Goal: Information Seeking & Learning: Learn about a topic

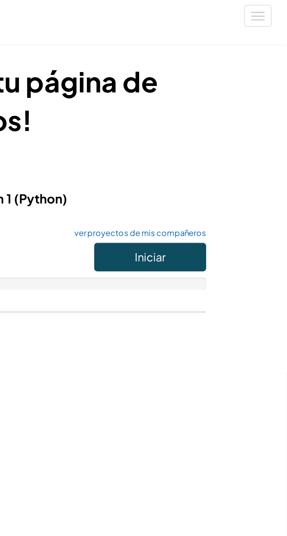
click at [239, 108] on font "ver proyectos de mis compañeros" at bounding box center [218, 109] width 62 height 5
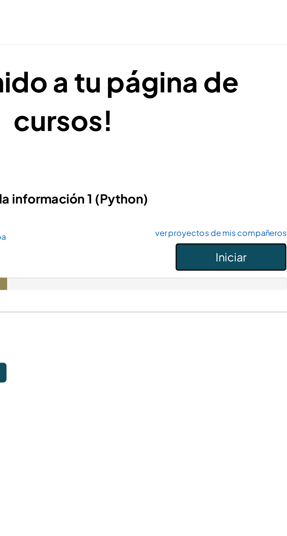
click at [231, 120] on button "Iniciar" at bounding box center [222, 120] width 53 height 13
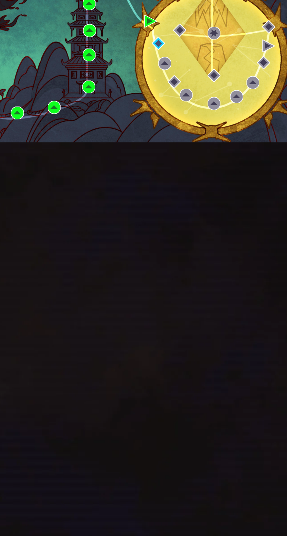
scroll to position [7, 0]
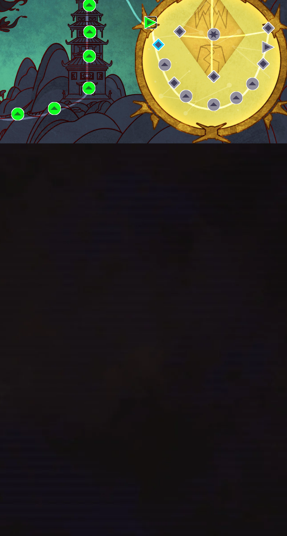
click at [144, 112] on img at bounding box center [146, 107] width 9 height 9
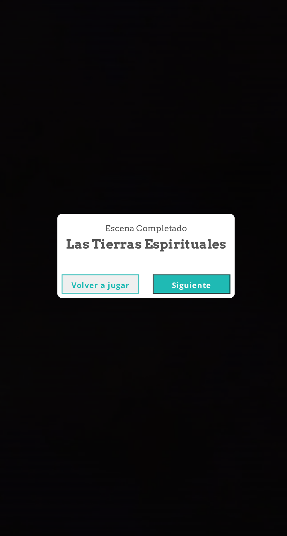
click at [167, 288] on button "Siguiente" at bounding box center [174, 287] width 53 height 13
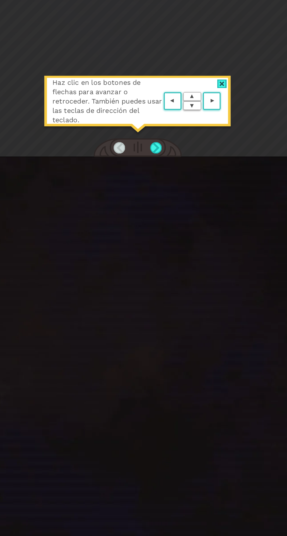
click at [152, 198] on div at bounding box center [150, 194] width 8 height 8
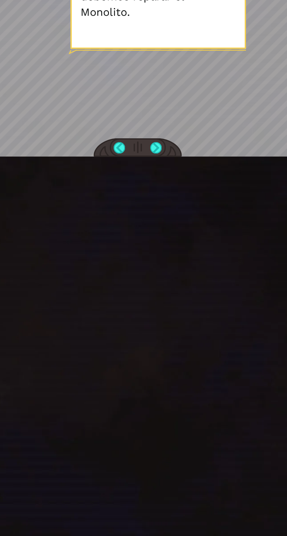
click at [153, 198] on div at bounding box center [150, 194] width 8 height 8
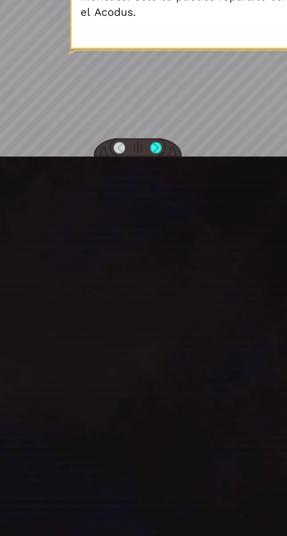
click at [153, 198] on div at bounding box center [150, 194] width 8 height 8
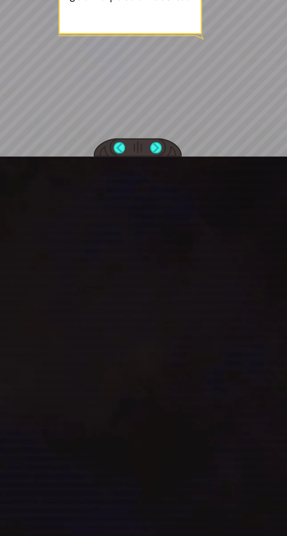
click at [156, 201] on div at bounding box center [137, 193] width 61 height 13
click at [152, 198] on div at bounding box center [150, 194] width 8 height 8
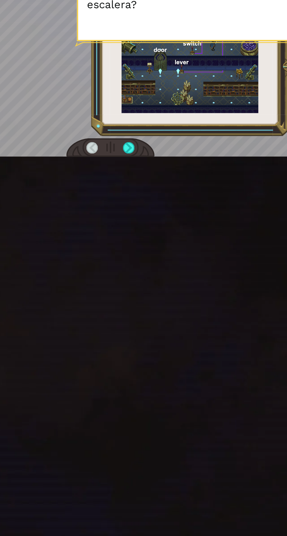
click at [149, 198] on div at bounding box center [150, 194] width 8 height 8
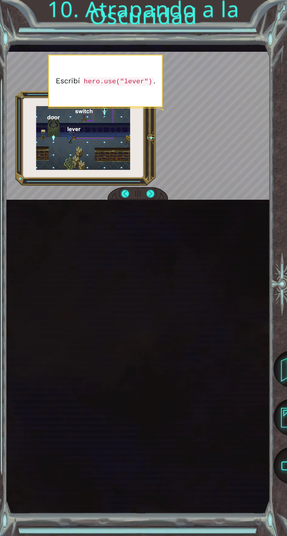
scroll to position [6, 0]
click at [150, 198] on div at bounding box center [150, 194] width 8 height 8
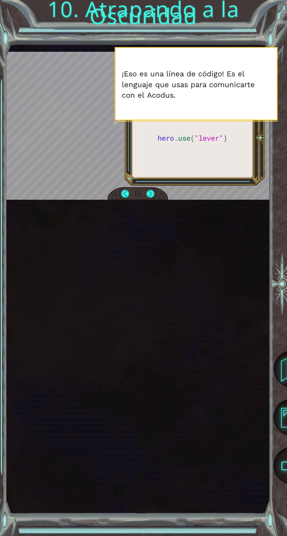
scroll to position [0, 0]
click at [151, 198] on div at bounding box center [150, 194] width 8 height 8
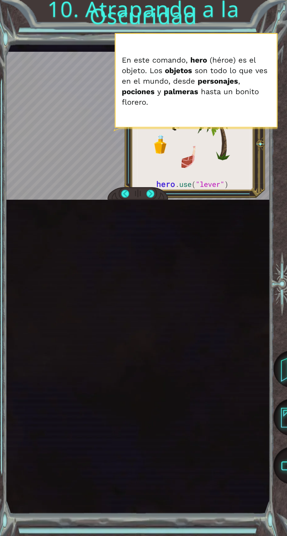
click at [153, 198] on div at bounding box center [150, 194] width 8 height 8
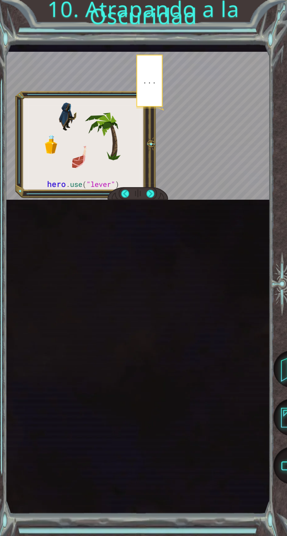
click at [153, 198] on div at bounding box center [150, 194] width 8 height 8
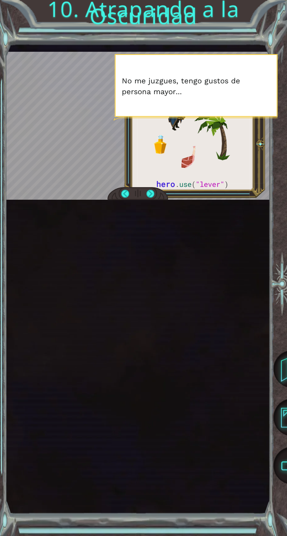
click at [152, 198] on div at bounding box center [150, 194] width 8 height 8
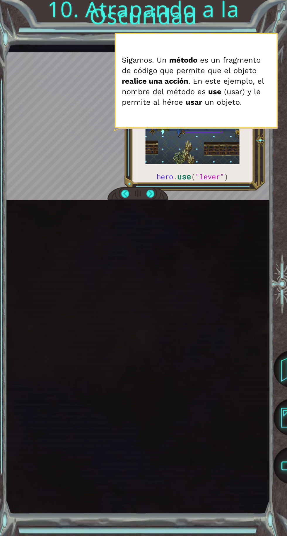
click at [150, 198] on div at bounding box center [150, 194] width 8 height 8
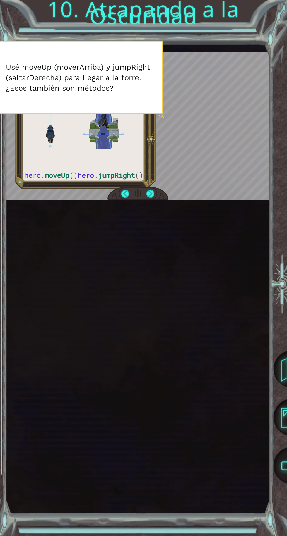
click at [152, 198] on div at bounding box center [150, 194] width 8 height 8
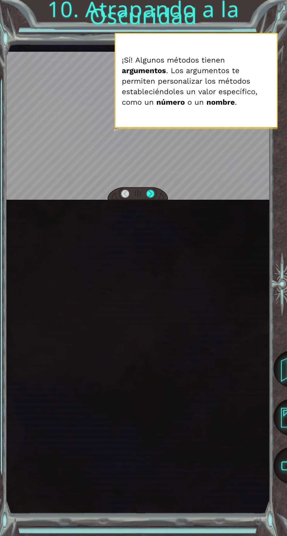
click at [156, 201] on div at bounding box center [137, 193] width 61 height 13
click at [152, 198] on div at bounding box center [150, 194] width 8 height 8
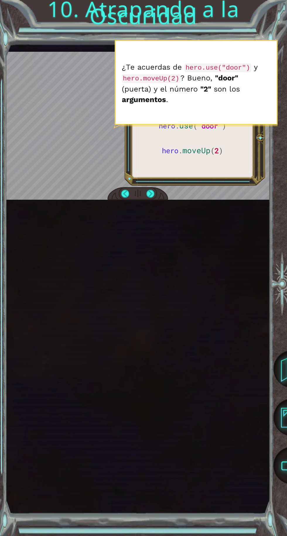
click at [150, 198] on div at bounding box center [150, 194] width 8 height 8
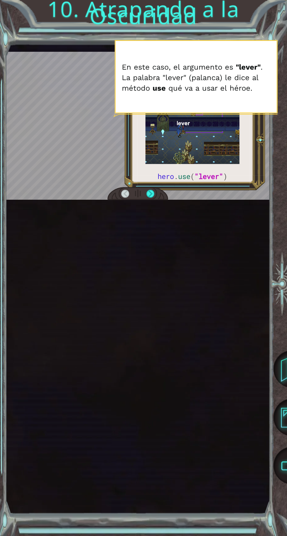
click at [149, 198] on div at bounding box center [150, 194] width 8 height 8
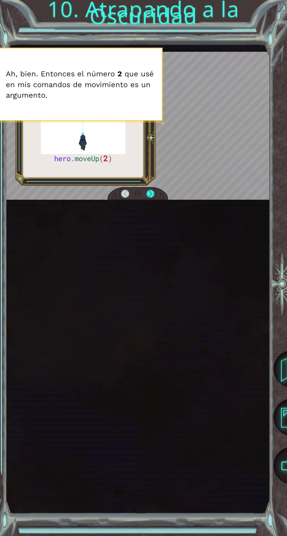
click at [157, 201] on div at bounding box center [137, 193] width 61 height 13
click at [150, 198] on div at bounding box center [150, 194] width 8 height 8
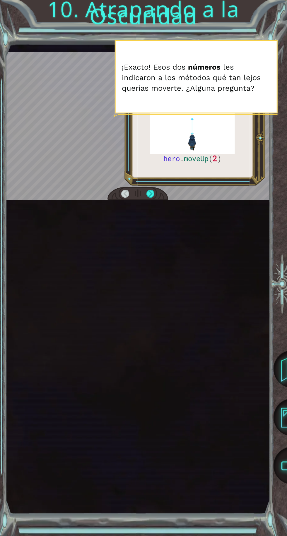
click at [153, 198] on div at bounding box center [150, 194] width 8 height 8
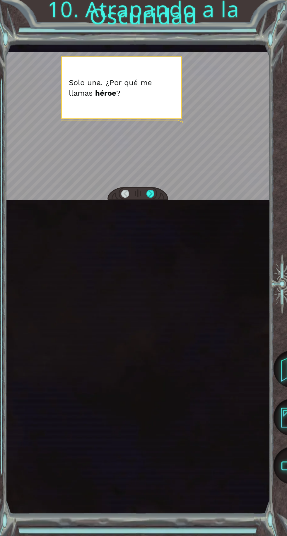
click at [154, 198] on div at bounding box center [150, 194] width 8 height 8
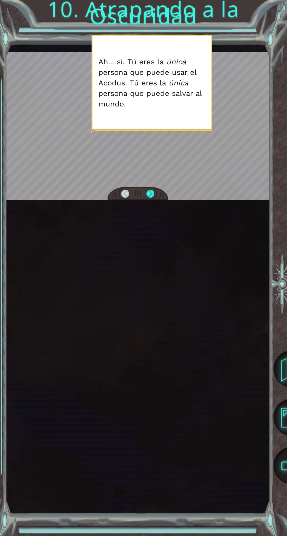
click at [153, 198] on div at bounding box center [150, 194] width 8 height 8
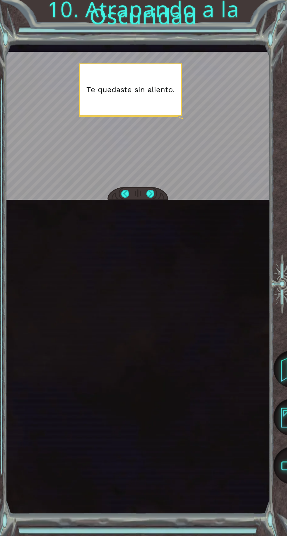
click at [152, 198] on div at bounding box center [150, 194] width 8 height 8
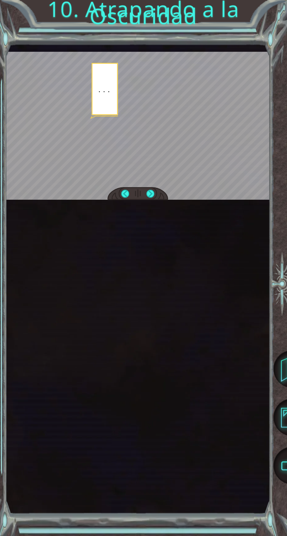
click at [153, 198] on div at bounding box center [150, 194] width 8 height 8
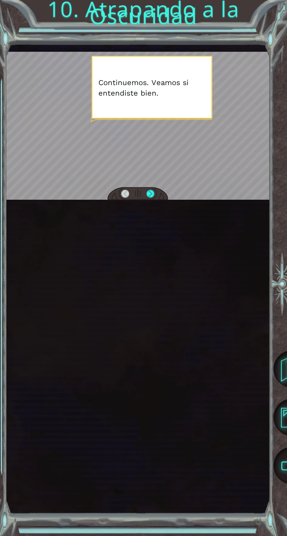
click at [153, 198] on div at bounding box center [150, 194] width 8 height 8
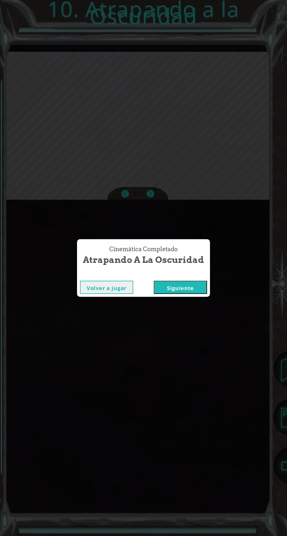
click at [169, 294] on button "Siguiente" at bounding box center [180, 287] width 53 height 13
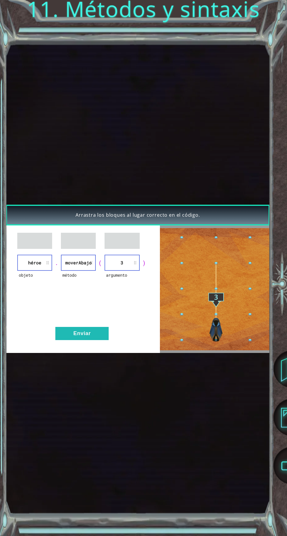
click at [92, 340] on button "Enviar" at bounding box center [81, 333] width 53 height 13
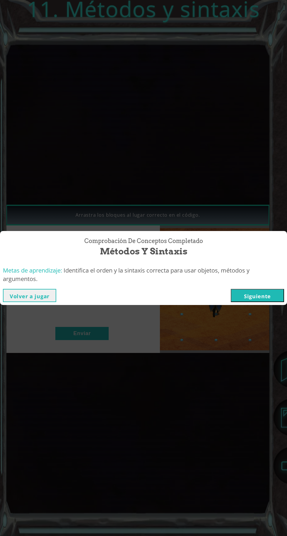
click at [263, 290] on button "Siguiente" at bounding box center [257, 295] width 53 height 13
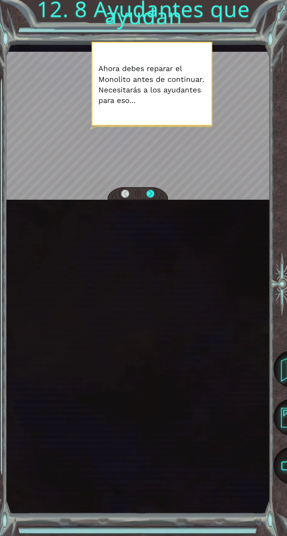
click at [157, 201] on div at bounding box center [137, 193] width 61 height 13
click at [151, 198] on div at bounding box center [150, 194] width 8 height 8
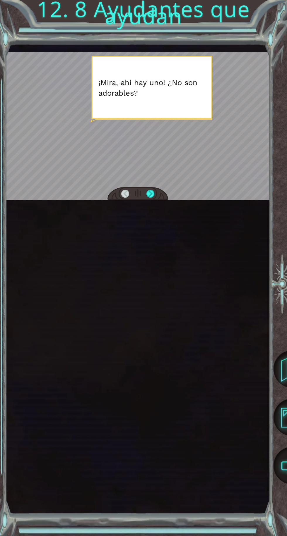
click at [150, 198] on div at bounding box center [150, 194] width 8 height 8
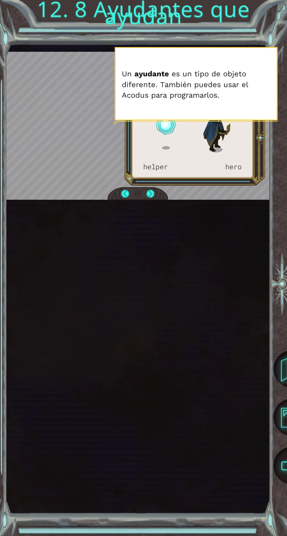
click at [152, 198] on div at bounding box center [150, 194] width 8 height 8
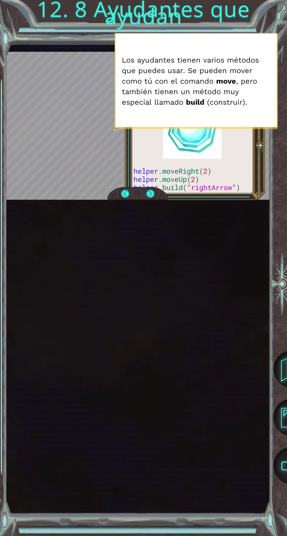
click at [152, 198] on div at bounding box center [150, 194] width 8 height 8
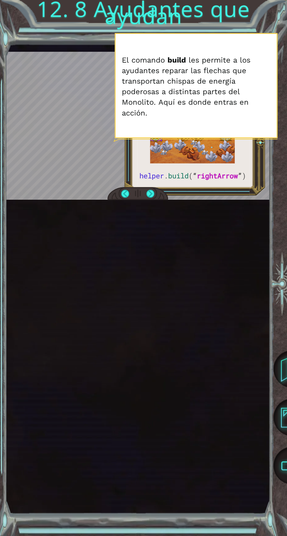
click at [150, 198] on div at bounding box center [150, 194] width 8 height 8
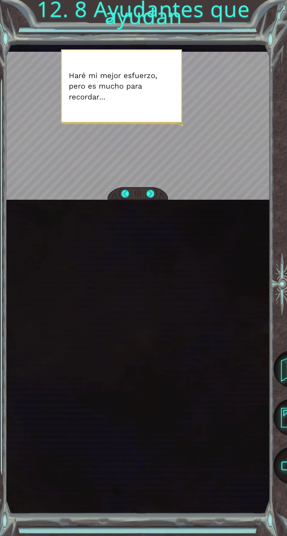
click at [150, 198] on div at bounding box center [150, 194] width 8 height 8
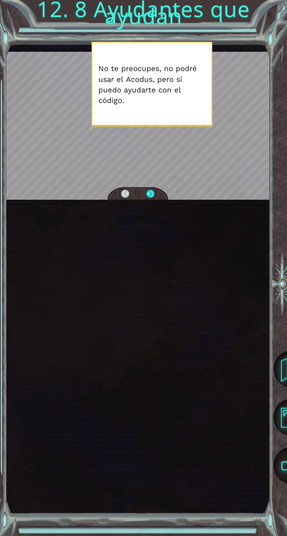
click at [155, 201] on div at bounding box center [137, 193] width 61 height 13
click at [158, 201] on div at bounding box center [137, 193] width 61 height 13
click at [154, 198] on div at bounding box center [150, 194] width 8 height 8
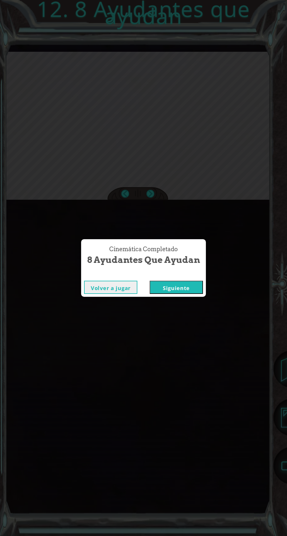
click at [181, 294] on button "Siguiente" at bounding box center [176, 287] width 53 height 13
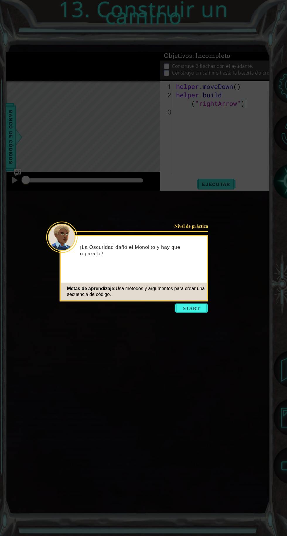
click at [197, 307] on button "Start" at bounding box center [191, 308] width 33 height 9
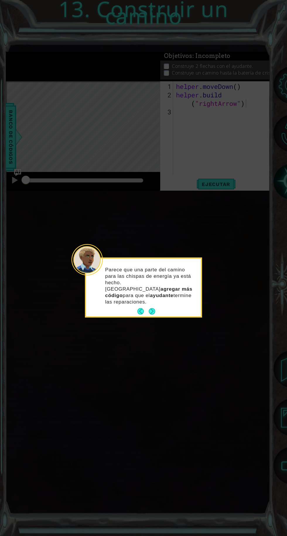
click at [153, 308] on button "Next" at bounding box center [152, 311] width 6 height 6
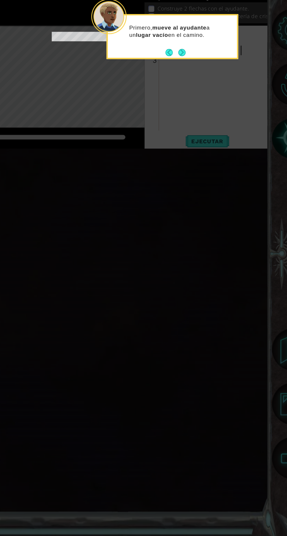
scroll to position [2, 0]
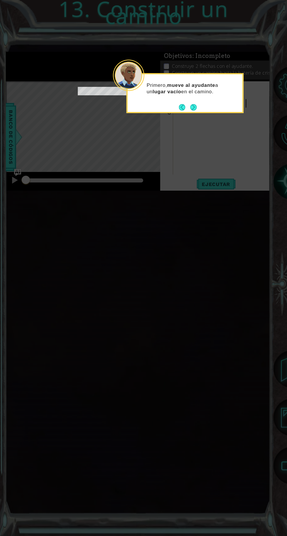
click at [201, 104] on div "Primero, mueve al ayudante a un lugar vacío en el camino." at bounding box center [185, 92] width 115 height 30
click at [195, 104] on button "Next" at bounding box center [193, 107] width 6 height 6
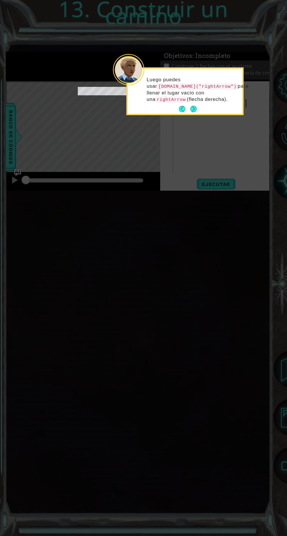
scroll to position [0, 0]
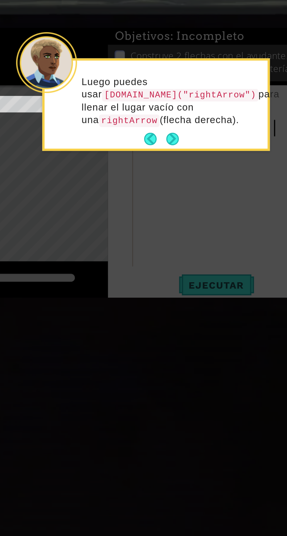
click at [194, 112] on button "Next" at bounding box center [193, 109] width 6 height 6
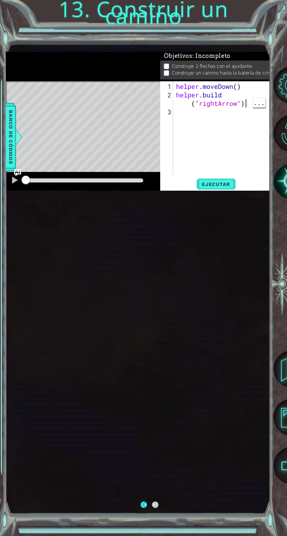
scroll to position [2, 0]
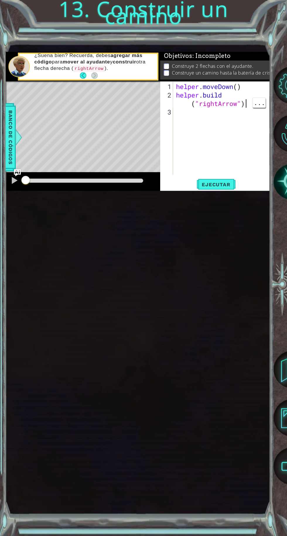
click at [248, 193] on div "helper . moveDown ( ) helper . build ( "rightArrow" )" at bounding box center [223, 137] width 97 height 110
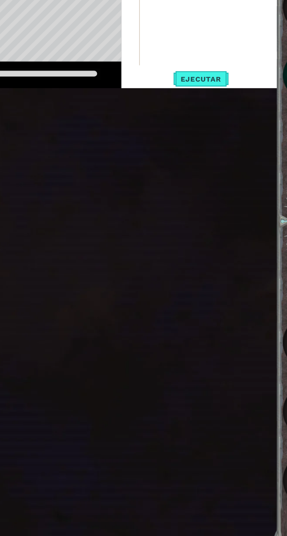
click at [250, 193] on div "helper . moveDown ( ) helper . build ( "rightArrow" )" at bounding box center [223, 137] width 97 height 110
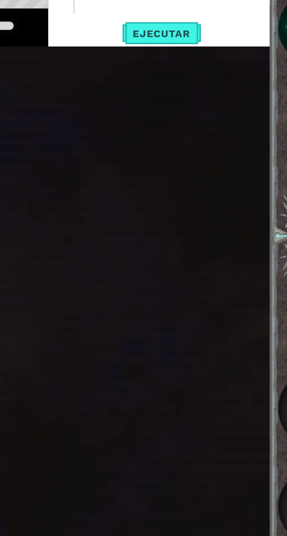
scroll to position [0, 1]
type textarea "helper"
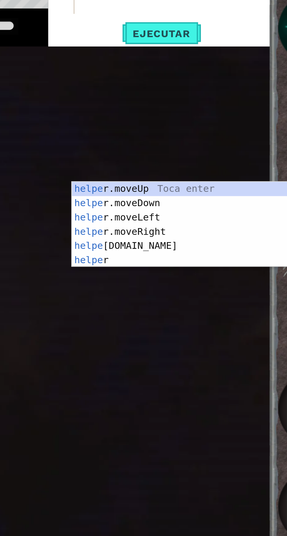
type textarea "help"
type textarea "hel"
type textarea "he"
type textarea "h"
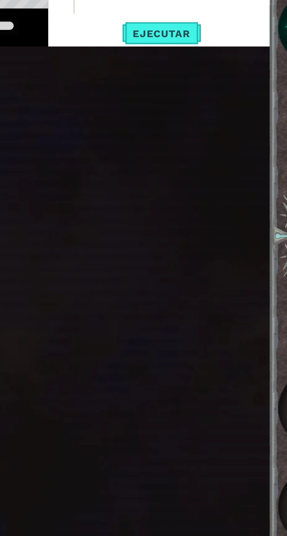
type textarea "helper"
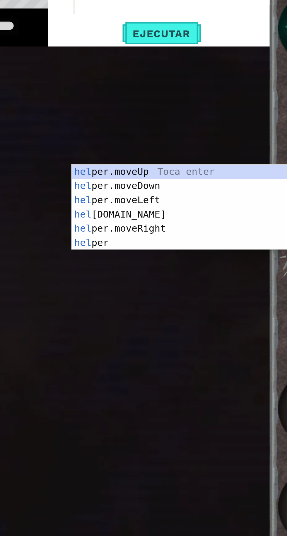
type textarea "he"
type textarea "h"
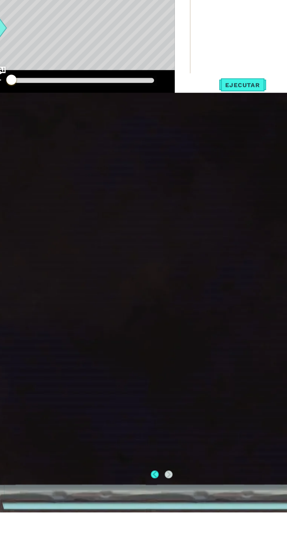
scroll to position [2, 0]
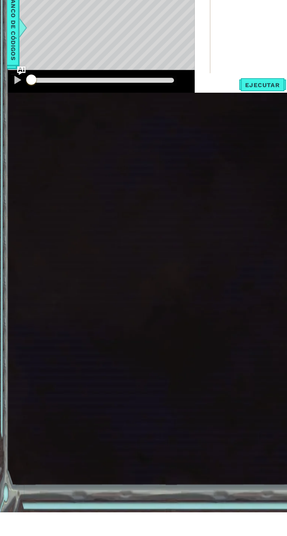
click at [192, 193] on div at bounding box center [223, 137] width 97 height 110
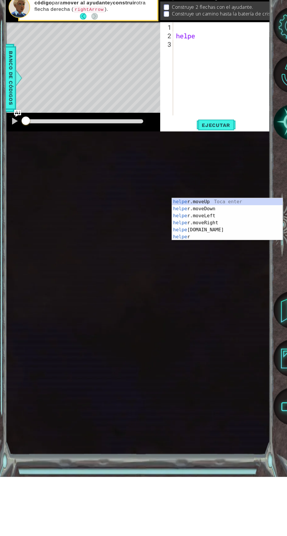
scroll to position [0, 23]
click at [16, 171] on div "Banco de códigos" at bounding box center [11, 137] width 11 height 68
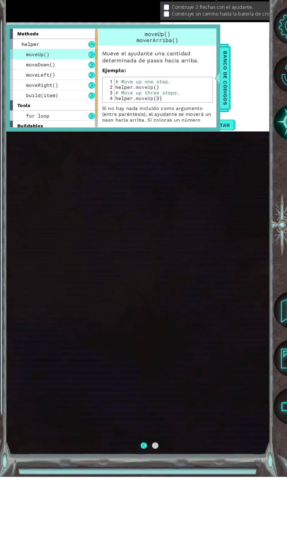
scroll to position [0, 1]
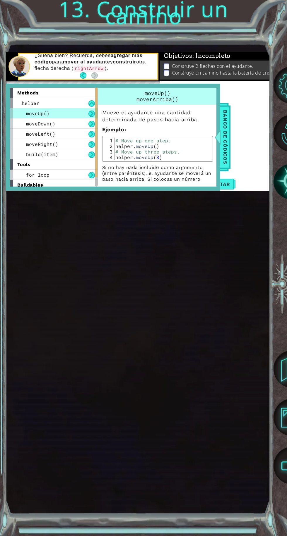
click at [228, 168] on span "Banco de códigos" at bounding box center [224, 137] width 9 height 61
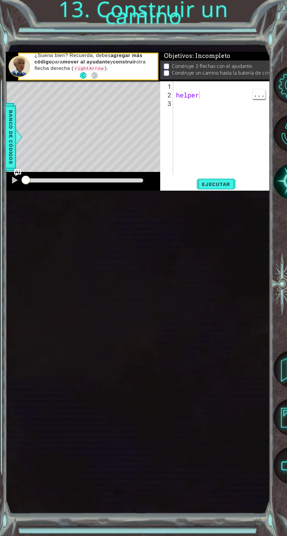
click at [226, 193] on div "helper" at bounding box center [223, 137] width 97 height 110
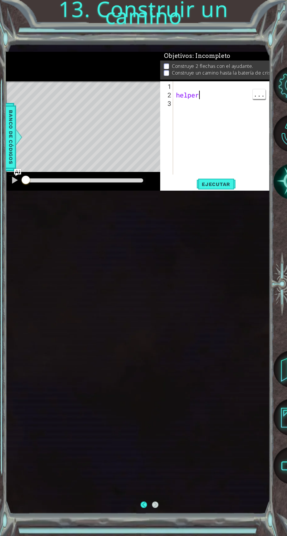
scroll to position [2, 0]
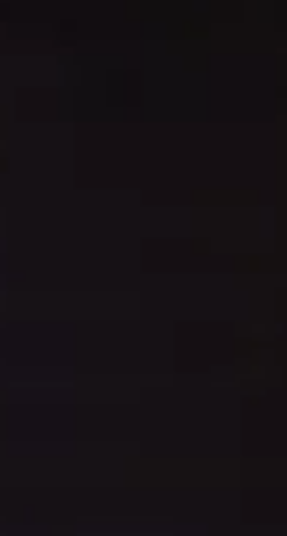
type textarea "helpe"
type textarea "h"
type textarea "m"
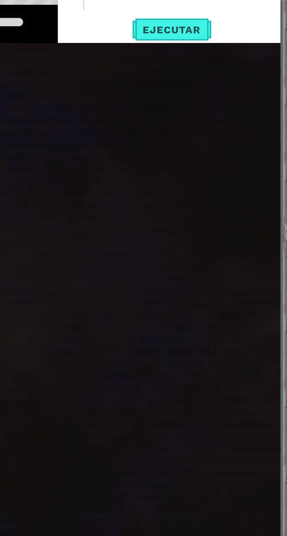
scroll to position [0, 2]
click at [228, 187] on span "Ejecutar" at bounding box center [216, 184] width 40 height 6
type textarea "helper. moveArrow(1)"
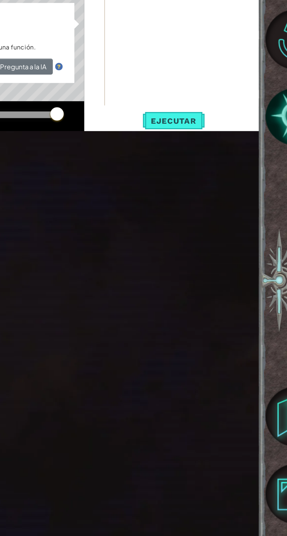
scroll to position [0, 0]
click at [262, 99] on span "..." at bounding box center [258, 94] width 13 height 10
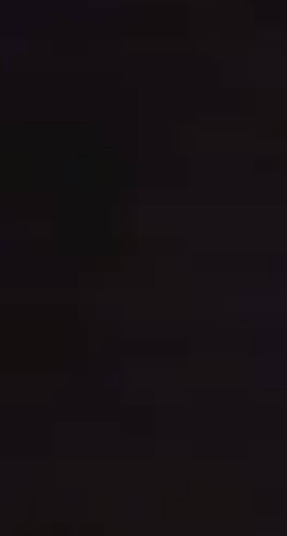
type textarea "helper. moveArrow"
type textarea "moveArromoveArr"
type textarea "m"
type textarea "he"
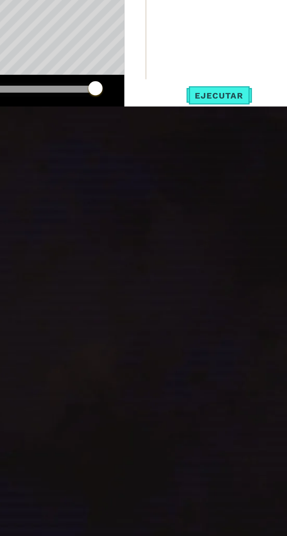
click at [189, 193] on div at bounding box center [223, 137] width 97 height 110
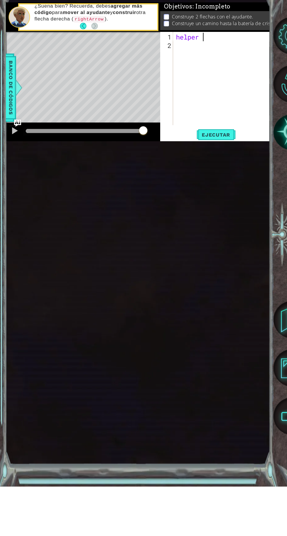
scroll to position [0, 1]
type textarea "helper"
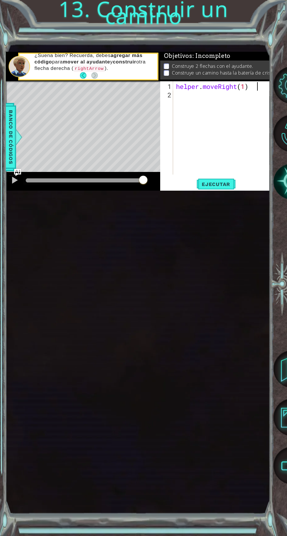
click at [222, 190] on button "Ejecutar" at bounding box center [216, 184] width 40 height 11
type textarea "helper. moveRight(1)"
click at [260, 99] on span "..." at bounding box center [258, 94] width 13 height 10
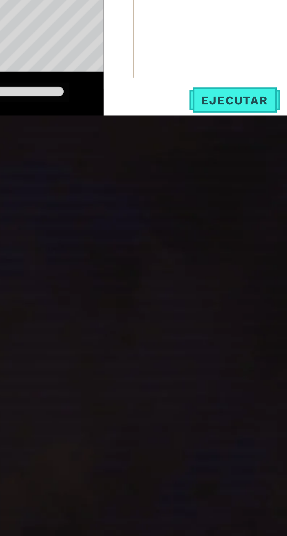
scroll to position [13, 0]
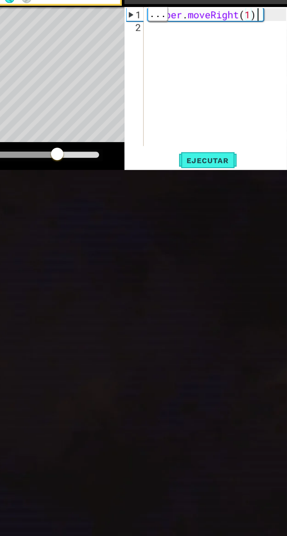
click at [250, 193] on div "helper . moveRight ( 1 )" at bounding box center [223, 137] width 97 height 110
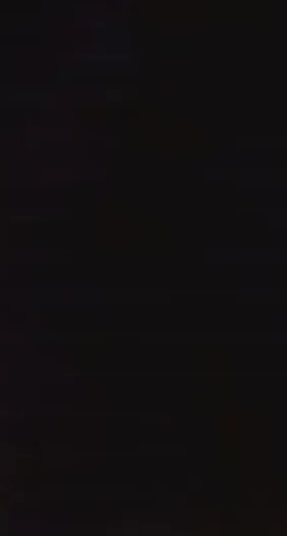
scroll to position [0, 0]
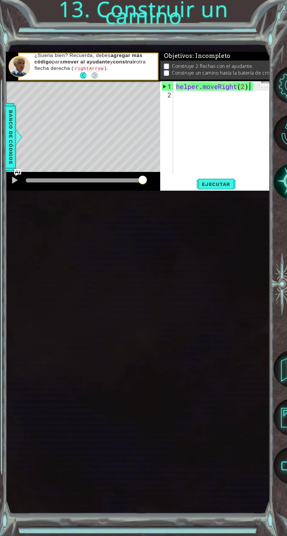
click at [218, 191] on div "helper. moveRight(2) 1 2 helper . moveRight ( 2 ) ההההההההההההההההההההההההההההה…" at bounding box center [215, 135] width 110 height 109
click at [6, 191] on div at bounding box center [83, 181] width 154 height 19
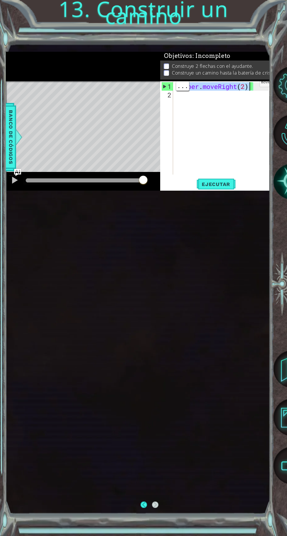
scroll to position [7, 0]
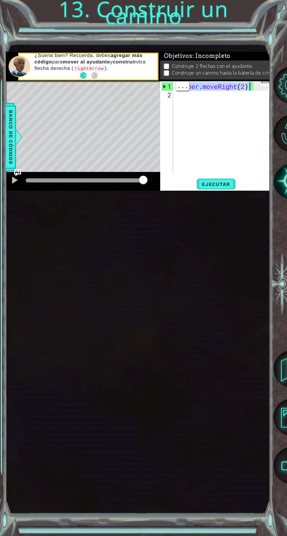
click at [224, 187] on span "Ejecutar" at bounding box center [216, 184] width 40 height 6
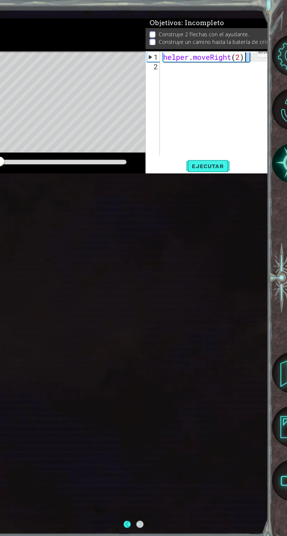
scroll to position [9, 0]
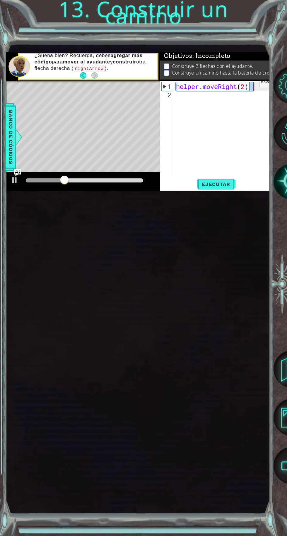
click at [218, 187] on span "Ejecutar" at bounding box center [216, 184] width 40 height 6
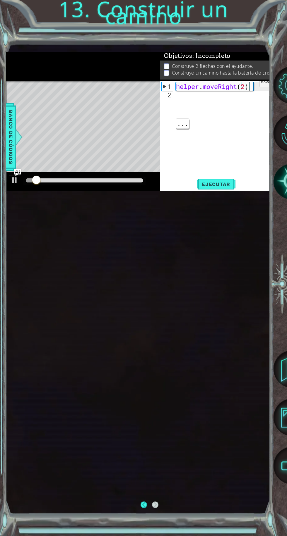
scroll to position [5, 0]
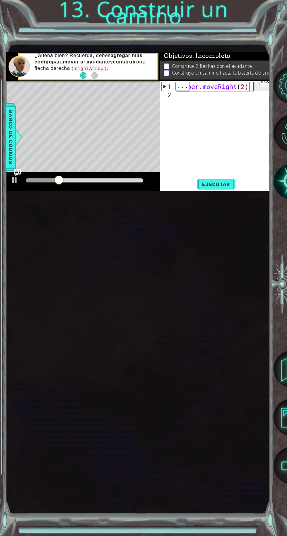
click at [251, 193] on div "helper . moveRight ( 2 )" at bounding box center [223, 137] width 97 height 110
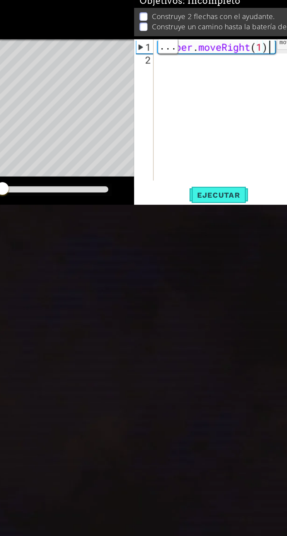
scroll to position [2, 0]
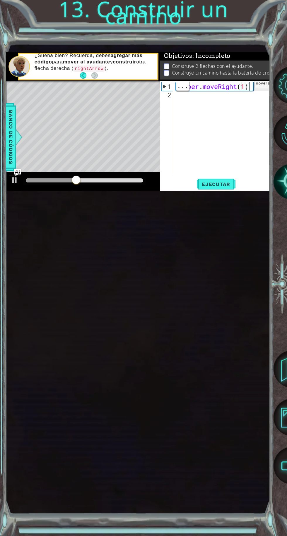
type textarea "helper. moveRight(1)"
click at [225, 190] on button "Ejecutar" at bounding box center [216, 184] width 40 height 11
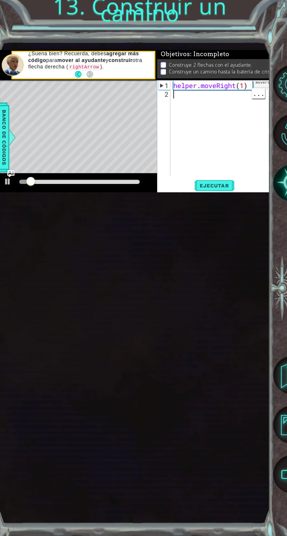
scroll to position [0, 0]
click at [185, 193] on div "helper . moveRight ( 1 )" at bounding box center [223, 137] width 97 height 110
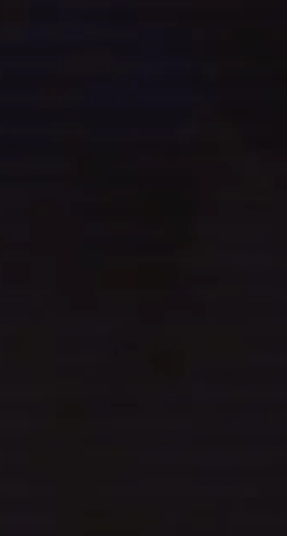
scroll to position [2, 0]
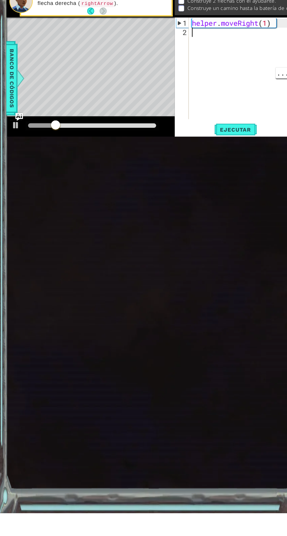
click at [10, 168] on span "Banco de códigos" at bounding box center [10, 137] width 9 height 61
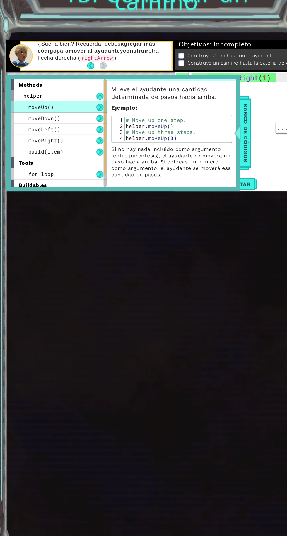
scroll to position [13, 0]
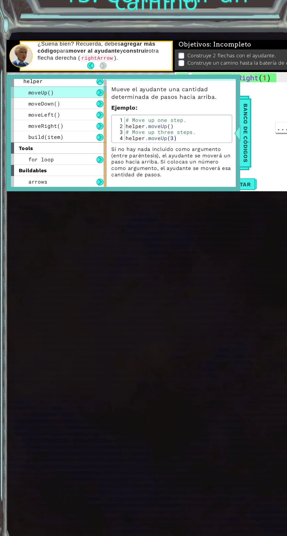
click at [22, 146] on div "build(item)" at bounding box center [54, 141] width 88 height 10
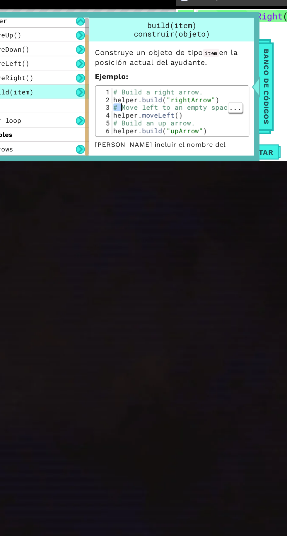
scroll to position [2, 0]
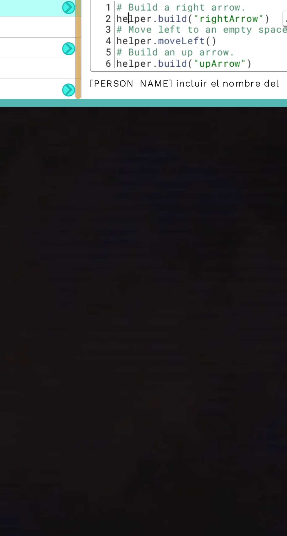
click at [122, 183] on div "# Build a right arrow. helper . build ( "rightArrow" ) # Move left to an empty …" at bounding box center [162, 160] width 97 height 44
click at [116, 183] on div "# Build a right arrow. helper . build ( "rightArrow" ) # Move left to an empty …" at bounding box center [162, 160] width 97 height 44
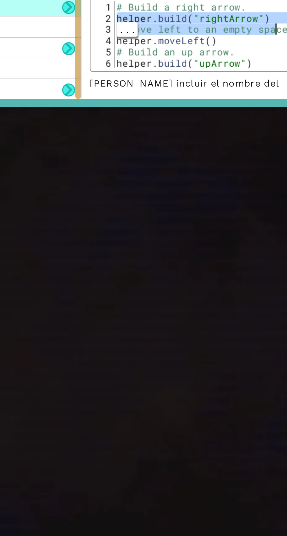
type textarea "[DOMAIN_NAME]("rightArrow")"
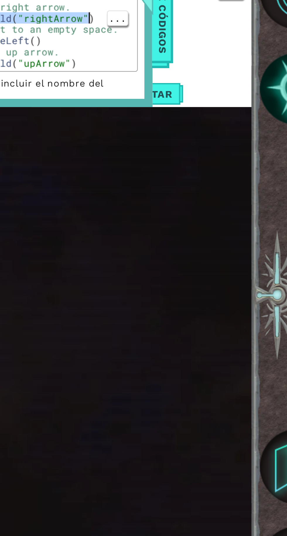
click at [220, 146] on div at bounding box center [217, 137] width 7 height 18
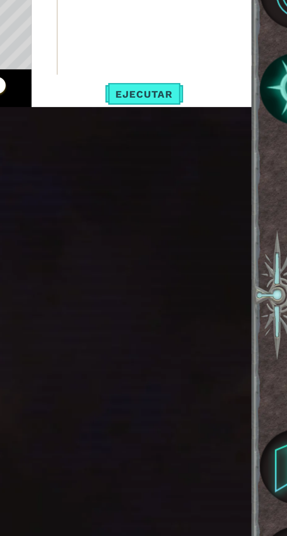
click at [178, 193] on div "helper . moveRight ( 1 )" at bounding box center [223, 137] width 97 height 110
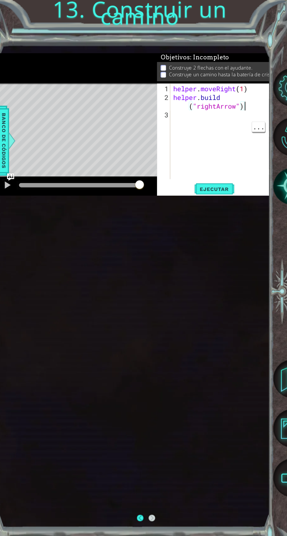
scroll to position [1, 0]
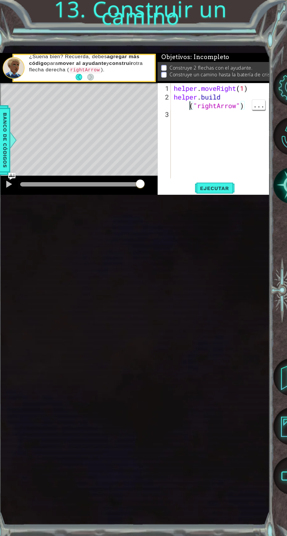
click at [186, 193] on div "helper . moveRight ( 1 ) helper . build ( "rightArrow" )" at bounding box center [223, 137] width 97 height 110
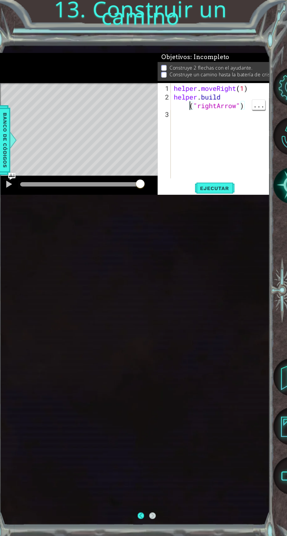
scroll to position [0, 2]
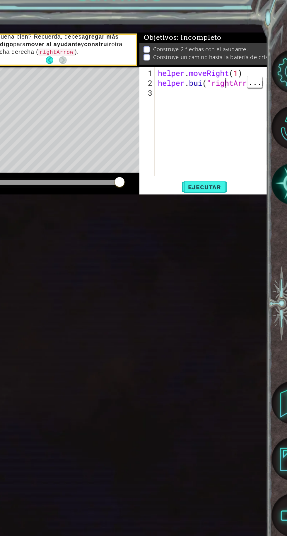
click at [233, 193] on div "helper . moveRight ( 1 ) helper . [PERSON_NAME] ( "rightArrow" )" at bounding box center [223, 137] width 97 height 110
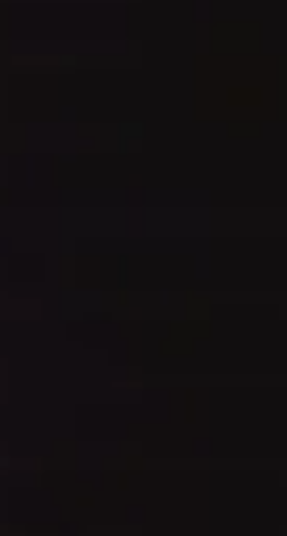
click at [236, 193] on div "helper . moveRight ( 1 ) helpehtArrow ")" at bounding box center [223, 137] width 97 height 110
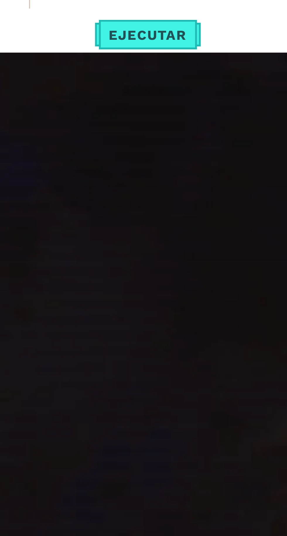
scroll to position [1, 0]
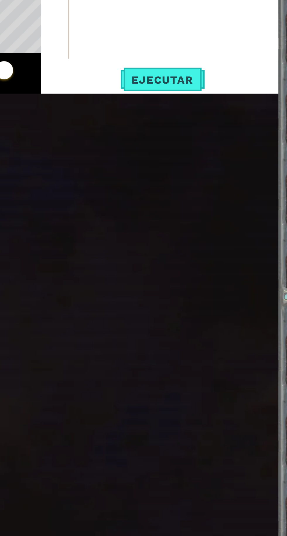
type textarea "helpehtArrow"
type textarea "helpehtAr"
type textarea "helpehtA"
type textarea "helpeht"
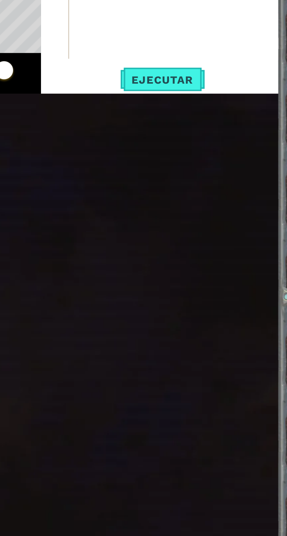
type textarea "helpeh"
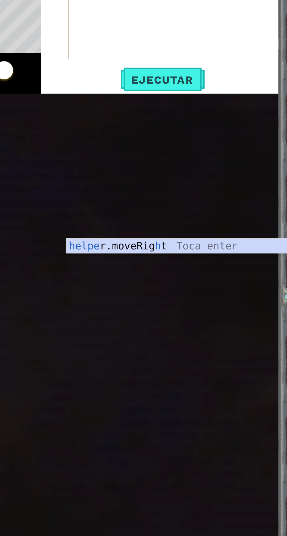
type textarea "helpe"
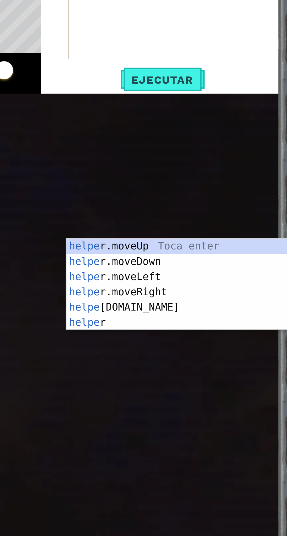
type textarea "help"
type textarea "hel"
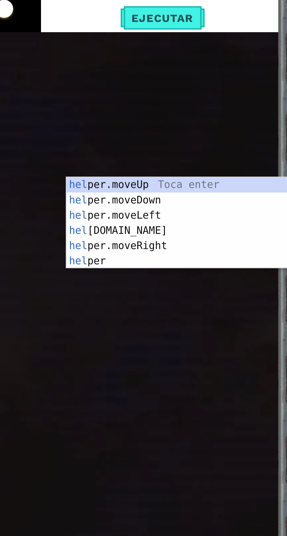
scroll to position [1, 0]
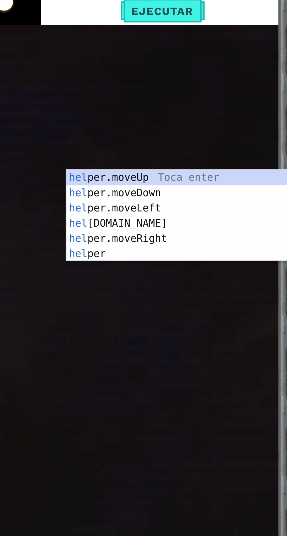
type textarea "he"
type textarea "h"
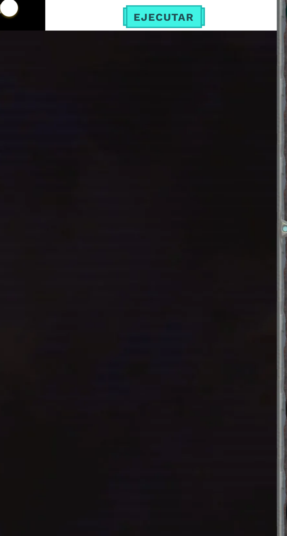
scroll to position [11, 0]
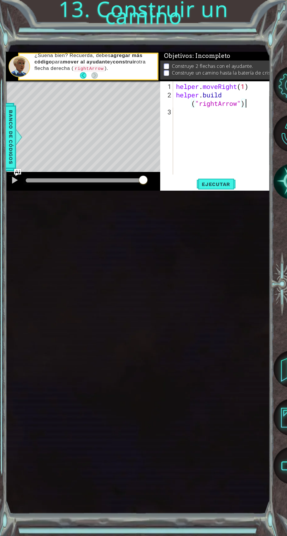
click at [228, 187] on span "Ejecutar" at bounding box center [216, 184] width 40 height 6
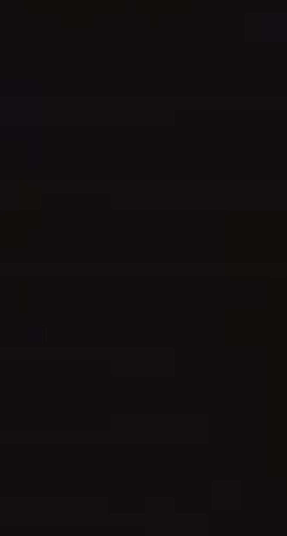
scroll to position [44, 0]
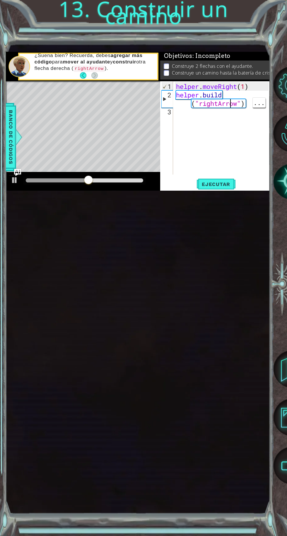
click at [228, 193] on div "helper . moveRight ( 1 ) helper . build ( "rightArrow" )" at bounding box center [223, 137] width 97 height 110
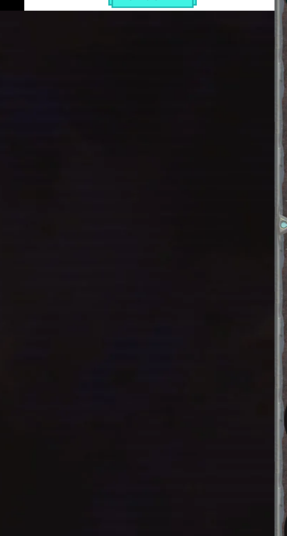
click at [249, 193] on div "helper . moveRight ( 1 ) helper . build ( "rightArrow" )" at bounding box center [223, 137] width 97 height 110
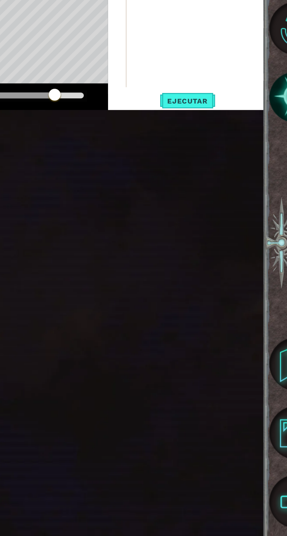
click at [225, 187] on span "Ejecutar" at bounding box center [216, 184] width 40 height 6
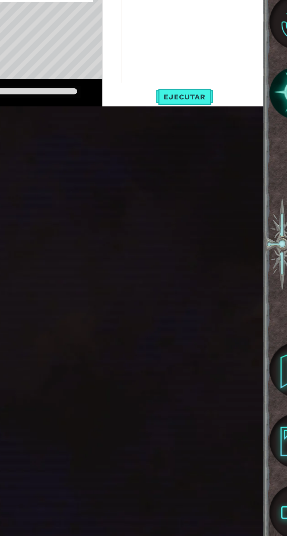
type textarea "helper. moveRight(1) [DOMAIN_NAME]("rightArrow"
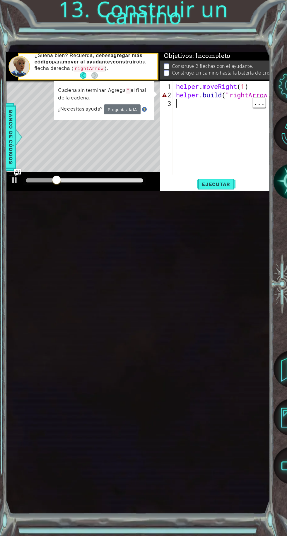
scroll to position [0, 0]
click at [265, 108] on div "..." at bounding box center [258, 102] width 13 height 10
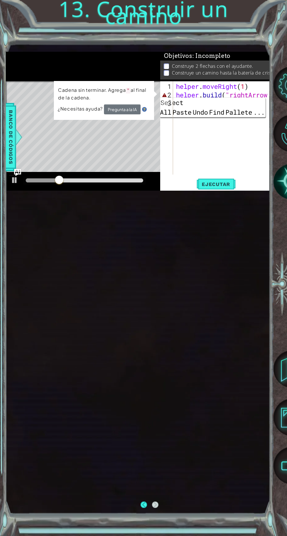
scroll to position [44, 0]
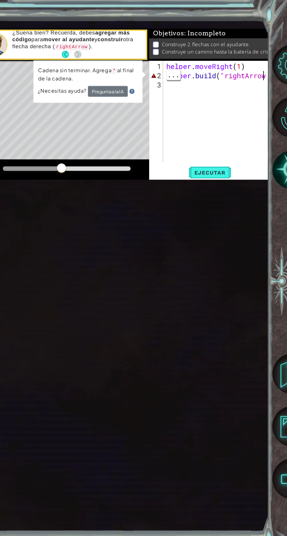
click at [266, 193] on div "helper . moveRight ( 1 ) helper . build ( "rightArrow" at bounding box center [223, 137] width 97 height 110
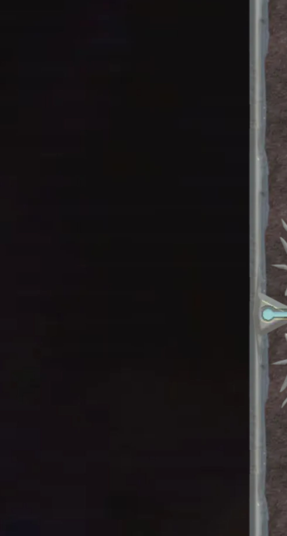
scroll to position [0, 3]
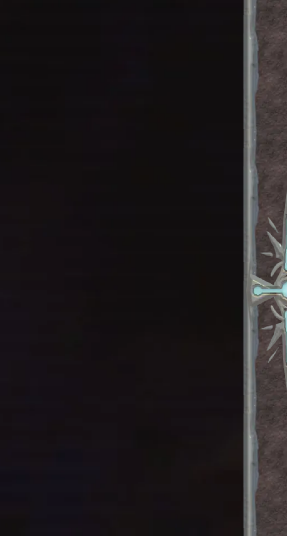
click at [268, 193] on div "helper . moveRight ( 1 ) helper . build ( "rightArrow" at bounding box center [223, 137] width 97 height 110
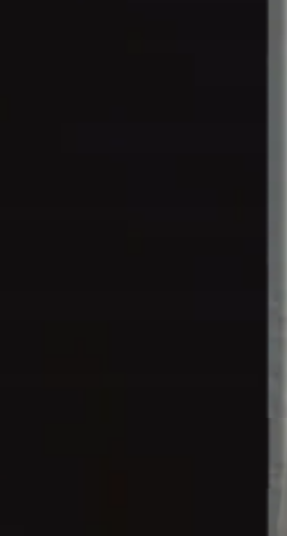
click at [268, 193] on div "helper . moveRight ( 1 ) helper . build ( "rightArrow" at bounding box center [223, 137] width 97 height 110
click at [267, 193] on div "helper . moveRight ( 1 ) helper . build ( "rightArrow" at bounding box center [223, 137] width 97 height 110
click at [268, 193] on div "helper . moveRight ( 1 ) helper . build ( "rightArrow" at bounding box center [223, 137] width 97 height 110
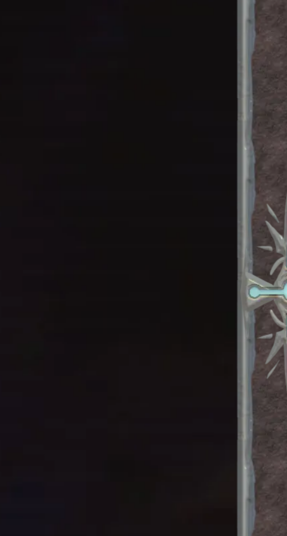
click at [268, 193] on div "helper . moveRight ( 1 ) helper . build ( "rightArrow" at bounding box center [223, 137] width 97 height 110
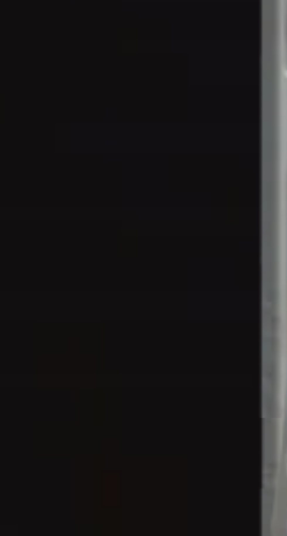
scroll to position [0, 4]
click at [267, 193] on div "helper . moveRight ( 1 ) helper . build ( "rightArro" at bounding box center [223, 137] width 97 height 110
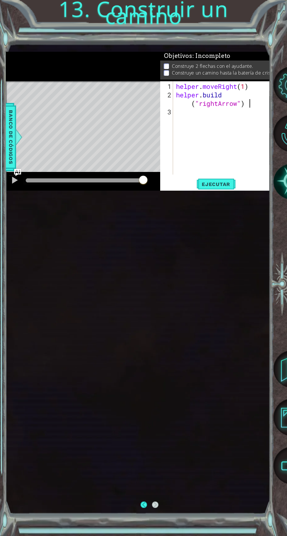
scroll to position [40, 0]
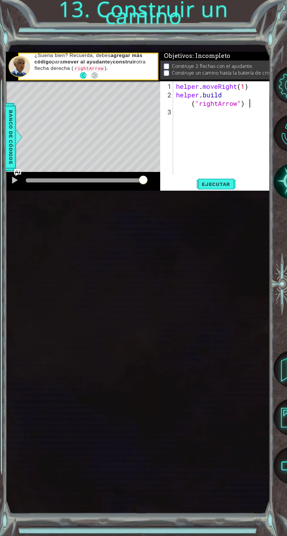
click at [222, 187] on span "Ejecutar" at bounding box center [216, 184] width 40 height 6
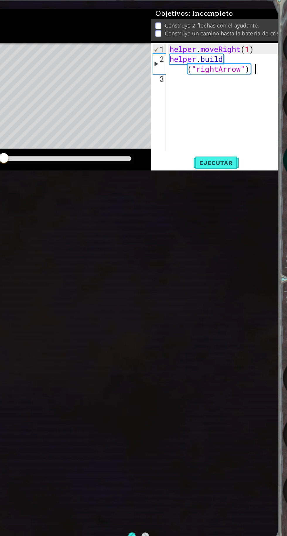
scroll to position [40, 0]
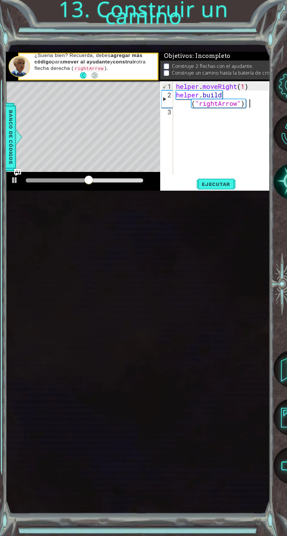
click at [83, 83] on div "¿Suena bien? Recuerda, debes agregar más código para mover al ayudante y constr…" at bounding box center [93, 66] width 127 height 34
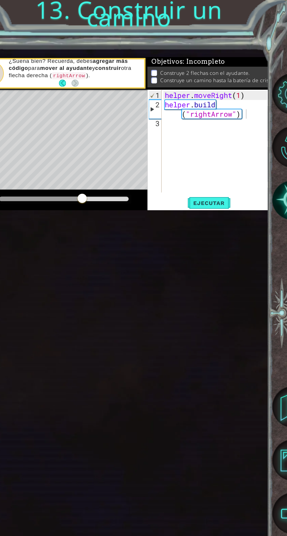
scroll to position [25, 0]
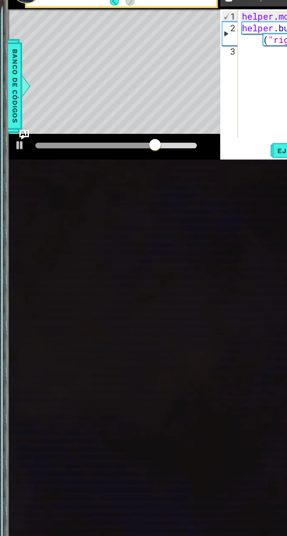
click at [82, 79] on button "Back" at bounding box center [85, 75] width 11 height 6
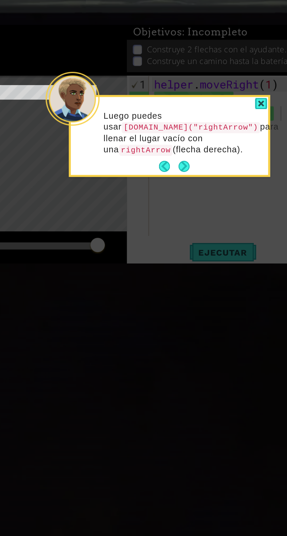
scroll to position [25, 0]
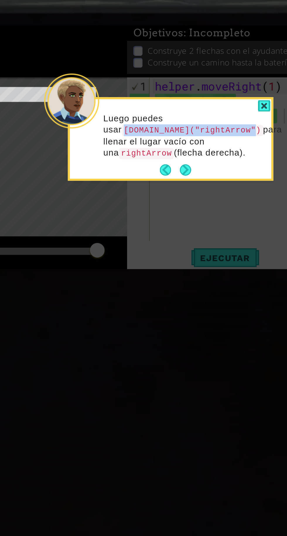
copy code "[DOMAIN_NAME]("rightArrow")"
click at [195, 131] on button "Next" at bounding box center [193, 134] width 6 height 6
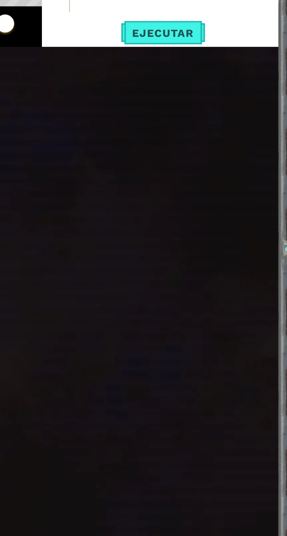
scroll to position [0, 1]
type textarea "helper"
type textarea "helpe"
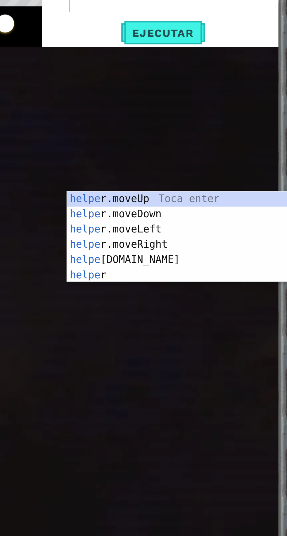
type textarea "help"
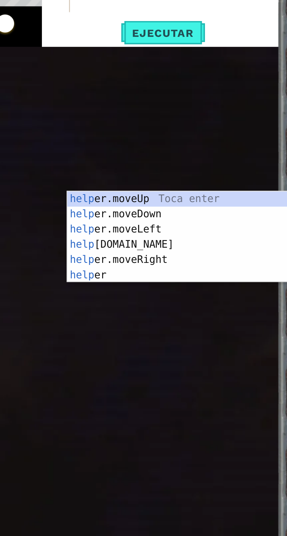
type textarea "hel"
type textarea "he"
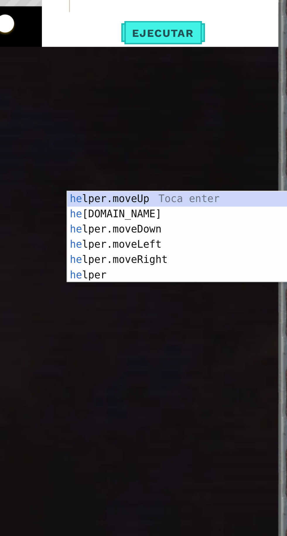
type textarea "h"
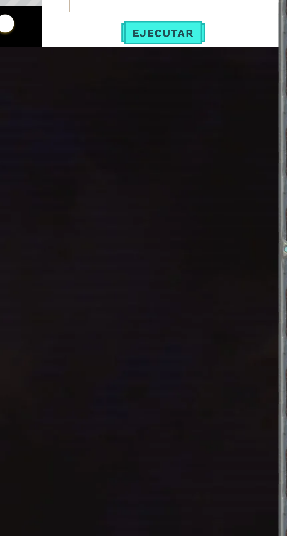
scroll to position [0, 4]
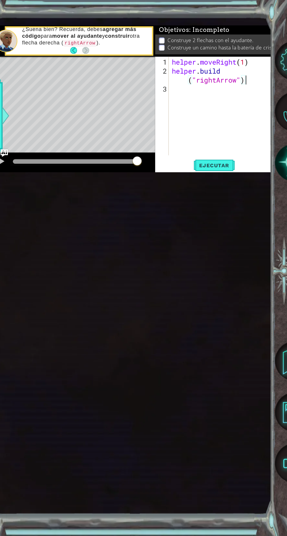
click at [217, 190] on button "Ejecutar" at bounding box center [216, 184] width 40 height 11
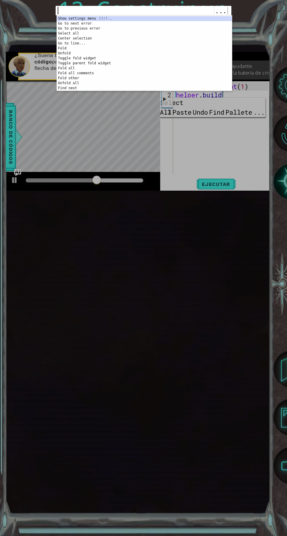
click at [232, 188] on div "ההההההההההההההההההההההההההההההההההההההההההההההההההההההההההההההההההההההההההההההה…" at bounding box center [143, 268] width 287 height 536
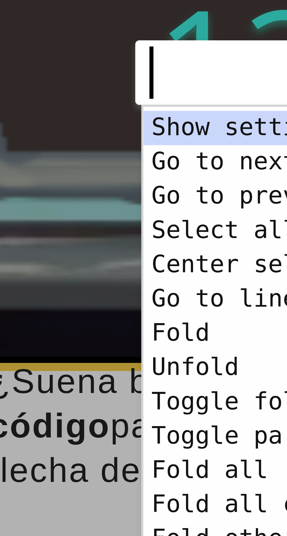
click at [46, 23] on div "1 ההההההההההההההההההההההההההההההההההההההההההההההההההההההההההההההההההההההההההההה…" at bounding box center [143, 268] width 287 height 536
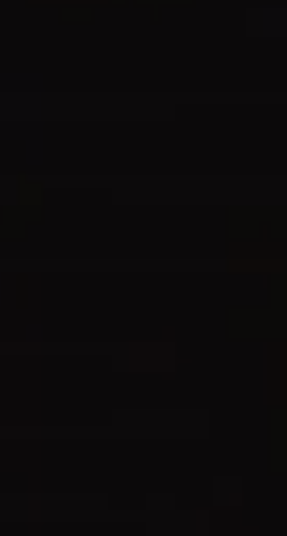
scroll to position [39, 0]
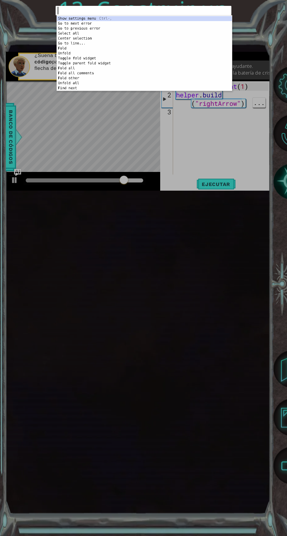
click at [144, 155] on div "1 ההההההההההההההההההההההההההההההההההההההההההההההההההההההההההההההההההההההההההההה…" at bounding box center [143, 268] width 287 height 536
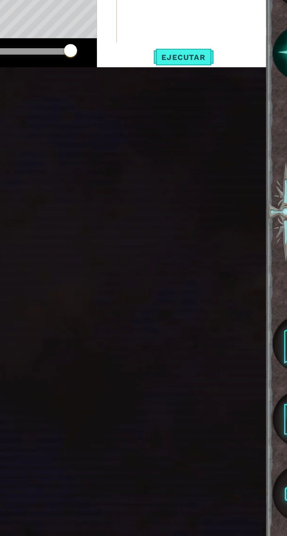
scroll to position [0, 1]
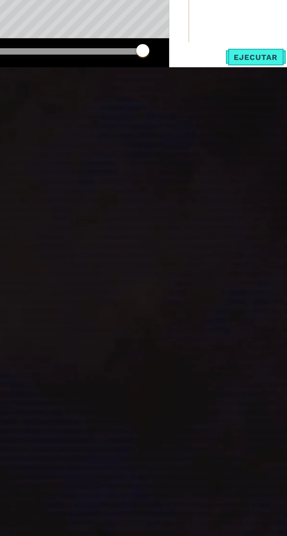
type textarea "m"
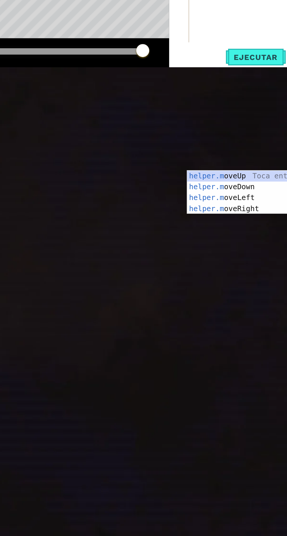
scroll to position [0, 0]
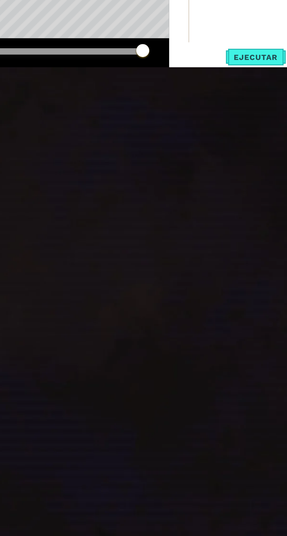
type textarea "oveUp(1)"
click at [191, 193] on div "helper . moveRight ( 1 ) helper . moveUp ( 1 )" at bounding box center [223, 137] width 97 height 110
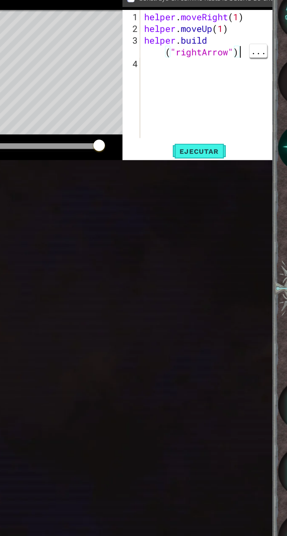
scroll to position [21, 0]
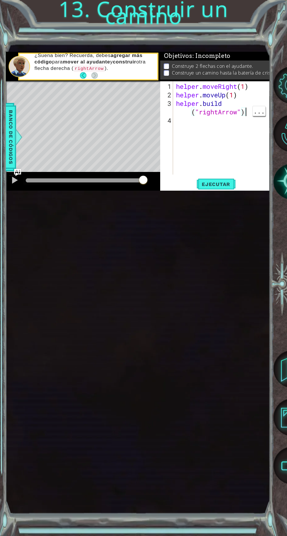
click at [220, 187] on span "Ejecutar" at bounding box center [216, 184] width 40 height 6
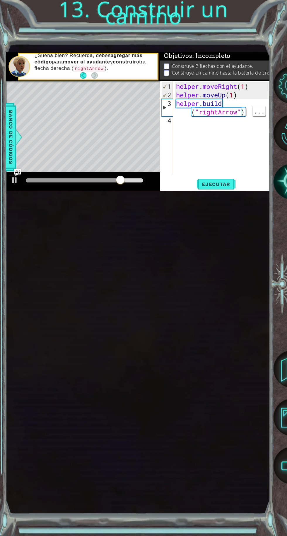
scroll to position [0, 3]
click at [243, 193] on div "helper . moveRight ( 1 ) helper . moveUp ( 1 ) helper . build ( "rightArrow" )" at bounding box center [223, 137] width 97 height 110
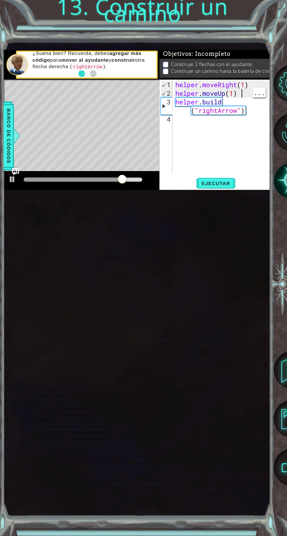
scroll to position [44, 0]
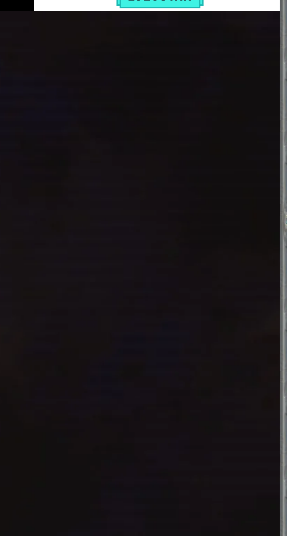
click at [253, 116] on span "..." at bounding box center [258, 111] width 13 height 10
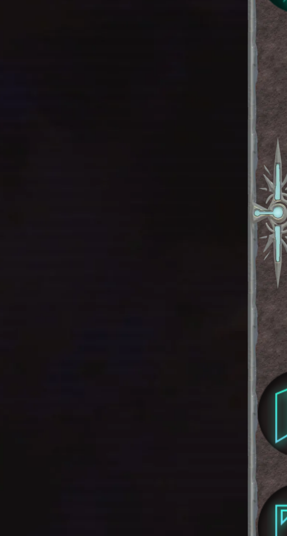
scroll to position [0, 1]
type textarea "helper"
type textarea "helpe"
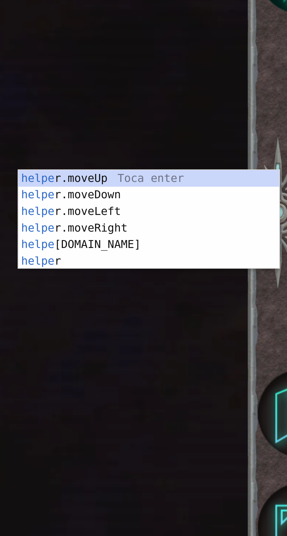
type textarea "help"
type textarea "hel"
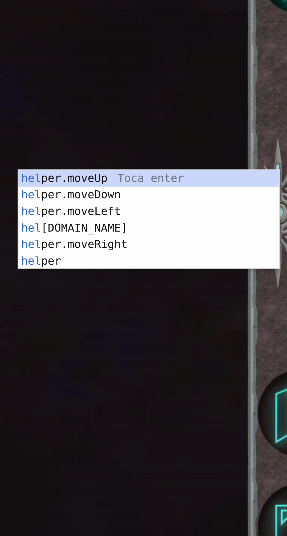
type textarea "he"
type textarea "h"
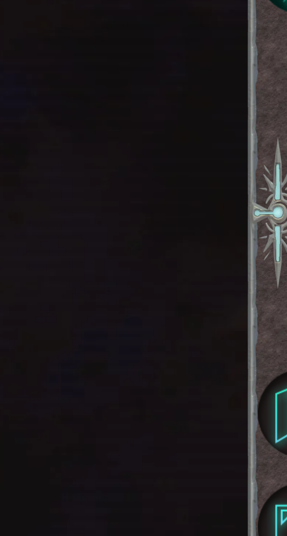
click at [222, 187] on span "Ejecutar" at bounding box center [216, 184] width 40 height 6
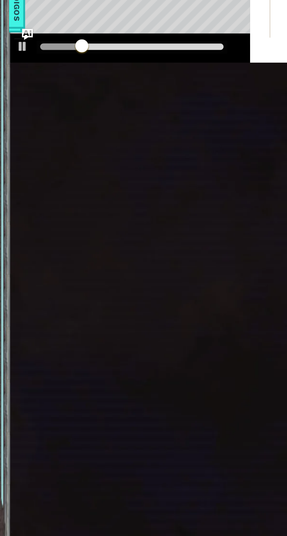
scroll to position [44, 0]
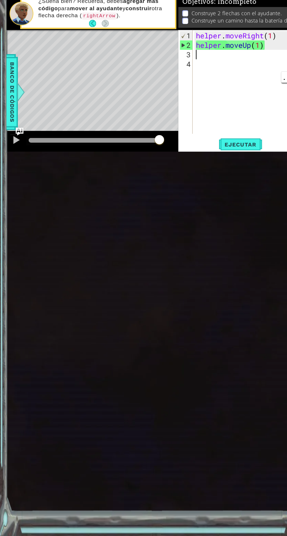
click at [229, 190] on button "Ejecutar" at bounding box center [216, 184] width 40 height 11
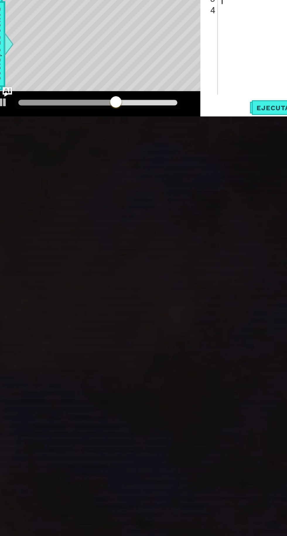
click at [79, 83] on div "¿Suena bien? Recuerda, debes agregar más código para mover al ayudante y constr…" at bounding box center [93, 66] width 127 height 34
click at [87, 79] on button "Back" at bounding box center [85, 75] width 11 height 6
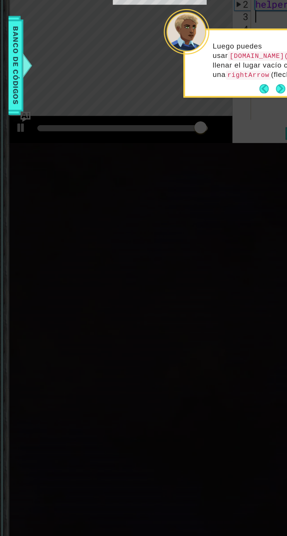
scroll to position [44, 0]
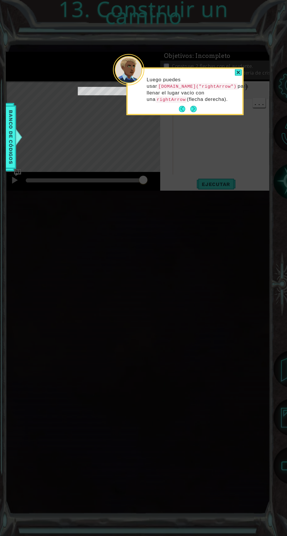
click at [184, 110] on button "Back" at bounding box center [184, 109] width 11 height 6
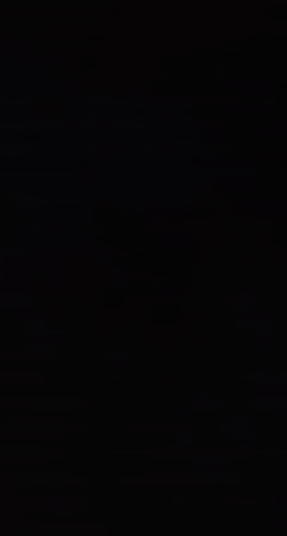
scroll to position [44, 0]
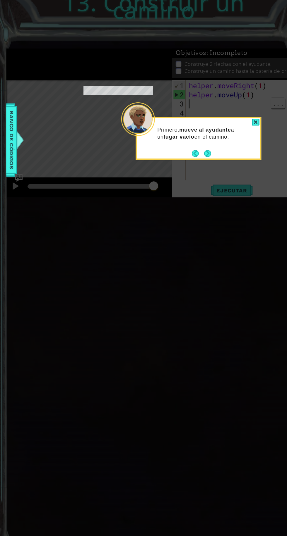
click at [194, 147] on button "Next" at bounding box center [193, 150] width 6 height 6
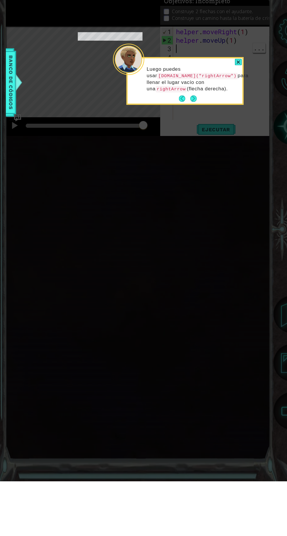
scroll to position [0, 0]
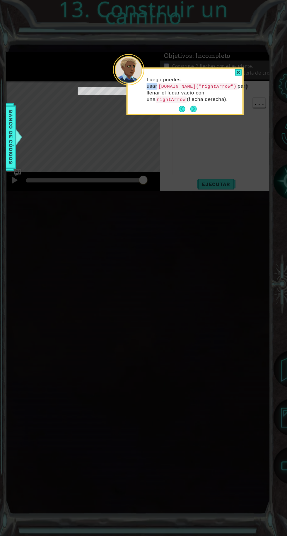
click at [196, 111] on button "Next" at bounding box center [193, 109] width 6 height 6
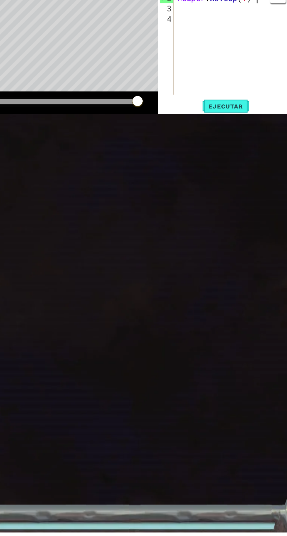
click at [246, 193] on div "helper . moveRight ( 1 ) helper . moveUp ( 1 )" at bounding box center [223, 137] width 97 height 110
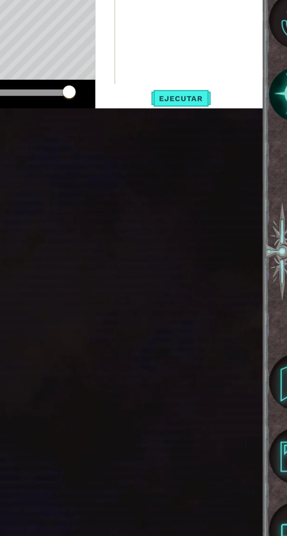
scroll to position [0, 1]
type textarea "helper"
type textarea "helpe"
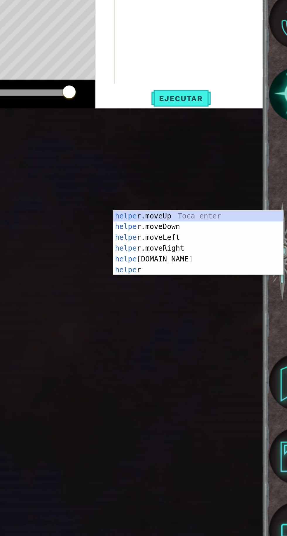
type textarea "help"
type textarea "hel"
type textarea "he"
type textarea "h"
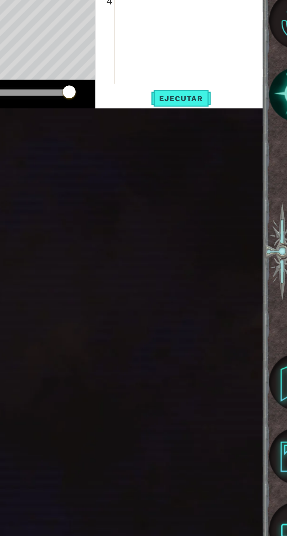
scroll to position [0, 4]
click at [189, 193] on div "helper . moveRight ( 1 ) helper . build ( "rightArrow" )" at bounding box center [223, 137] width 97 height 110
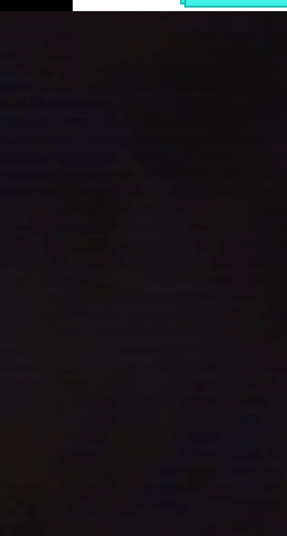
type textarea "[DOMAIN_NAME]("rightArrow")"
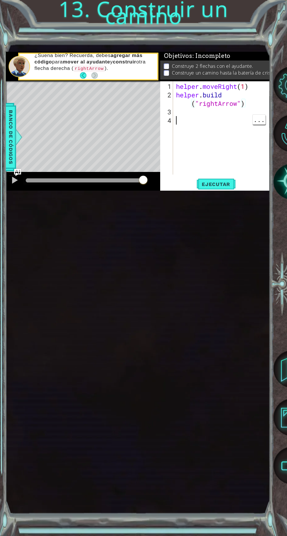
scroll to position [0, 0]
click at [223, 193] on div "helper . moveRight ( 1 ) helper . build ( "rightArrow" )" at bounding box center [223, 137] width 97 height 110
click at [227, 191] on div "1 2 3 4 helper . moveRight ( 1 ) helper . build ( "rightArrow" ) הההההההההההההה…" at bounding box center [215, 135] width 110 height 109
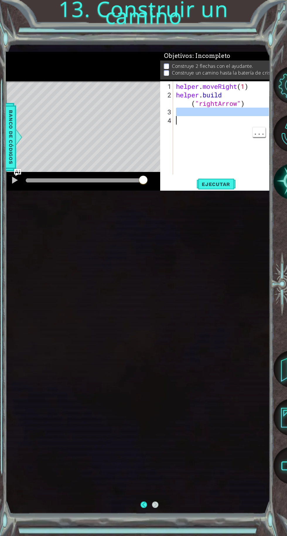
scroll to position [0, 0]
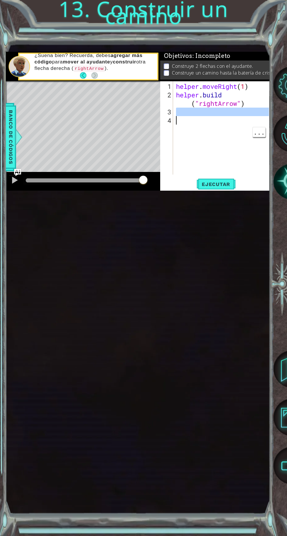
click at [230, 187] on span "Ejecutar" at bounding box center [216, 184] width 40 height 6
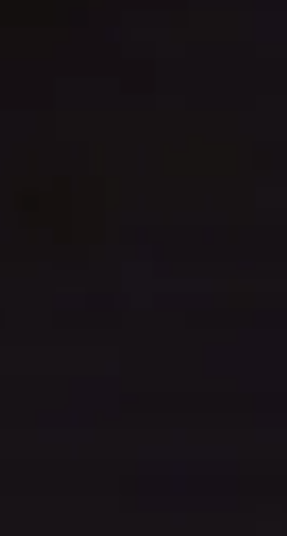
click at [186, 193] on div "helper . moveRight ( 1 ) helper . build ( "rightArrow" )" at bounding box center [223, 137] width 97 height 110
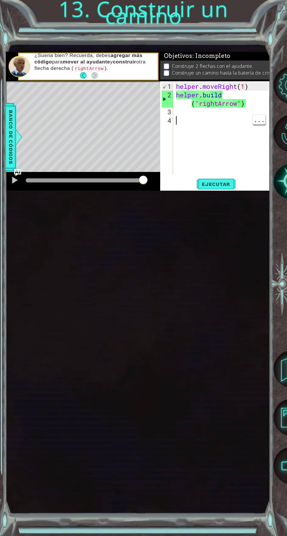
click at [219, 187] on span "Ejecutar" at bounding box center [216, 184] width 40 height 6
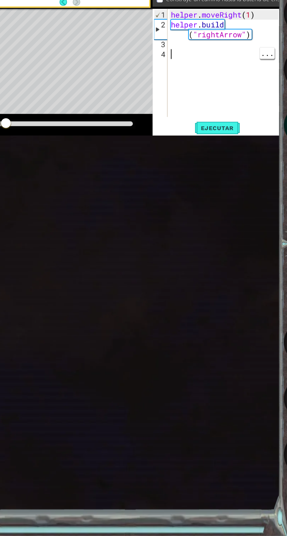
scroll to position [4, 0]
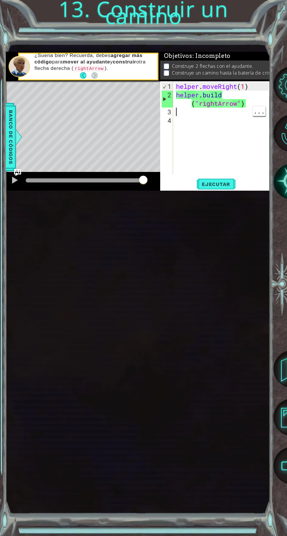
click at [253, 116] on span "..." at bounding box center [258, 111] width 13 height 10
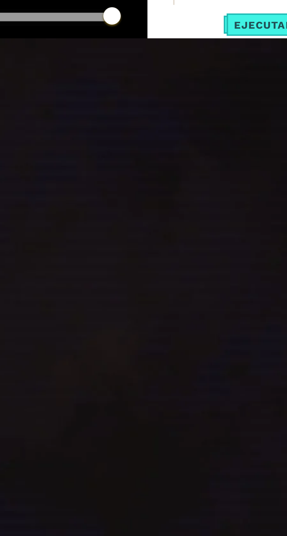
type textarea "h"
type textarea "he"
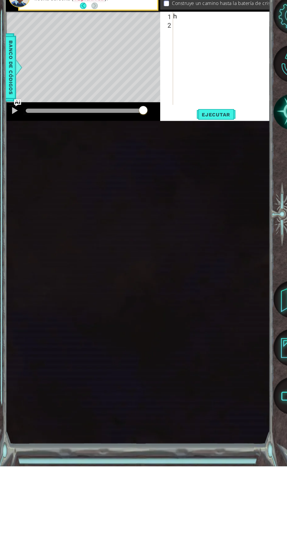
scroll to position [0, 0]
type textarea "m"
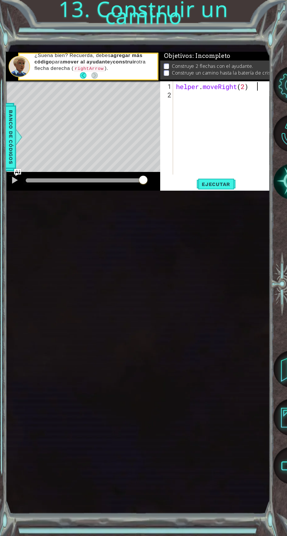
click at [225, 187] on span "Ejecutar" at bounding box center [216, 184] width 40 height 6
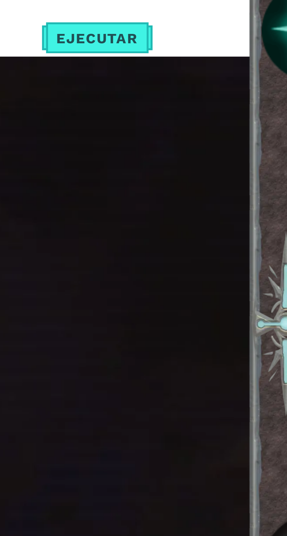
scroll to position [0, 0]
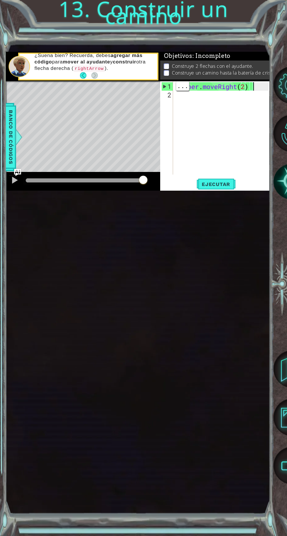
click at [0, 0] on pre "moverseDerecha" at bounding box center [0, 0] width 0 height 0
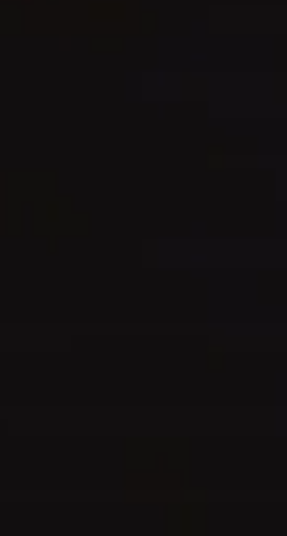
type textarea "helper. moveRight"
type textarea "moveRighmoveRig"
type textarea "h"
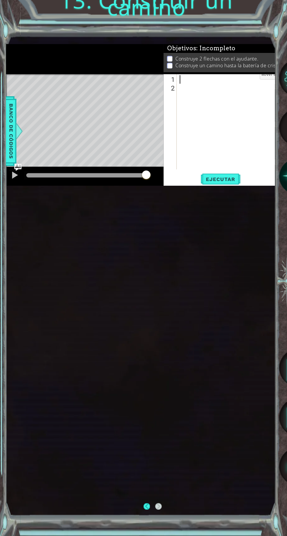
scroll to position [2, 0]
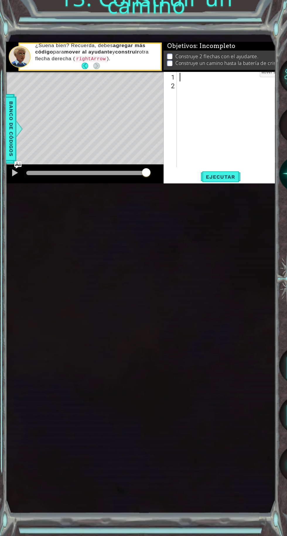
click at [79, 83] on div "¿Suena bien? Recuerda, debes agregar más código para mover al ayudante y constr…" at bounding box center [93, 66] width 127 height 34
click at [80, 80] on footer at bounding box center [89, 75] width 18 height 9
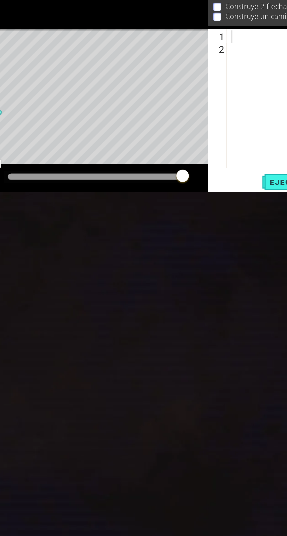
scroll to position [2, 0]
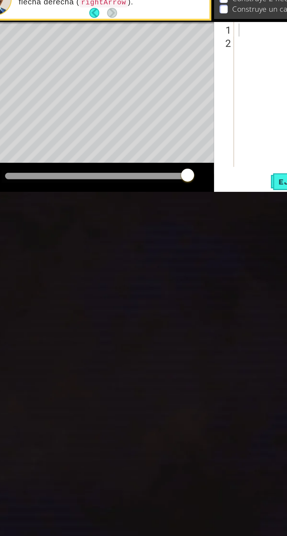
click at [79, 83] on div "¿Suena bien? Recuerda, debes agregar más código para mover al ayudante y constr…" at bounding box center [93, 66] width 127 height 34
click at [83, 79] on button "Back" at bounding box center [85, 75] width 11 height 6
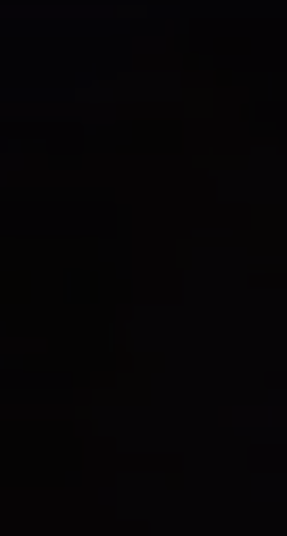
scroll to position [0, 0]
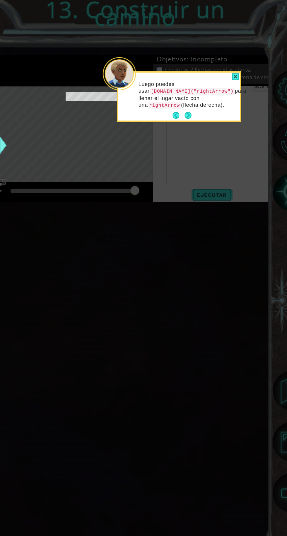
click at [197, 107] on button "Next" at bounding box center [193, 109] width 6 height 6
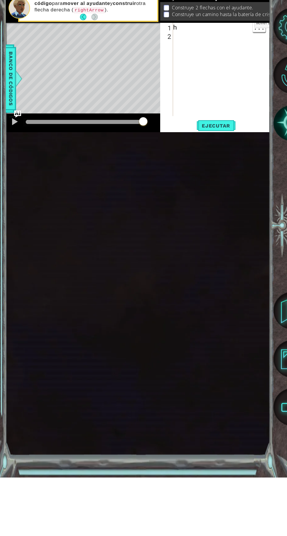
scroll to position [0, 0]
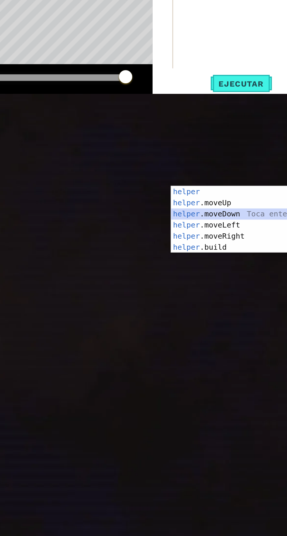
click at [214, 268] on div "helper Toca enter helper .moveUp Toca enter helper .moveDown Toca enter helper …" at bounding box center [227, 277] width 111 height 56
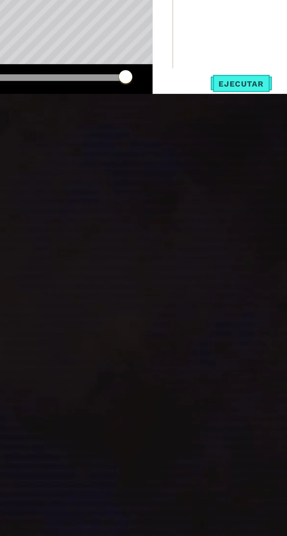
scroll to position [0, 3]
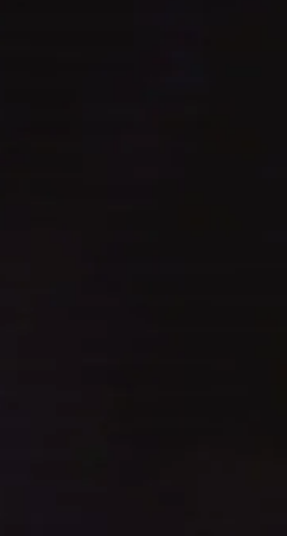
click at [241, 193] on div "helper . moveDown ( 1 )" at bounding box center [223, 137] width 97 height 110
type textarea "helper.moveDown(2)"
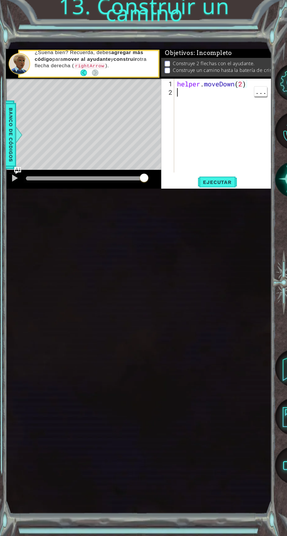
scroll to position [0, 0]
click at [181, 193] on div "helper . moveDown ( 2 )" at bounding box center [223, 137] width 97 height 110
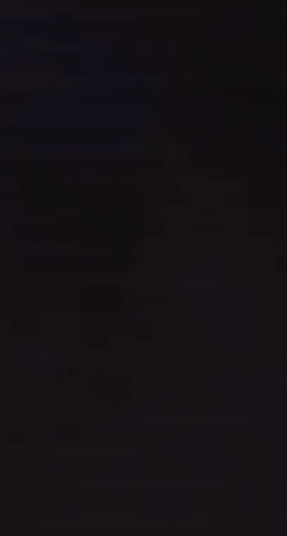
scroll to position [0, 4]
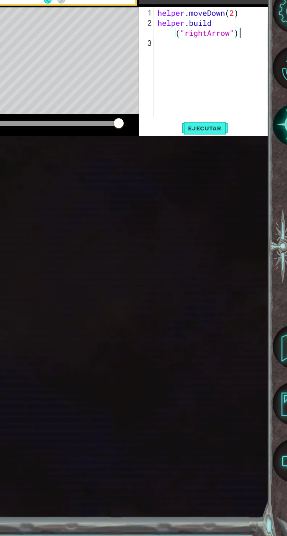
type textarea "[DOMAIN_NAME]("rightArrow")"
click at [220, 187] on span "Ejecutar" at bounding box center [216, 184] width 40 height 6
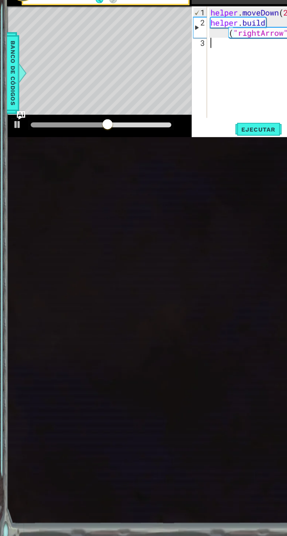
scroll to position [0, 0]
click at [185, 193] on div "helper . moveDown ( 2 ) helper . build ( "rightArrow" )" at bounding box center [223, 137] width 97 height 110
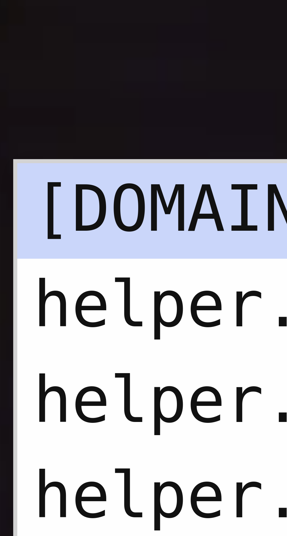
scroll to position [0, 1]
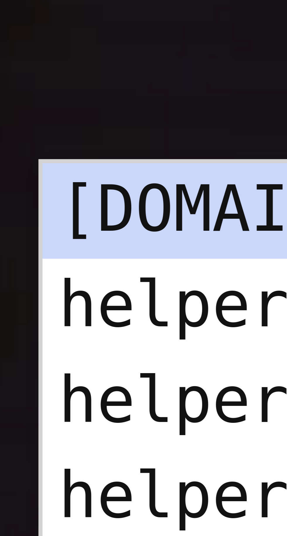
type textarea "m"
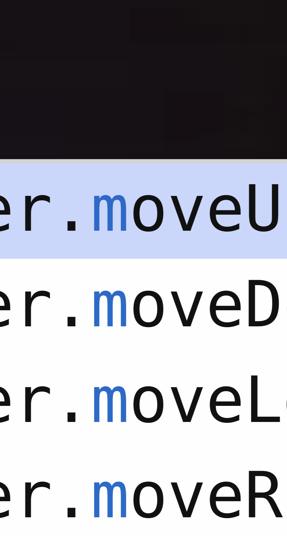
scroll to position [0, 0]
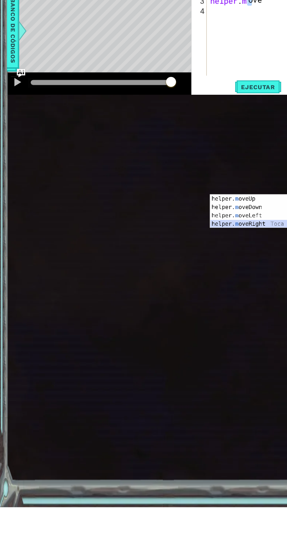
click at [219, 299] on div "helper. m oveUp Toca enter helper. m oveDown Toca enter helper. m oveLeft Toca …" at bounding box center [231, 295] width 111 height 42
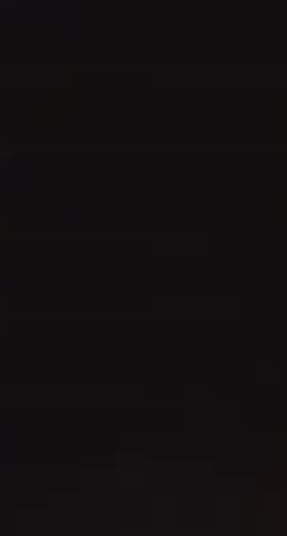
scroll to position [0, 3]
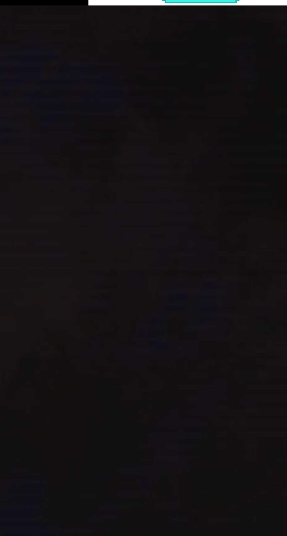
type textarea "helper.moveRight(1)"
click at [177, 193] on div "helper . moveDown ( 2 ) helper . build ( "rightArrow" ) helper . moveRight ( 1 )" at bounding box center [223, 137] width 97 height 110
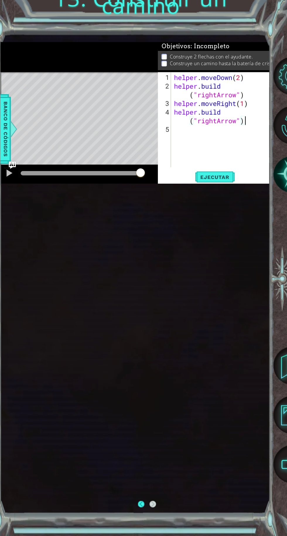
scroll to position [10, 0]
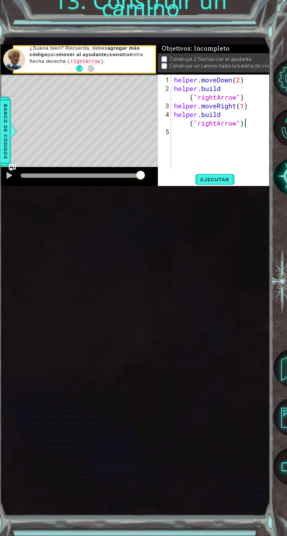
click at [221, 190] on button "Ejecutar" at bounding box center [216, 184] width 40 height 11
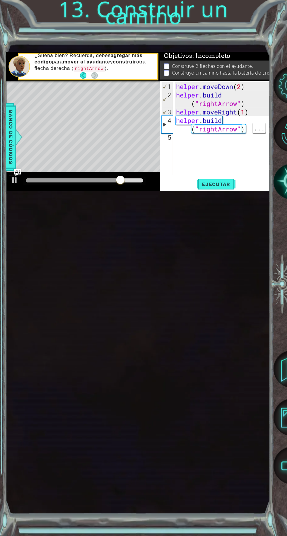
click at [250, 193] on div "helper . moveDown ( 2 ) helper . build ( "rightArrow" ) helper . moveRight ( 1 …" at bounding box center [223, 137] width 97 height 110
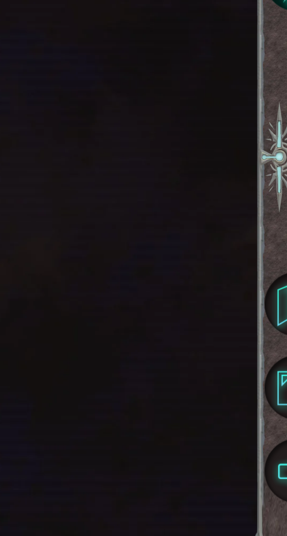
scroll to position [0, 1]
type textarea "helper"
type textarea "helpe"
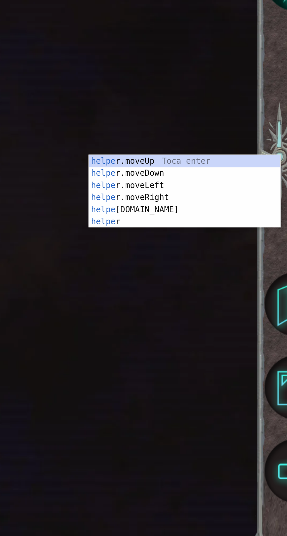
type textarea "help"
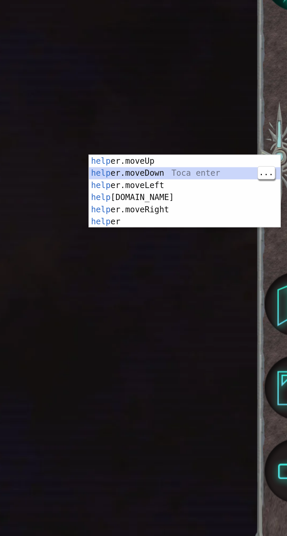
click at [212, 292] on div "help er.moveUp Toca enter help er.moveDown Toca enter help er.moveLeft Toca ent…" at bounding box center [227, 311] width 111 height 56
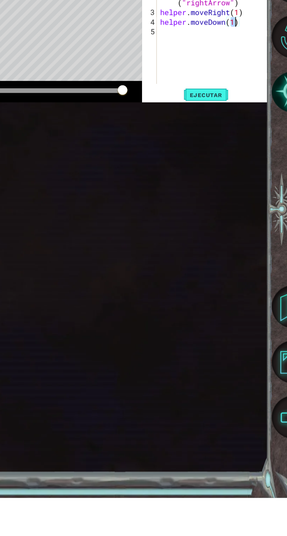
scroll to position [10, 0]
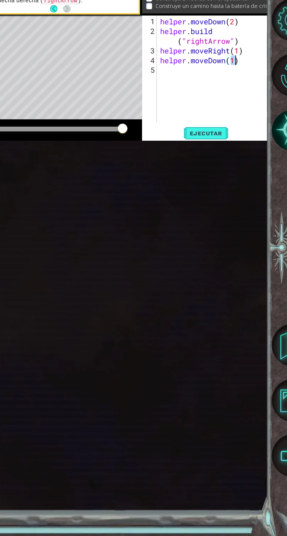
click at [221, 187] on span "Ejecutar" at bounding box center [216, 184] width 40 height 6
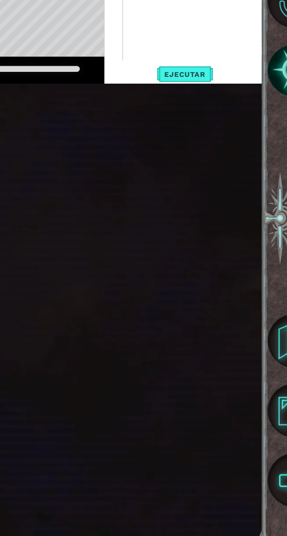
scroll to position [12, 0]
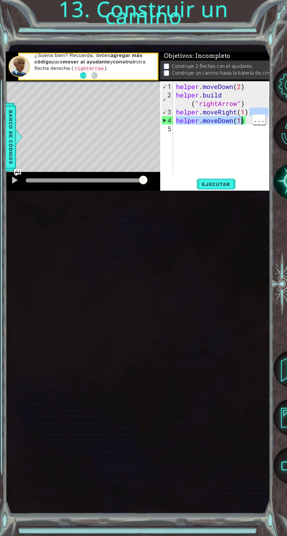
click at [228, 191] on div "helper.moveRight(1) helper.moveDown(1) 1 2 3 4 5 helper . moveDown ( 2 ) helper…" at bounding box center [215, 135] width 110 height 109
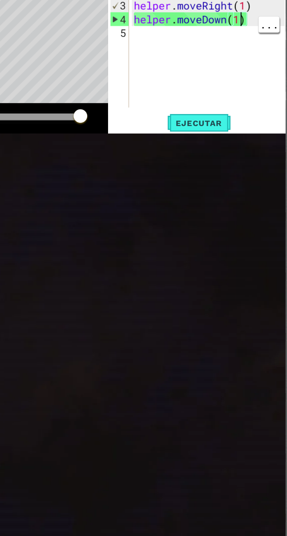
scroll to position [44, 0]
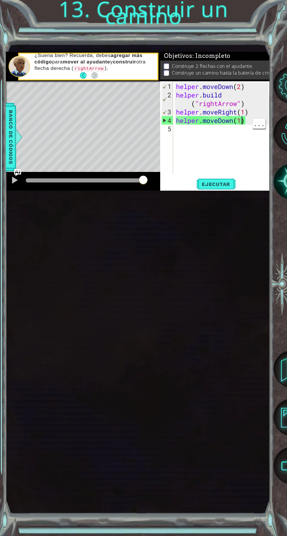
click at [218, 187] on span "Ejecutar" at bounding box center [216, 184] width 40 height 6
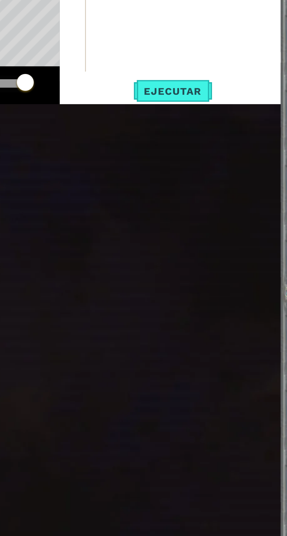
scroll to position [44, 0]
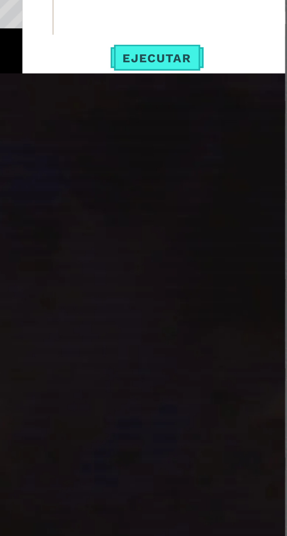
click at [246, 193] on div "helper . moveDown ( 2 ) helper . build ( "rightArrow" ) helper . moveRight ( 1 …" at bounding box center [223, 137] width 97 height 110
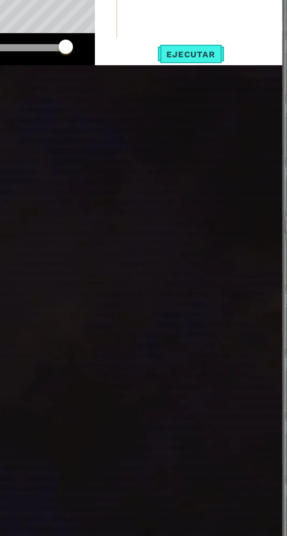
scroll to position [0, 1]
type textarea "helper"
type textarea "helpe"
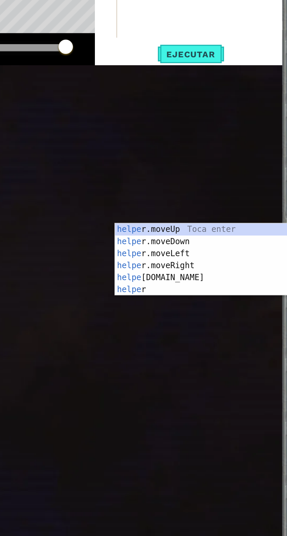
type textarea "help"
type textarea "hel"
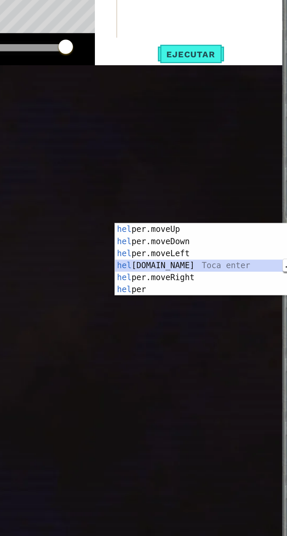
click at [202, 308] on div "hel per.moveUp Toca enter hel per.moveDown Toca enter hel per.moveLeft Toca ent…" at bounding box center [227, 311] width 111 height 56
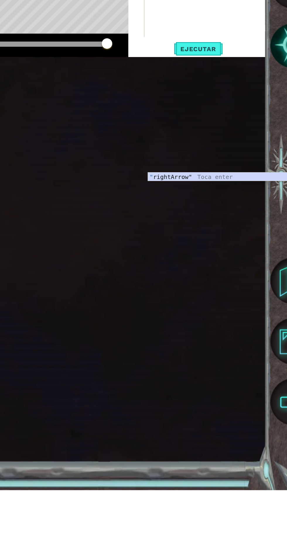
scroll to position [0, 2]
click at [196, 287] on div "" rightArrow" Toca enter" at bounding box center [231, 293] width 111 height 21
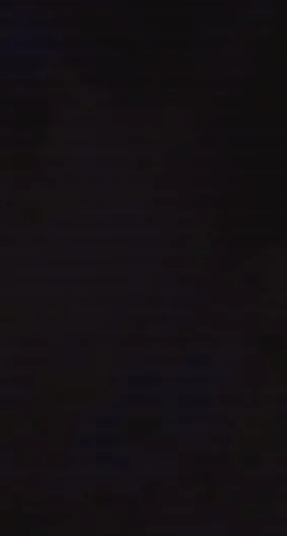
scroll to position [44, 0]
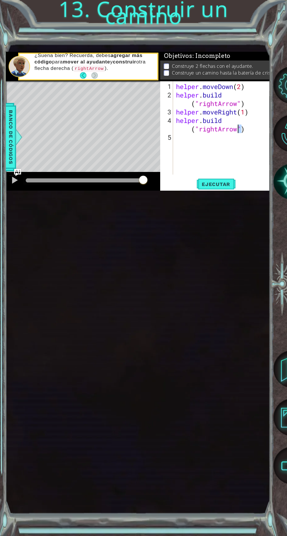
type textarea "[DOMAIN_NAME]("rightArrow")"
click at [221, 187] on span "Ejecutar" at bounding box center [216, 184] width 40 height 6
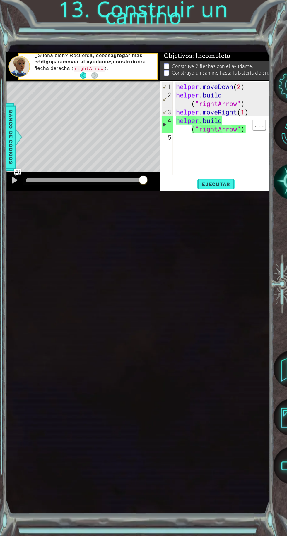
click at [8, 168] on span "Banco de códigos" at bounding box center [10, 137] width 9 height 61
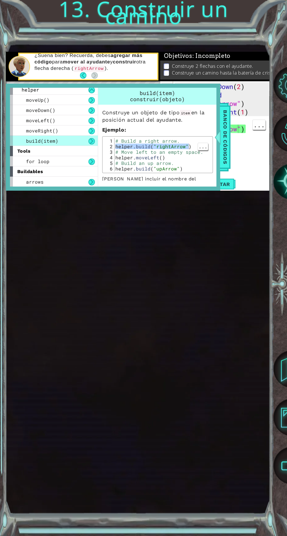
click at [227, 168] on span "Banco de códigos" at bounding box center [224, 137] width 9 height 61
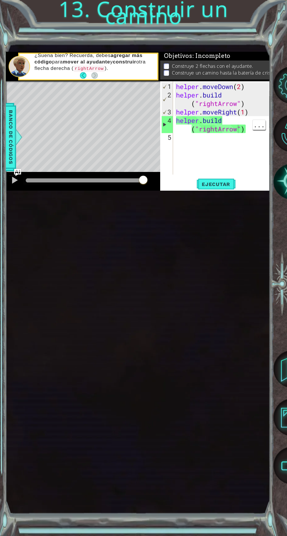
click at [9, 168] on span "Banco de códigos" at bounding box center [10, 137] width 9 height 61
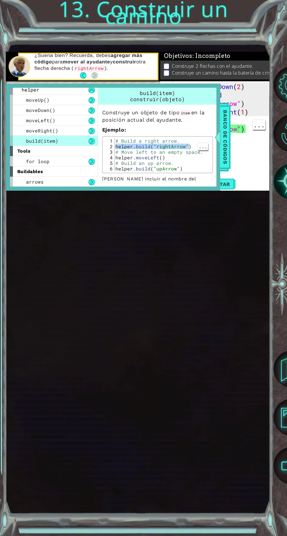
click at [71, 146] on div "build(item)" at bounding box center [54, 141] width 88 height 10
click at [106, 144] on div "1" at bounding box center [109, 141] width 11 height 6
type textarea "[DOMAIN_NAME]("upArrow")"
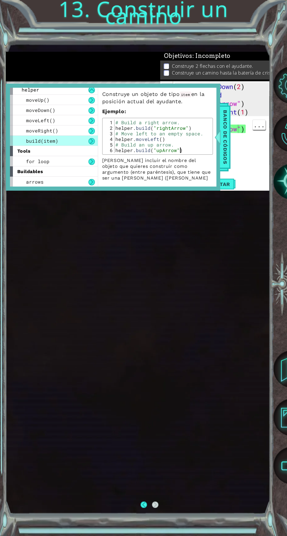
scroll to position [21, 0]
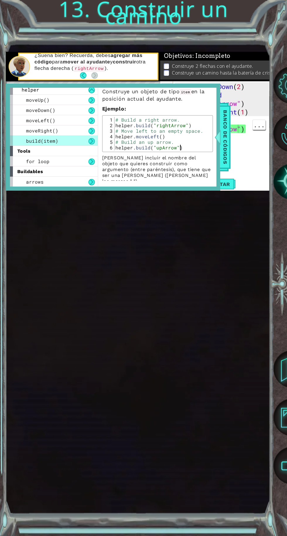
click at [228, 168] on span "Banco de códigos" at bounding box center [224, 137] width 9 height 61
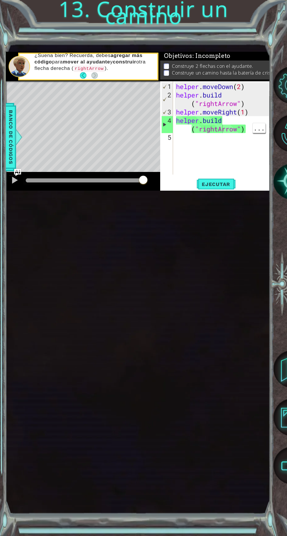
click at [221, 193] on div "helper . moveDown ( 2 ) helper . build ( "rightArrow" ) helper . moveRight ( 1 …" at bounding box center [223, 137] width 97 height 110
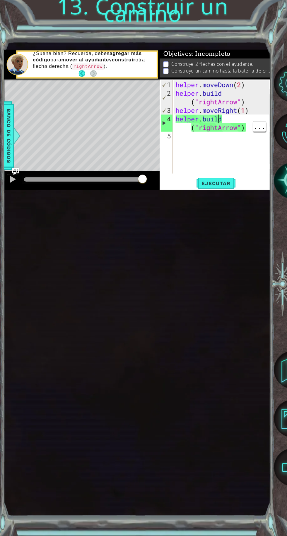
scroll to position [0, 2]
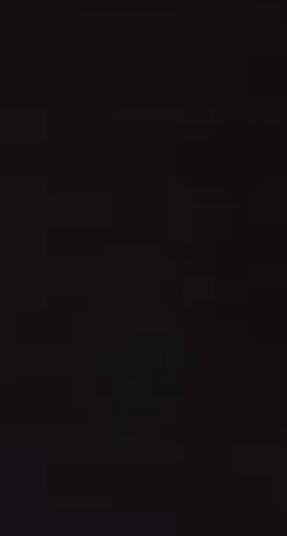
click at [219, 193] on div "helper . moveDown ( 2 ) helper . build ( "rightArrow" ) helper . moveRight ( 1 …" at bounding box center [223, 137] width 97 height 110
click at [218, 193] on div "helper . moveDown ( 2 ) helper . build ( "rightArrow" ) helper . moveRight ( 1 …" at bounding box center [223, 137] width 97 height 110
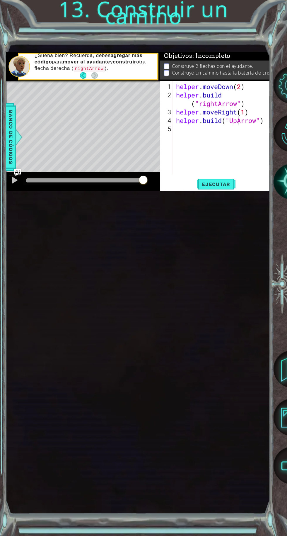
click at [219, 187] on span "Ejecutar" at bounding box center [216, 184] width 40 height 6
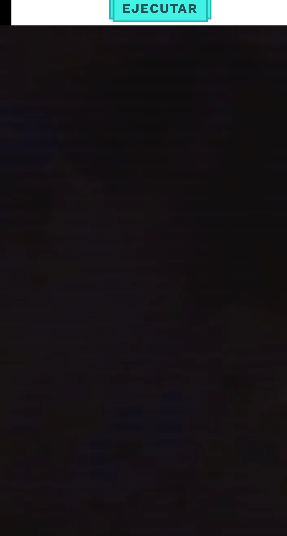
scroll to position [44, 0]
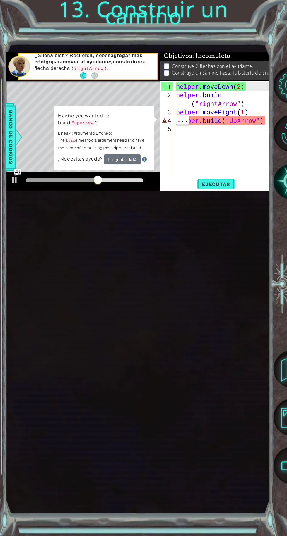
click at [248, 193] on div "helper . moveDown ( 2 ) helper . build ( "rightArrow" ) helper . moveRight ( 1 …" at bounding box center [223, 137] width 97 height 110
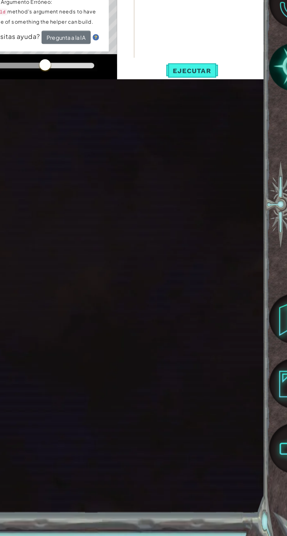
click at [265, 193] on div "helper . moveDown ( 2 ) helper . build ( "rightArrow" ) helper . moveRight ( 1 …" at bounding box center [223, 137] width 97 height 110
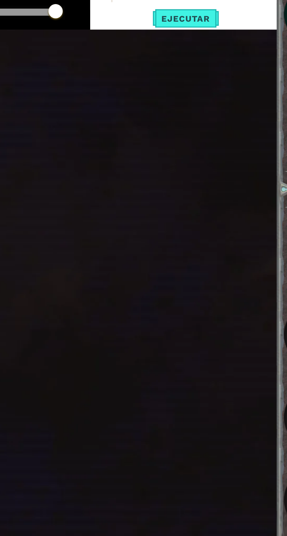
scroll to position [0, 2]
type textarea "L"
type textarea "eftArrow"
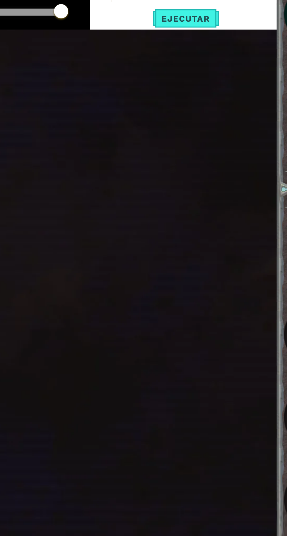
type textarea ")"
click at [265, 193] on div "helper . moveDown ( 2 ) helper . build ( "rightArrow" ) helper . moveRight ( 1 …" at bounding box center [223, 137] width 97 height 110
click at [264, 193] on div "helper . moveDown ( 2 ) helper . build ( "rightArrow" ) helper . moveRight ( 1 …" at bounding box center [223, 137] width 97 height 110
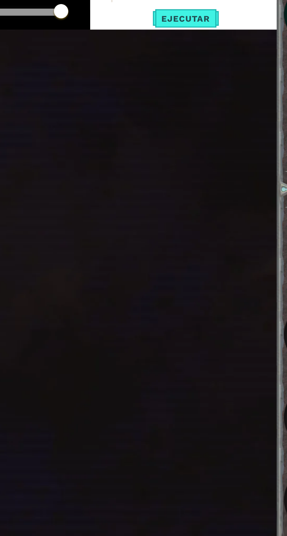
click at [262, 193] on div "helper . moveDown ( 2 ) helper . build ( "rightArrow" ) helper . moveRight ( 1 …" at bounding box center [223, 137] width 97 height 110
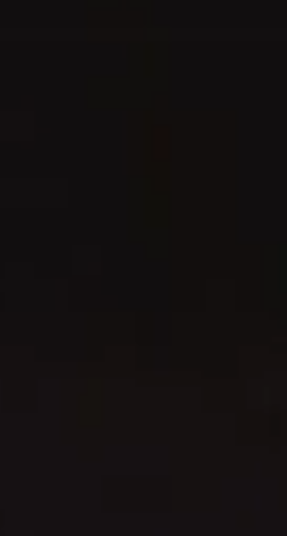
click at [264, 193] on div "helper . moveDown ( 2 ) helper . build ( "rightArrow" ) helper . moveRight ( 1 …" at bounding box center [223, 137] width 97 height 110
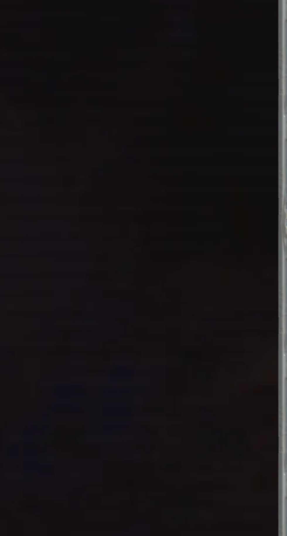
scroll to position [44, 0]
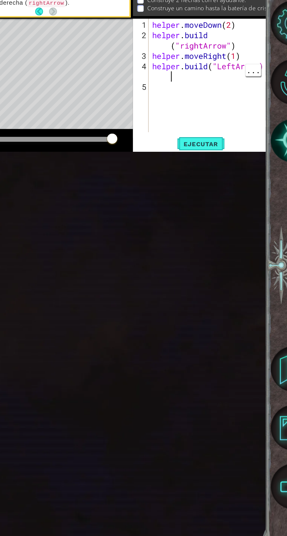
click at [226, 187] on span "Ejecutar" at bounding box center [216, 184] width 40 height 6
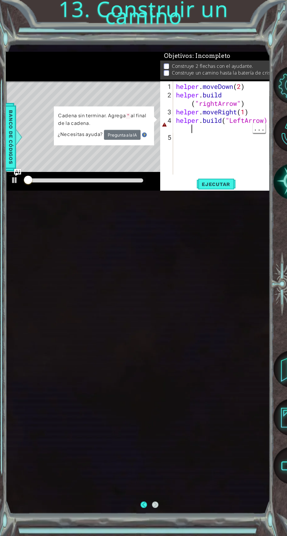
scroll to position [44, 0]
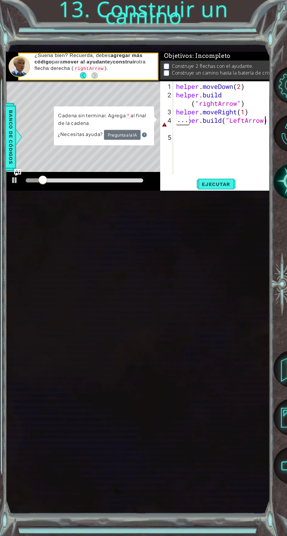
click at [263, 193] on div "helper . moveDown ( 2 ) helper . build ( "rightArrow" ) helper . moveRight ( 1 …" at bounding box center [223, 137] width 97 height 110
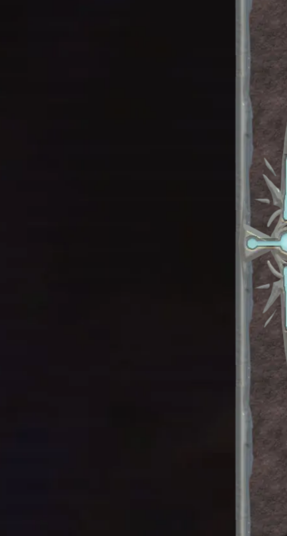
scroll to position [44, 0]
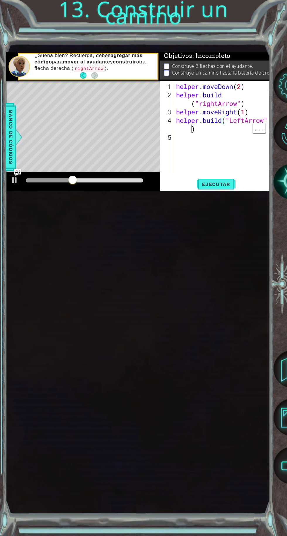
click at [225, 187] on span "Ejecutar" at bounding box center [216, 184] width 40 height 6
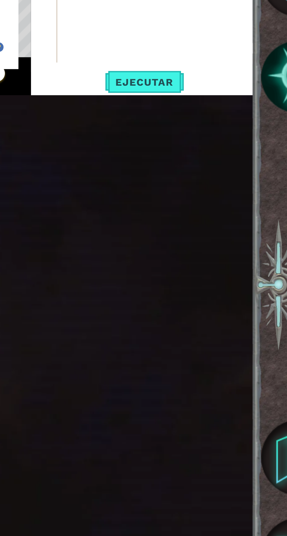
click at [245, 193] on div "ayudante . moverAbajo ( 2 ) ayudante . construir ( "flecha derecha" ) ayudante …" at bounding box center [223, 137] width 97 height 110
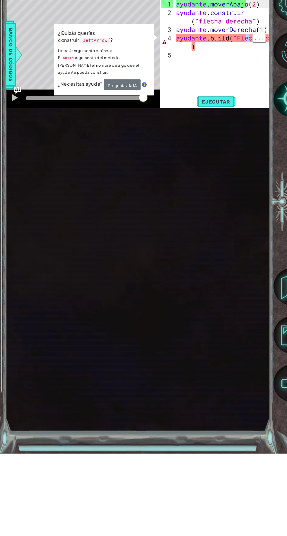
click at [79, 126] on code ""leftArrow" at bounding box center [94, 123] width 30 height 6
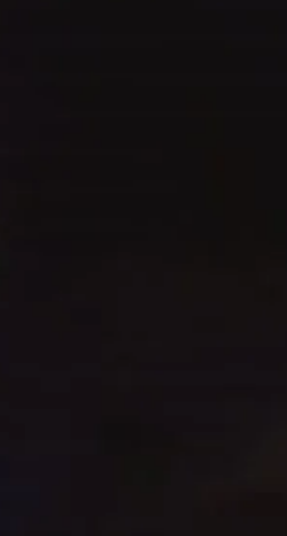
click at [252, 193] on div "ayudante . moverAbajo ( 2 ) ayudante . construir ( "flecha derecha" ) ayudante …" at bounding box center [223, 137] width 97 height 110
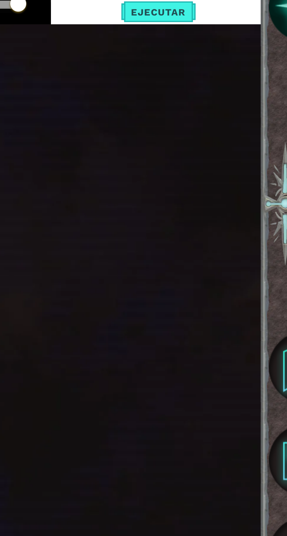
scroll to position [0, 1]
click at [224, 193] on div "ayudante . moverAbajo ( 2 ) ayudante . construir ( "flecha derecha" ) ayudante …" at bounding box center [223, 137] width 97 height 110
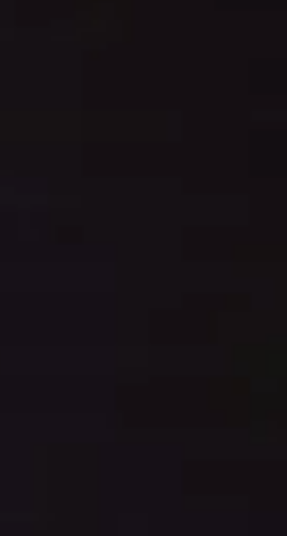
click at [221, 193] on div "ayudante . moverAbajo ( 2 ) ayudante . construir ( "flecha derecha" ) ayudante …" at bounding box center [223, 137] width 97 height 110
type textarea "helpow"
click at [199, 193] on div "ayudante . moverAbajo ( 2 ) ayudante . construir ( "flecha derecha" ) ayudante …" at bounding box center [223, 137] width 97 height 110
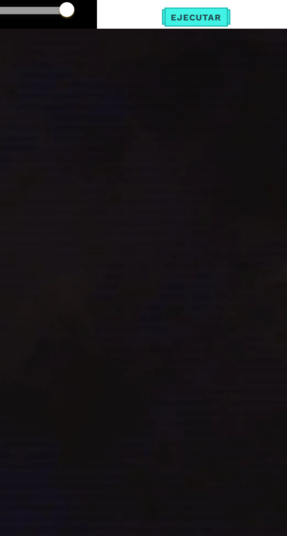
type textarea "helpo"
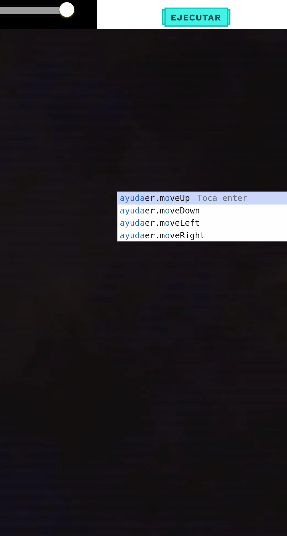
type textarea "help"
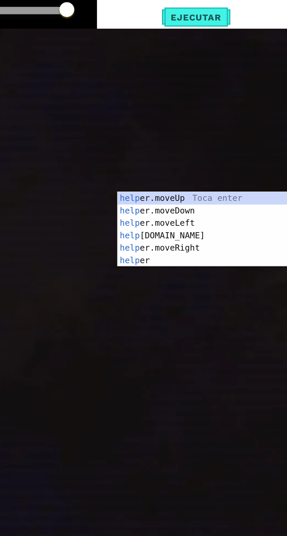
type textarea "hel"
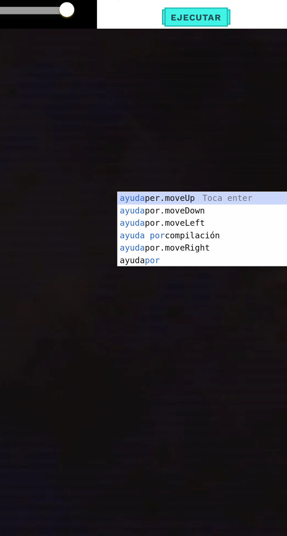
type textarea "he"
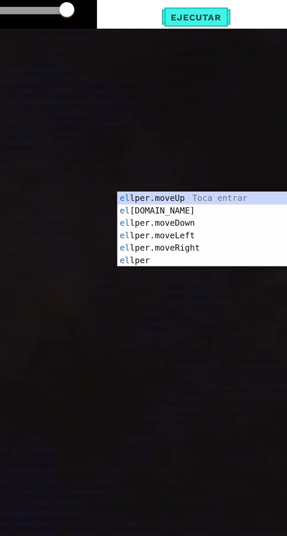
type textarea "h"
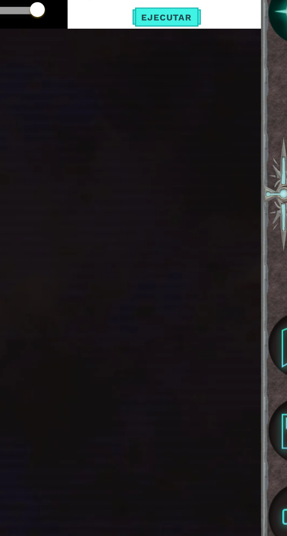
scroll to position [0, 1]
type textarea "helper.("
type textarea "helper"
type textarea "helpe"
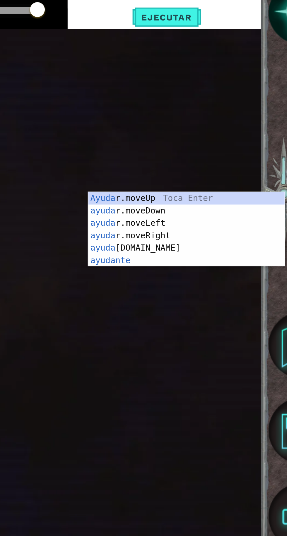
type textarea "help"
type textarea "hel"
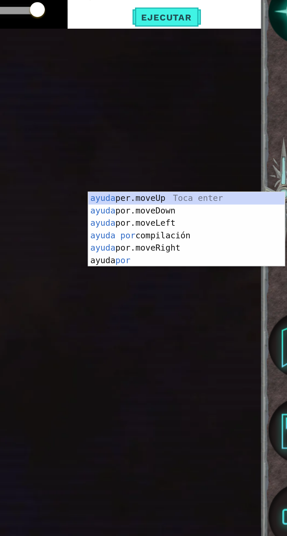
type textarea "he"
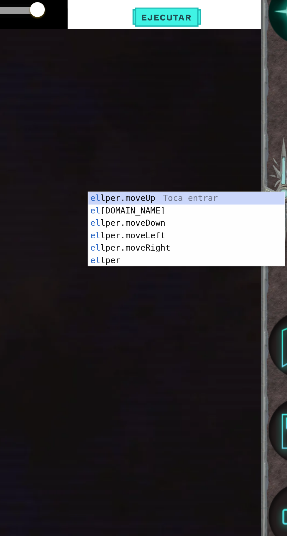
type textarea "h"
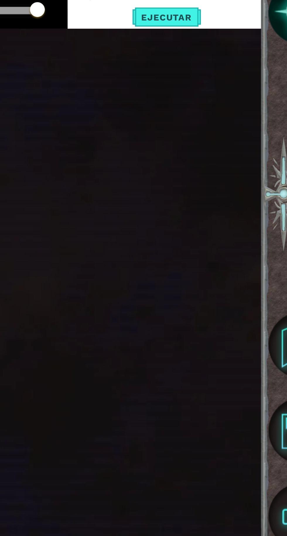
scroll to position [0, 1]
type textarea "b"
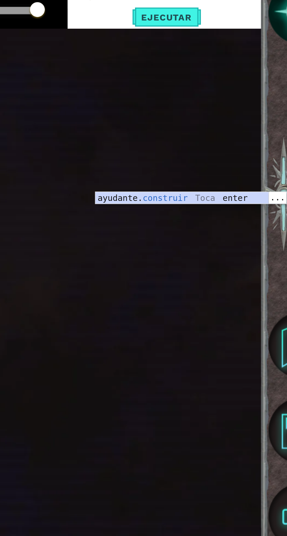
click at [223, 288] on div "ayudante. construir Toca enter" at bounding box center [231, 293] width 111 height 21
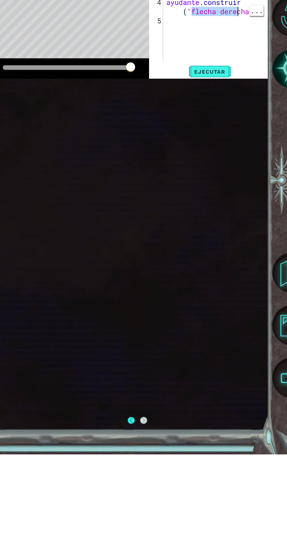
scroll to position [44, 0]
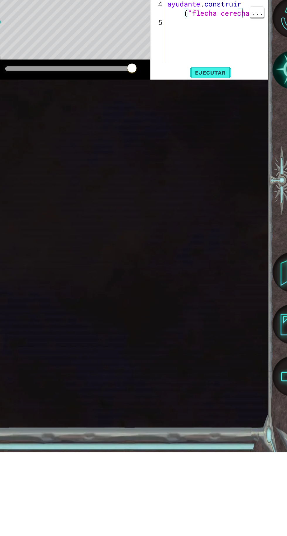
click at [259, 132] on font "..." at bounding box center [258, 128] width 11 height 8
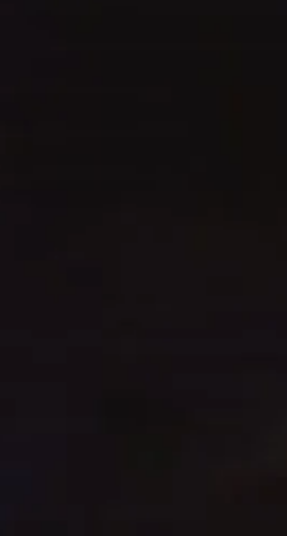
scroll to position [44, 0]
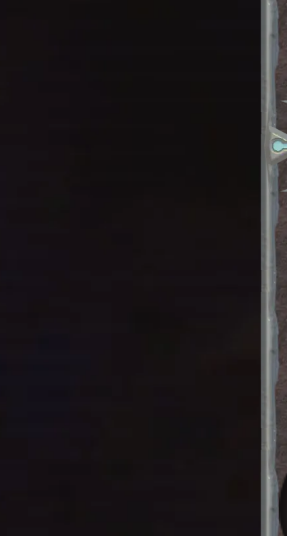
click at [251, 193] on div "ayudante . moverAbajo ( 2 ) ayudante . construir ( "flecha derecha" ) ayudante …" at bounding box center [223, 137] width 97 height 110
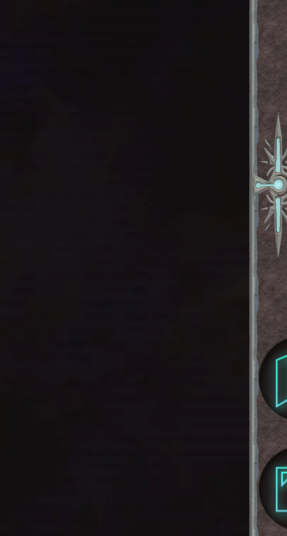
click at [254, 193] on div "ayudante . moverAbajo ( 2 ) ayudante . construir ( "flecha derecha" ) ayudante …" at bounding box center [223, 137] width 97 height 110
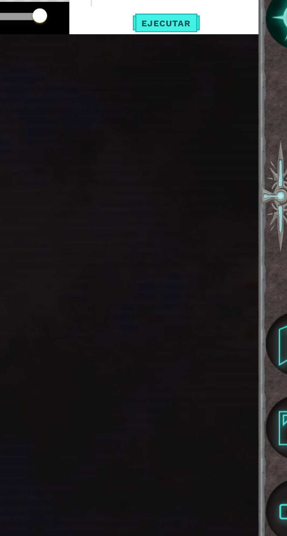
click at [269, 191] on div "[DOMAIN_NAME]("rightrrow 1 2 3 4 5 ayudante . moverAbajo ( 2 ) ayudante . const…" at bounding box center [215, 135] width 110 height 109
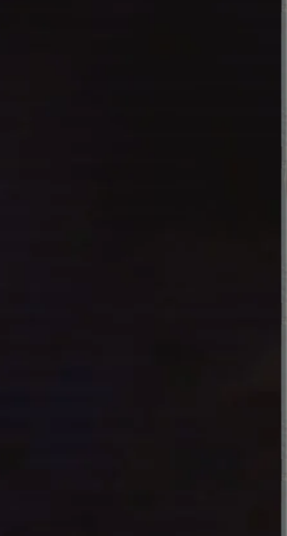
scroll to position [0, 2]
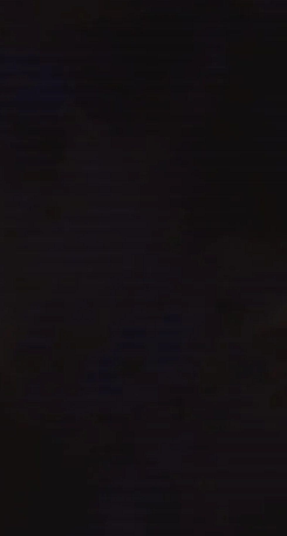
click at [249, 193] on div "ayudante . moverAbajo ( 2 ) ayudante . construir ( "flecha derecha" ) ayudante …" at bounding box center [223, 137] width 97 height 110
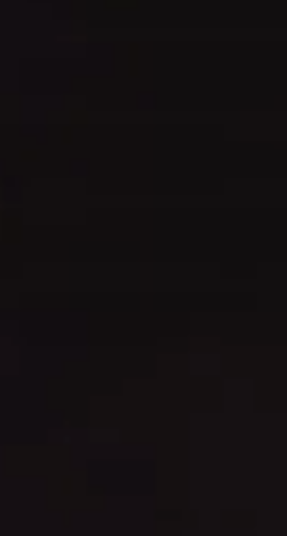
click at [248, 193] on div "ayudante . moverAbajo ( 2 ) ayudante . construir ( "flecha derecha" ) ayudante …" at bounding box center [223, 137] width 97 height 110
click at [245, 193] on div "ayudante . moverAbajo ( 2 ) ayudante . construir ( "flecha derecha" ) ayudante …" at bounding box center [223, 137] width 97 height 110
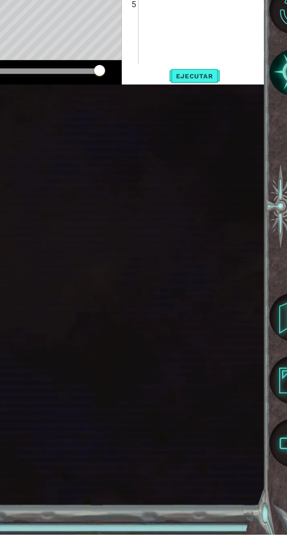
scroll to position [0, 1]
type textarea "b"
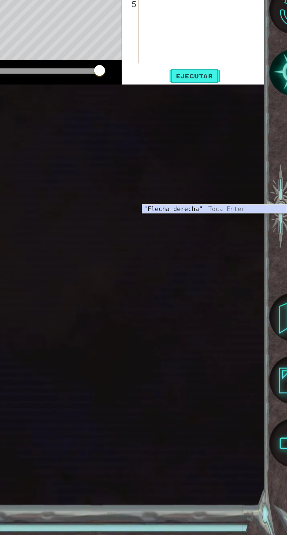
type textarea "D"
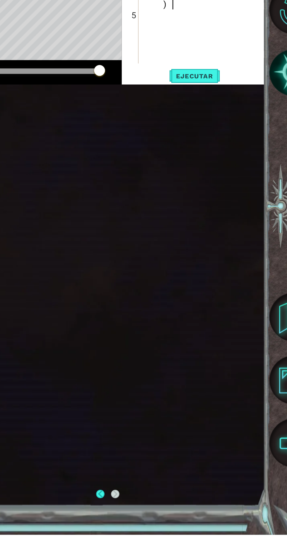
scroll to position [0, 0]
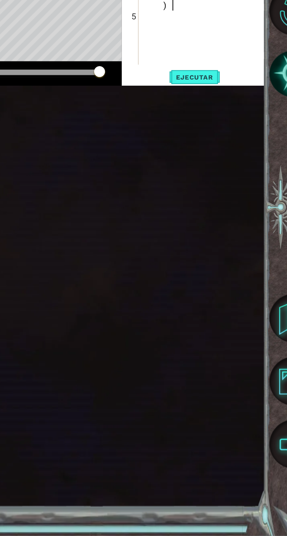
click at [224, 187] on font "Ejecutar" at bounding box center [216, 184] width 28 height 6
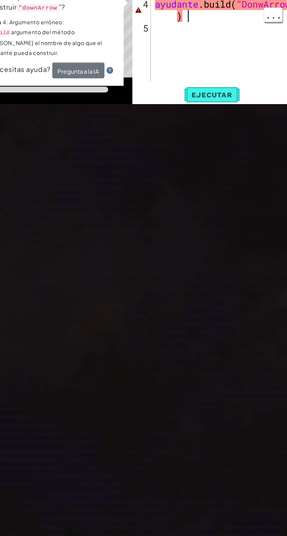
scroll to position [2, 0]
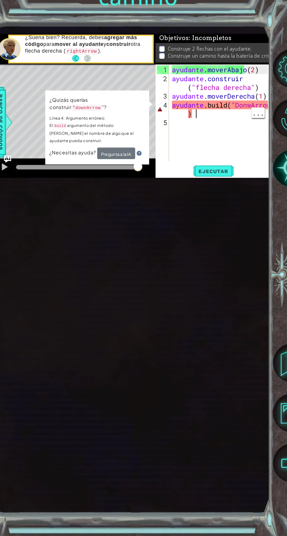
click at [204, 193] on div "ayudante . moverAbajo ( 2 ) ayudante . construir ( "flecha derecha" ) ayudante …" at bounding box center [223, 137] width 97 height 110
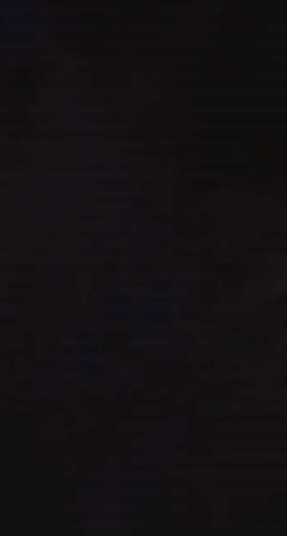
click at [254, 193] on div "ayudante . moverAbajo ( 2 ) ayudante . construir ( "flecha derecha" ) ayudante …" at bounding box center [223, 137] width 97 height 110
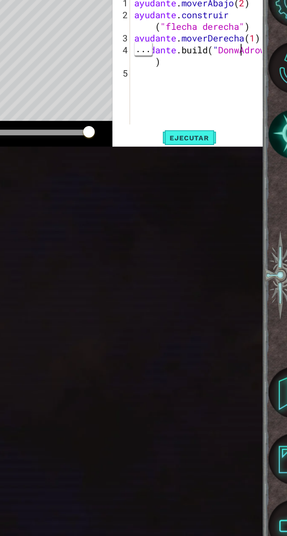
click at [217, 187] on font "Ejecutar" at bounding box center [216, 184] width 28 height 6
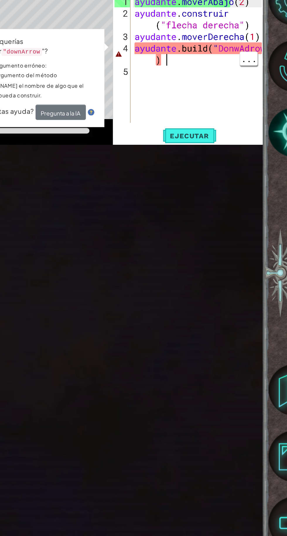
click at [207, 193] on div "ayudante . moverAbajo ( 2 ) ayudante . construir ( "flecha derecha" ) ayudante …" at bounding box center [223, 137] width 97 height 110
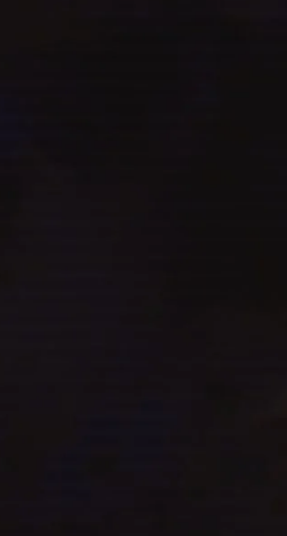
click at [200, 193] on div "ayudante . moverAbajo ( 2 ) ayudante . construir ( "flecha derecha" ) ayudante …" at bounding box center [223, 137] width 97 height 110
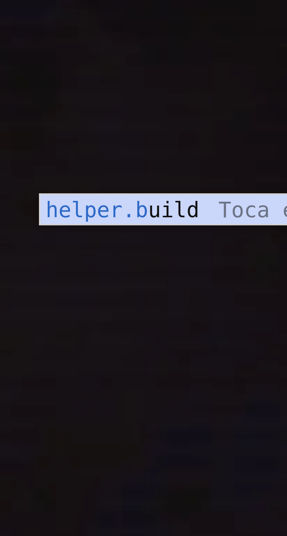
scroll to position [0, 1]
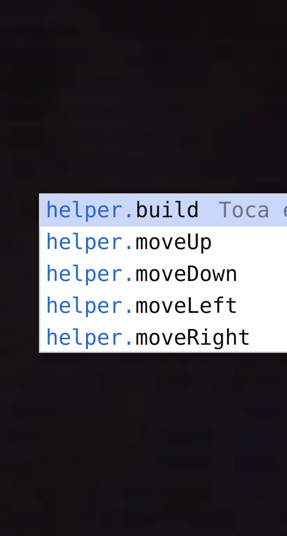
type textarea "helper"
type textarea "helpe"
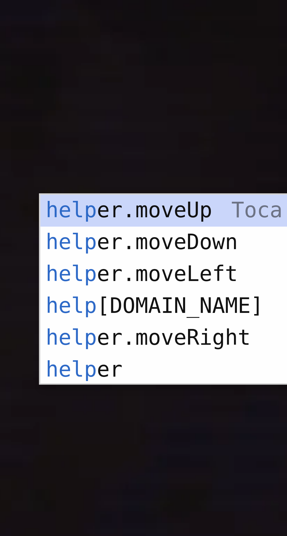
type textarea "hel"
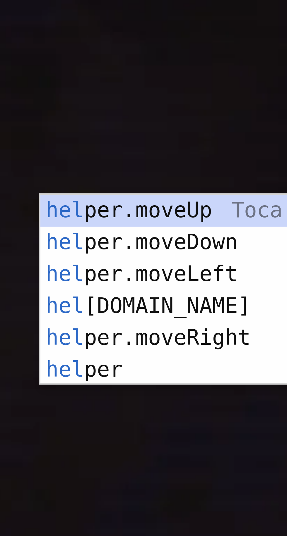
type textarea "he"
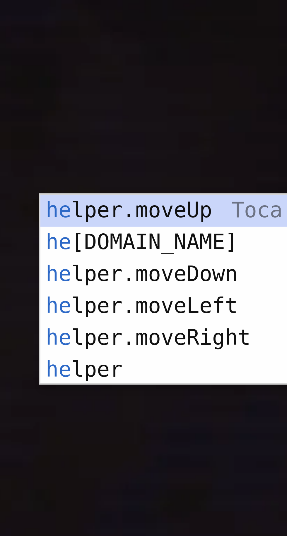
type textarea "h"
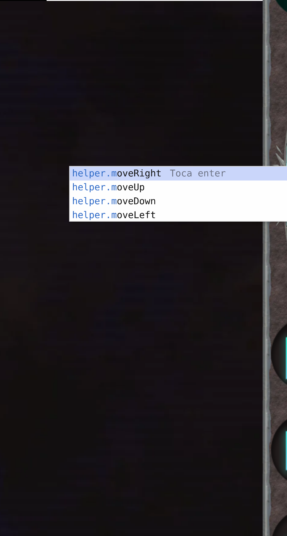
scroll to position [0, 1]
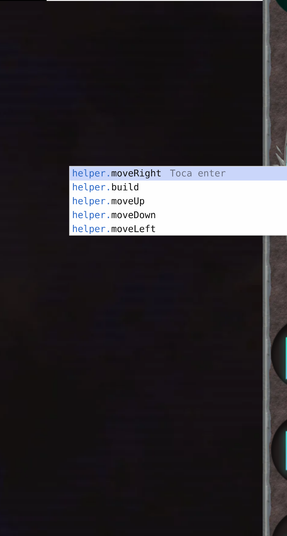
type textarea "helper"
type textarea "helpe"
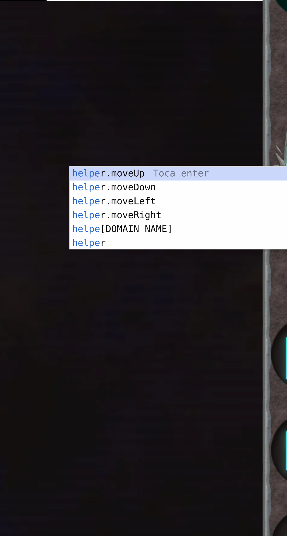
type textarea "help"
type textarea "hel"
type textarea "h"
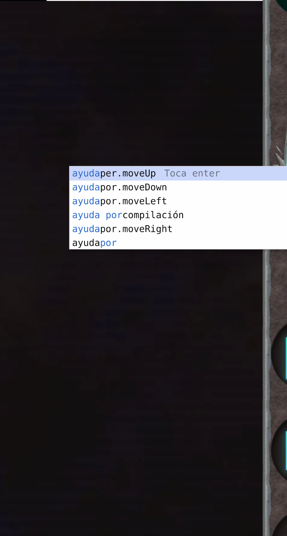
scroll to position [0, 0]
type textarea "he"
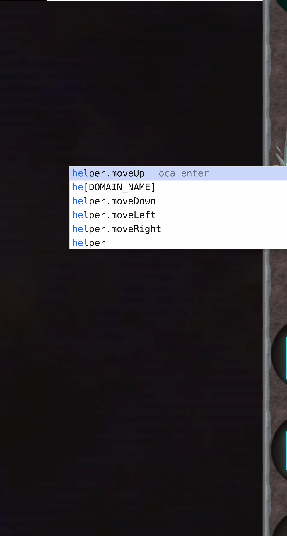
type textarea "h"
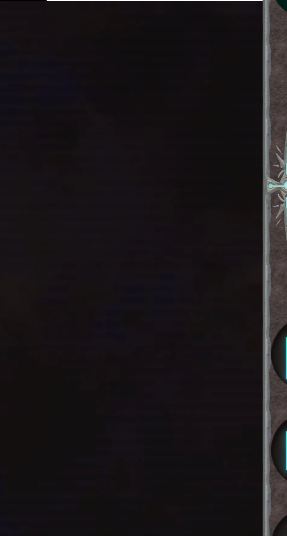
scroll to position [0, 1]
type textarea "m"
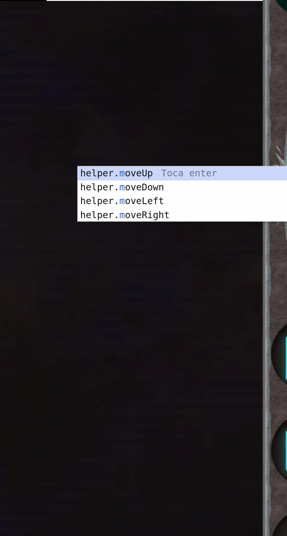
scroll to position [0, 0]
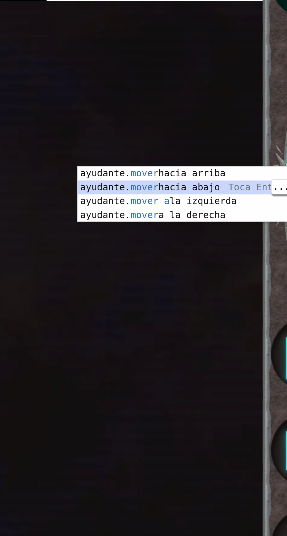
click at [251, 286] on div "ayudante. mover hacia arriba [PERSON_NAME] enter ayudante. mover hacia abajo [P…" at bounding box center [231, 295] width 111 height 42
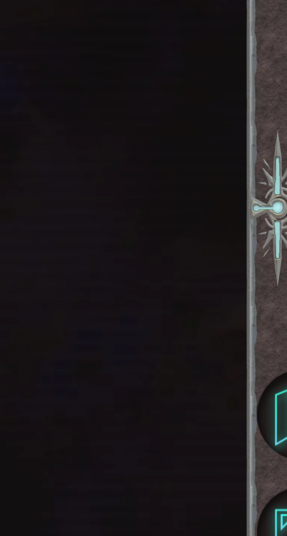
scroll to position [2, 0]
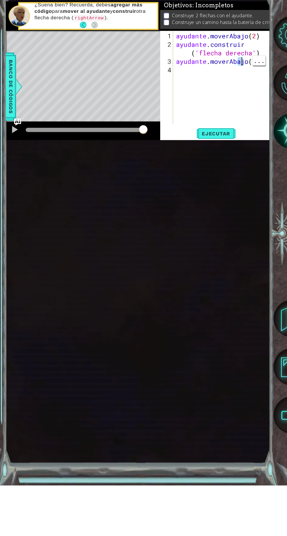
click at [233, 187] on span "Ejecutar" at bounding box center [216, 184] width 40 height 6
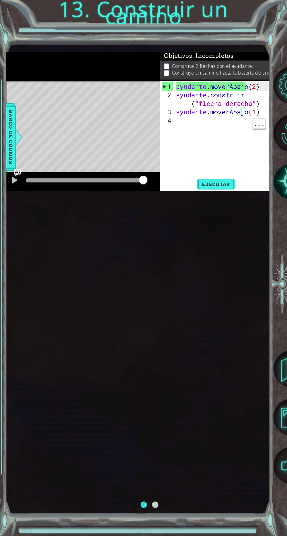
scroll to position [4, 0]
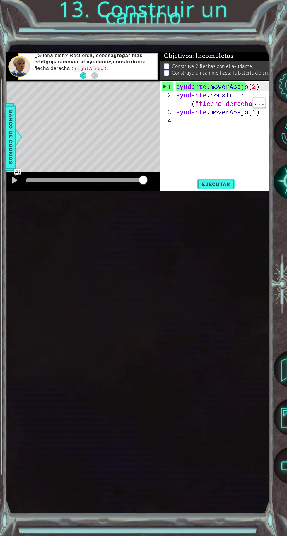
click at [260, 107] on font "..." at bounding box center [258, 102] width 11 height 8
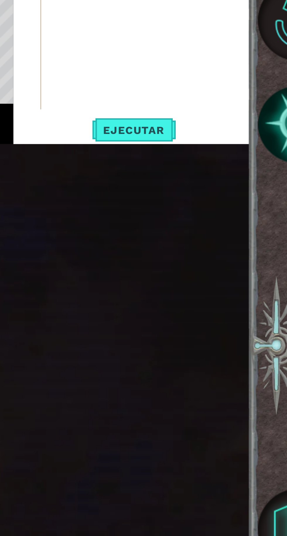
scroll to position [0, 3]
click at [259, 115] on font "..." at bounding box center [258, 111] width 11 height 8
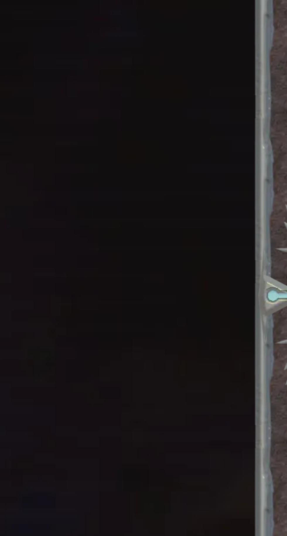
click at [258, 115] on font "..." at bounding box center [258, 111] width 11 height 8
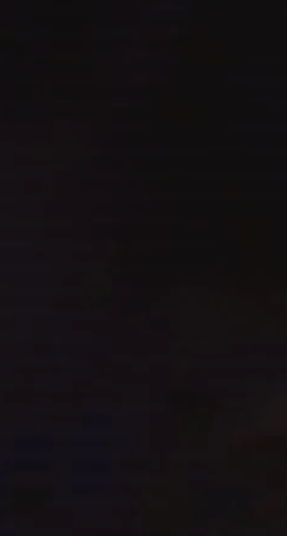
scroll to position [0, 2]
type textarea "helper.move"
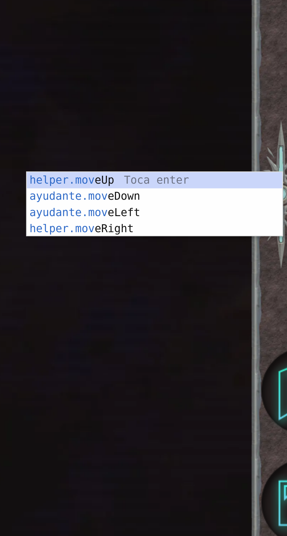
scroll to position [4, 0]
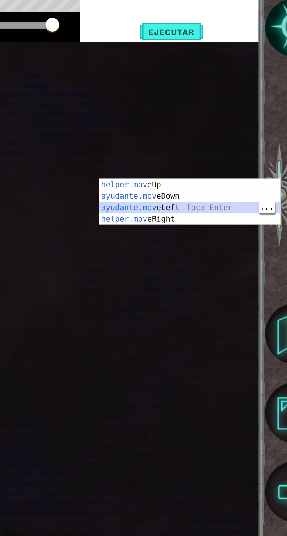
click at [221, 291] on div "helper.mov eUp Toca enter ayudante.mov eDown Toca Enter ayudante.mov eLeft Toca…" at bounding box center [227, 295] width 111 height 42
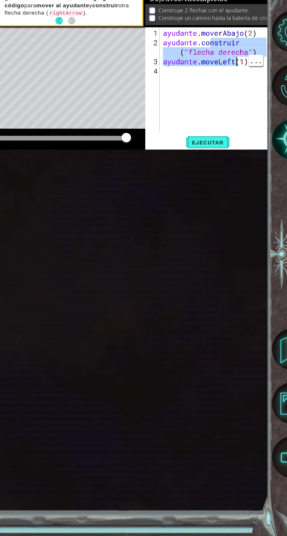
click at [217, 187] on font "Ejecutar" at bounding box center [216, 184] width 28 height 6
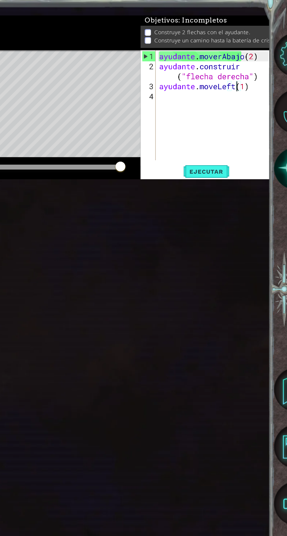
scroll to position [0, 0]
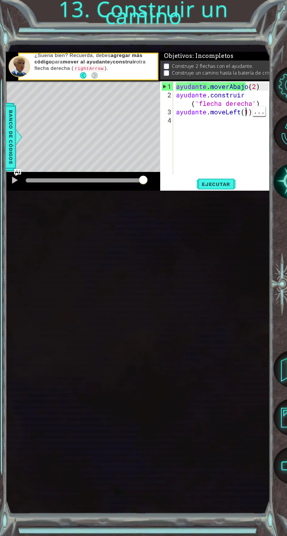
click at [250, 193] on div "ayudante . moverAbajo ( 2 ) ayudante . construir ( "flecha derecha" ) ayudante …" at bounding box center [223, 137] width 97 height 110
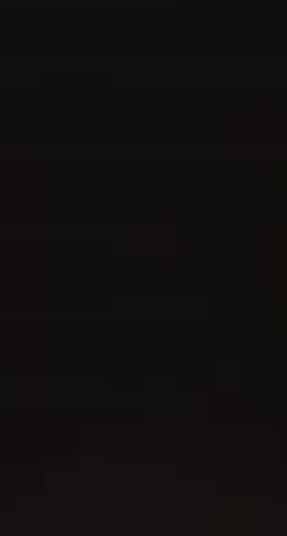
click at [249, 193] on div "helper . moveDown ( 2 ) helper . build ( "rightArrow" ) helper . moveLeft ( 1 )" at bounding box center [223, 137] width 97 height 110
click at [249, 193] on div "ayudante . moverAbajo ( 2 ) ayudante . construir ( "flecha derecha" ) ayudante …" at bounding box center [223, 137] width 97 height 110
click at [248, 193] on div "ayudante . moverAbajo ( 2 ) ayudante . construir ( "flecha derecha" ) ayudante …" at bounding box center [223, 137] width 97 height 110
click at [247, 193] on div "ayudante . moverAbajo ( 2 ) ayudante . construir ( "flecha derecha" ) ayudante …" at bounding box center [223, 137] width 97 height 110
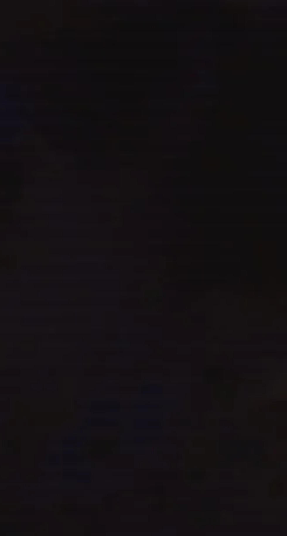
scroll to position [0, 1]
type textarea "helper"
type textarea "helpe"
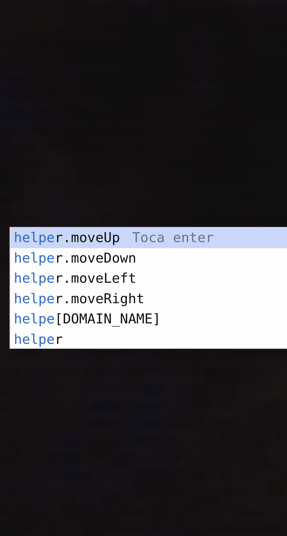
type textarea "help"
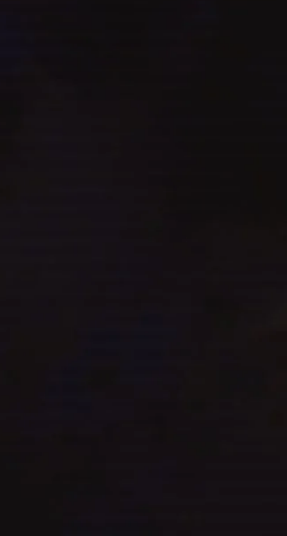
type textarea "hel"
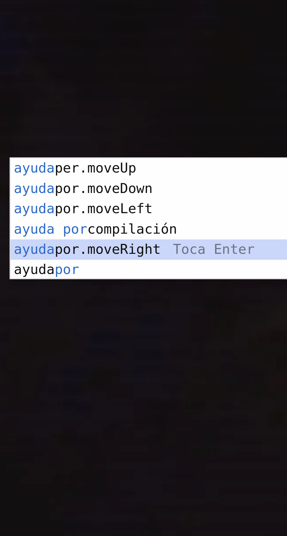
click at [218, 304] on div "ayuda per.moveUp Toca enter ayuda por.moveDown Toca Enter ayuda por.moveLeft [P…" at bounding box center [227, 302] width 111 height 56
type textarea "helper.moveRight(1)"
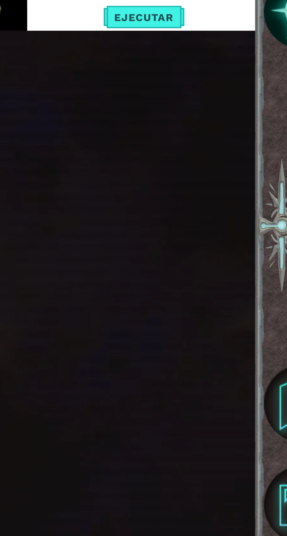
click at [181, 193] on div "ayudante . moverAbajo ( 2 ) ayudante . construir ( "flecha derecha" ) ayudante …" at bounding box center [223, 137] width 97 height 110
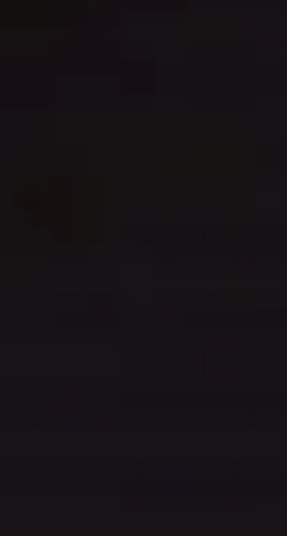
scroll to position [0, 4]
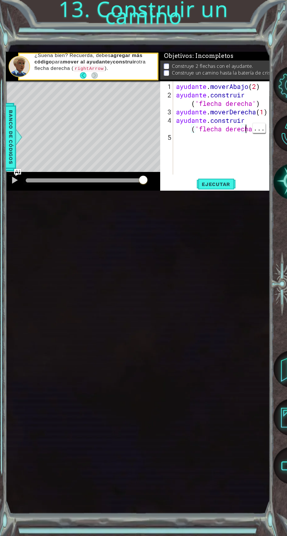
type textarea "[DOMAIN_NAME]("rightArrow")"
click at [216, 187] on font "Ejecutar" at bounding box center [216, 184] width 28 height 6
click at [245, 193] on div "ayudante . moverAbajo ( 2 ) ayudante . construir ( "flecha derecha" ) ayudante …" at bounding box center [223, 137] width 97 height 110
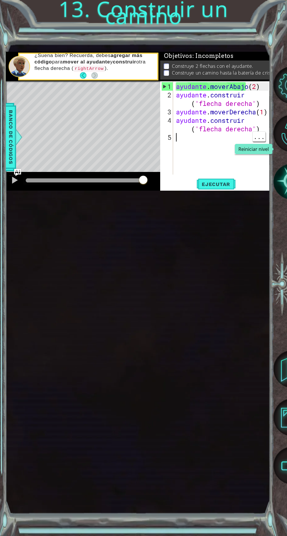
scroll to position [5, 0]
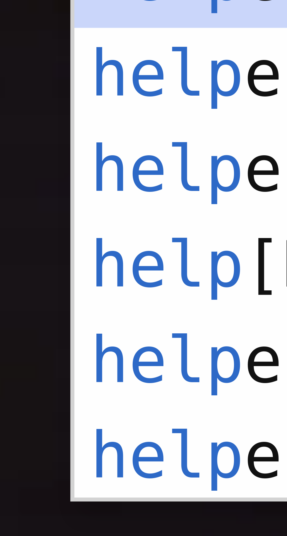
type textarea "he"
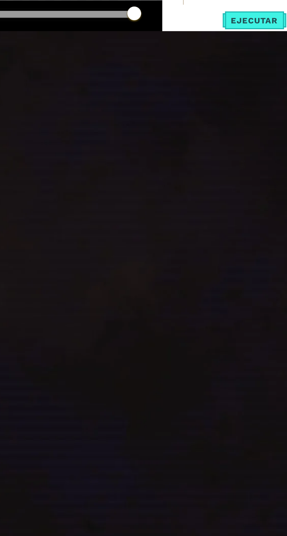
type textarea "helper"
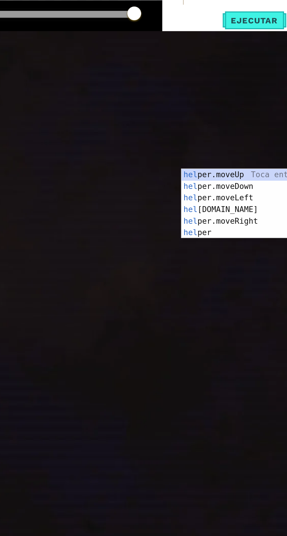
type textarea "h"
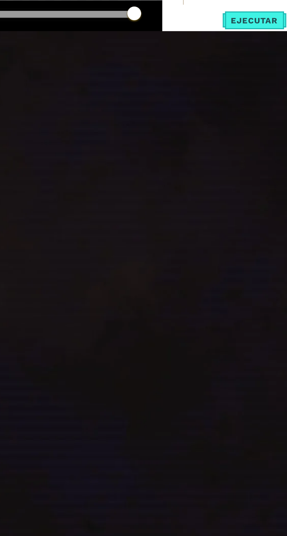
type textarea "he"
type textarea "helper"
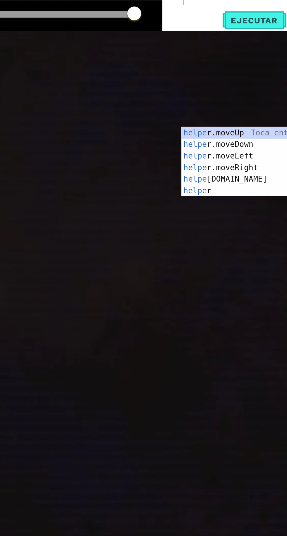
type textarea "h"
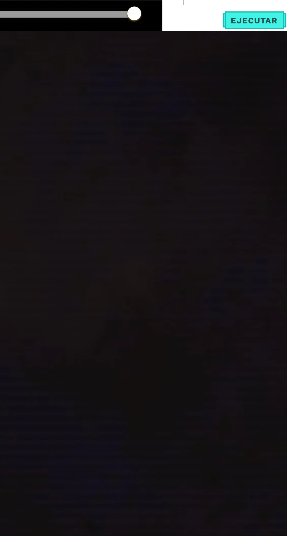
scroll to position [0, 0]
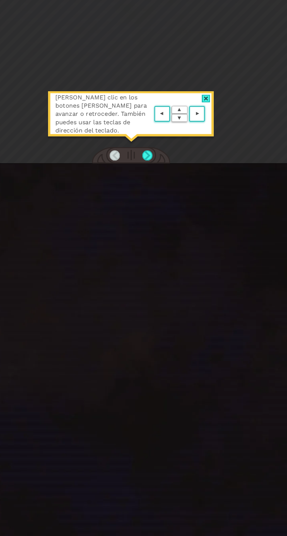
scroll to position [3, 0]
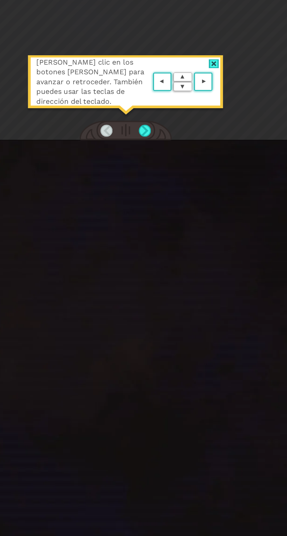
click at [196, 162] on area at bounding box center [196, 162] width 0 height 0
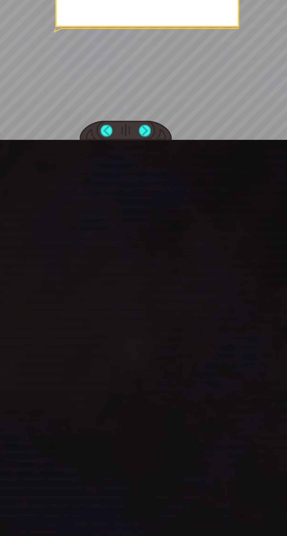
click at [154, 198] on div at bounding box center [150, 194] width 8 height 8
click at [157, 201] on div at bounding box center [137, 193] width 61 height 13
click at [153, 198] on div at bounding box center [150, 194] width 8 height 8
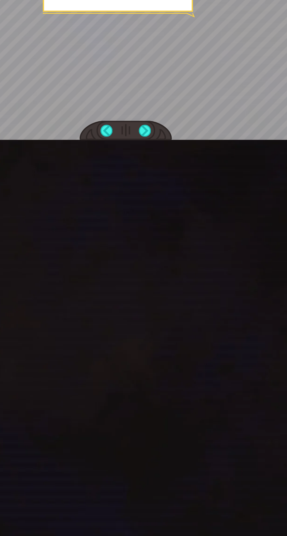
click at [153, 198] on div at bounding box center [150, 194] width 8 height 8
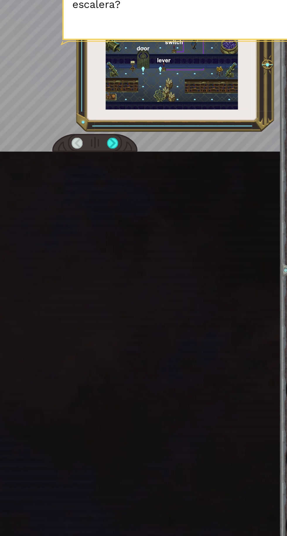
click at [152, 198] on div at bounding box center [150, 194] width 8 height 8
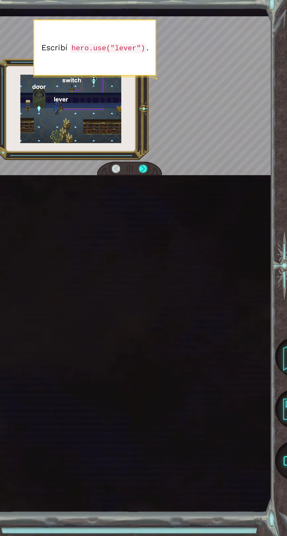
click at [157, 201] on div at bounding box center [137, 193] width 61 height 13
click at [156, 201] on div at bounding box center [137, 193] width 61 height 13
click at [151, 198] on div at bounding box center [150, 194] width 8 height 8
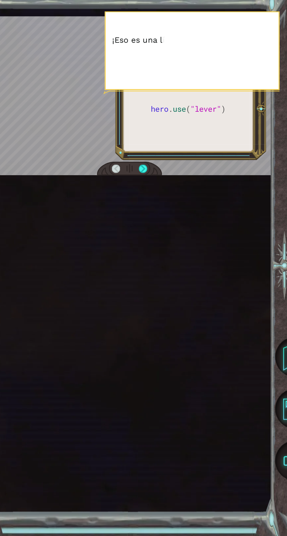
click at [153, 198] on div at bounding box center [150, 194] width 8 height 8
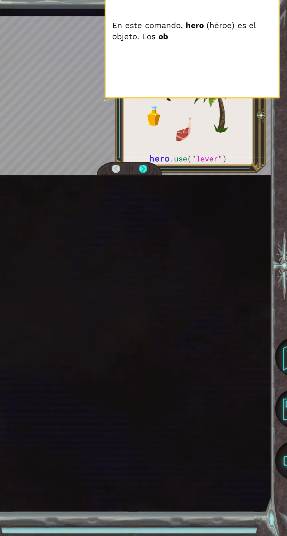
click at [150, 198] on div at bounding box center [150, 194] width 8 height 8
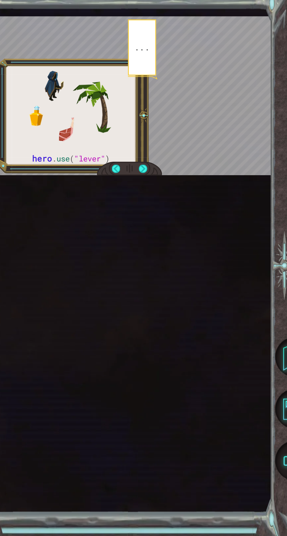
click at [158, 201] on div at bounding box center [137, 193] width 61 height 13
click at [150, 201] on div at bounding box center [137, 193] width 61 height 13
click at [153, 198] on div at bounding box center [150, 194] width 8 height 8
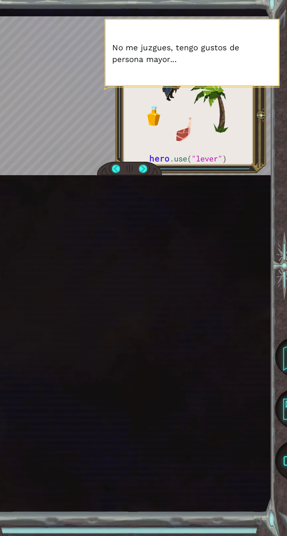
click at [152, 198] on div at bounding box center [150, 194] width 8 height 8
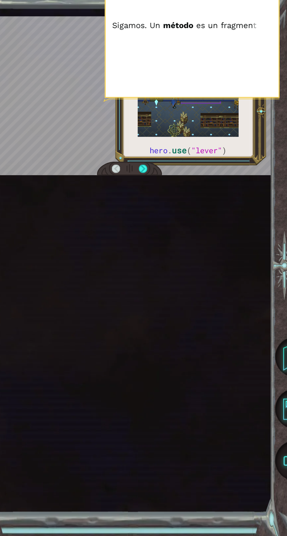
click at [151, 198] on div at bounding box center [150, 194] width 8 height 8
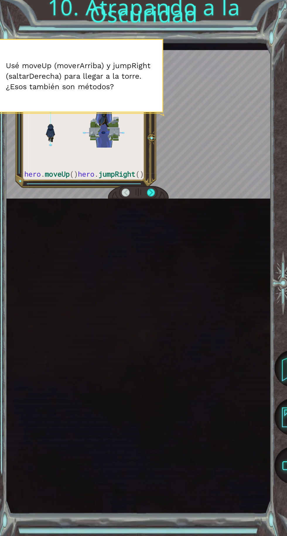
click at [150, 198] on div at bounding box center [150, 194] width 8 height 8
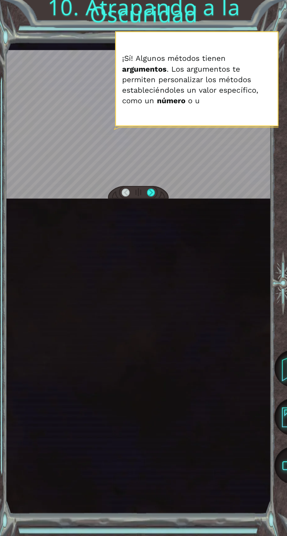
click at [152, 198] on div at bounding box center [150, 194] width 8 height 8
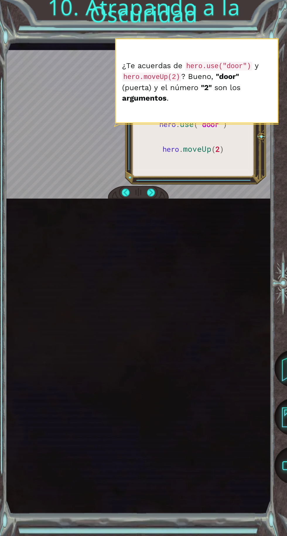
click at [152, 198] on div at bounding box center [150, 194] width 8 height 8
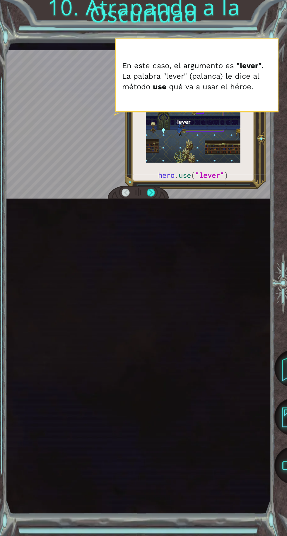
click at [150, 198] on div at bounding box center [150, 194] width 8 height 8
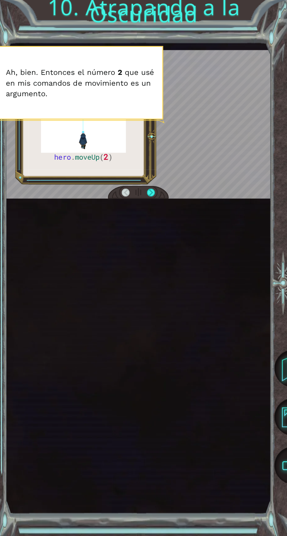
click at [158, 201] on div at bounding box center [137, 193] width 61 height 13
click at [157, 201] on div at bounding box center [137, 193] width 61 height 13
click at [165, 201] on div at bounding box center [137, 193] width 61 height 13
click at [159, 201] on div at bounding box center [137, 193] width 61 height 13
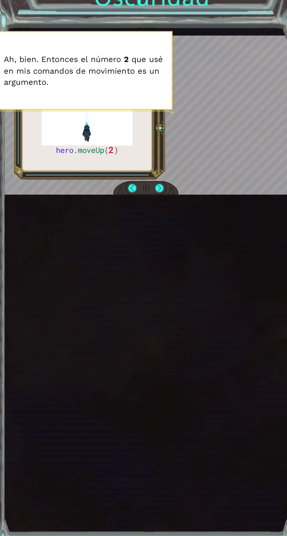
scroll to position [4, 0]
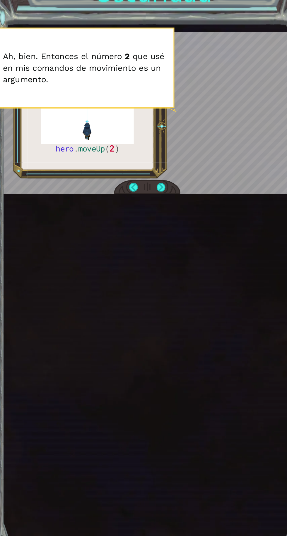
click at [157, 201] on div at bounding box center [137, 193] width 61 height 13
click at [160, 201] on div at bounding box center [137, 193] width 61 height 13
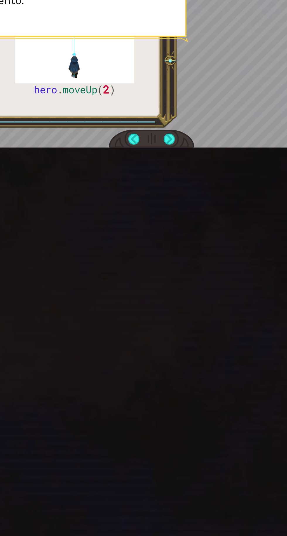
click at [156, 201] on div at bounding box center [137, 193] width 61 height 13
click at [152, 198] on div at bounding box center [150, 194] width 8 height 8
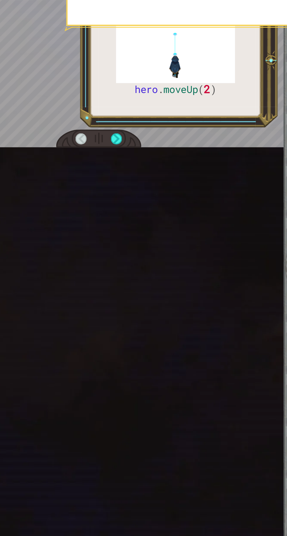
click at [152, 198] on div at bounding box center [150, 194] width 8 height 8
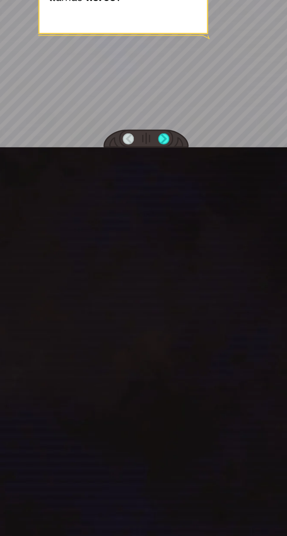
click at [153, 198] on div at bounding box center [150, 194] width 8 height 8
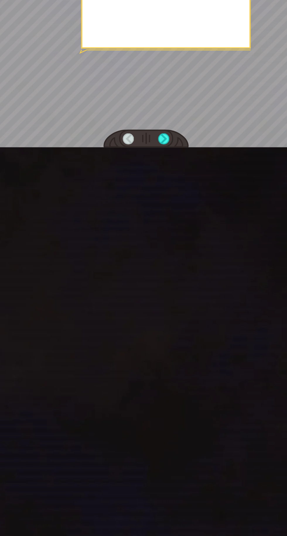
click at [155, 201] on div at bounding box center [137, 193] width 61 height 13
click at [160, 201] on div at bounding box center [137, 193] width 61 height 13
click at [156, 201] on div at bounding box center [137, 193] width 61 height 13
click at [152, 198] on div at bounding box center [150, 194] width 8 height 8
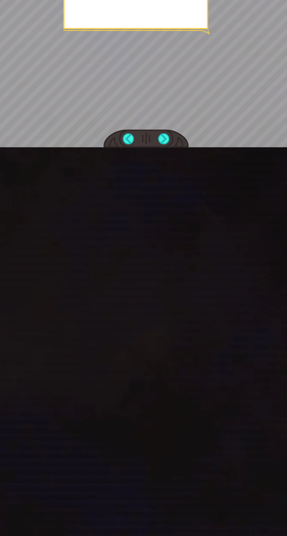
click at [154, 198] on div at bounding box center [150, 194] width 8 height 8
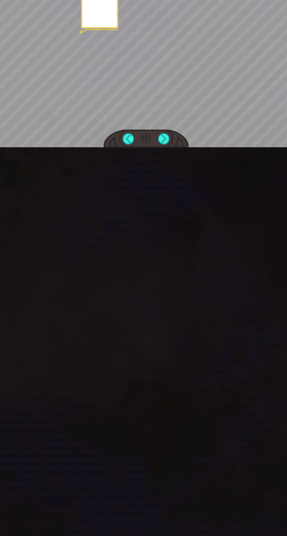
click at [153, 198] on div at bounding box center [150, 194] width 8 height 8
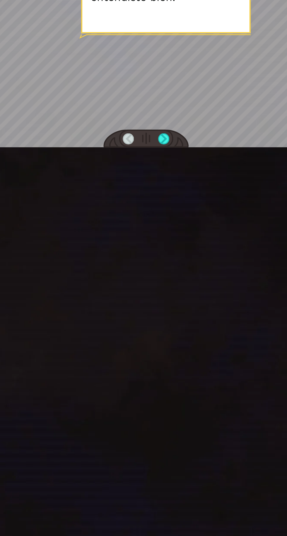
click at [151, 198] on div at bounding box center [150, 194] width 8 height 8
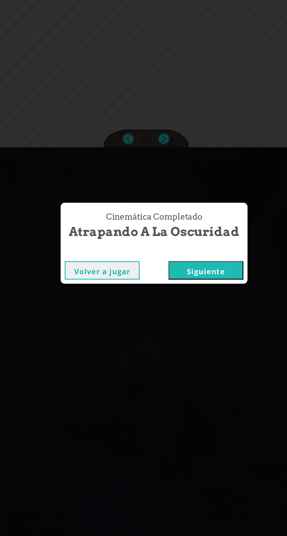
click at [200, 282] on button "Siguiente" at bounding box center [180, 287] width 53 height 13
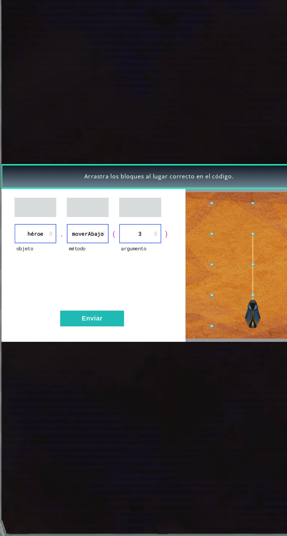
click at [95, 334] on button "Enviar" at bounding box center [81, 333] width 53 height 13
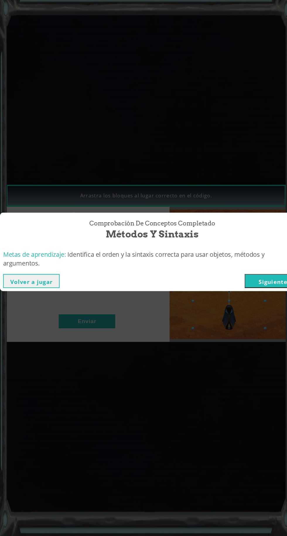
scroll to position [0, 0]
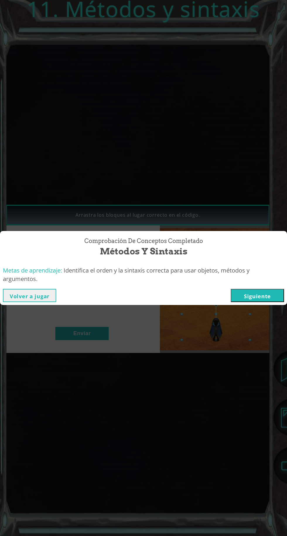
click at [269, 290] on button "Siguiente" at bounding box center [257, 295] width 53 height 13
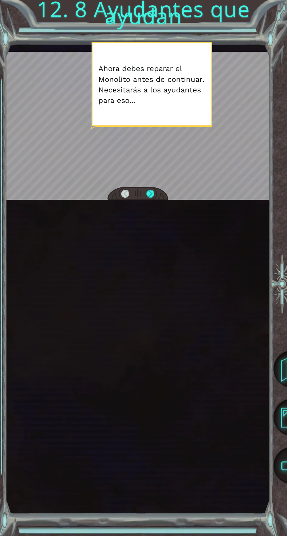
click at [159, 201] on div at bounding box center [137, 193] width 61 height 13
click at [150, 198] on div at bounding box center [150, 194] width 8 height 8
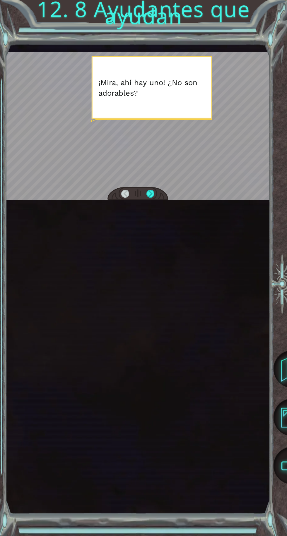
click at [150, 198] on div at bounding box center [150, 194] width 8 height 8
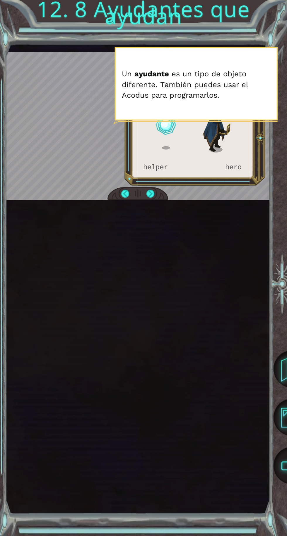
click at [155, 201] on div at bounding box center [137, 193] width 61 height 13
click at [150, 198] on div at bounding box center [150, 194] width 8 height 8
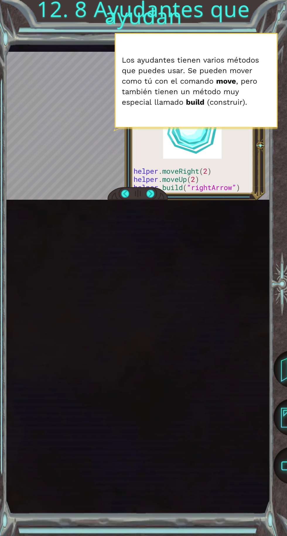
click at [152, 198] on div at bounding box center [150, 194] width 8 height 8
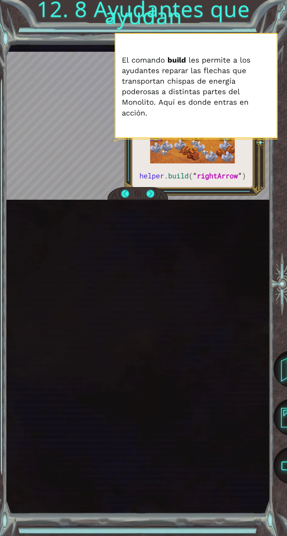
click at [150, 198] on div at bounding box center [150, 194] width 8 height 8
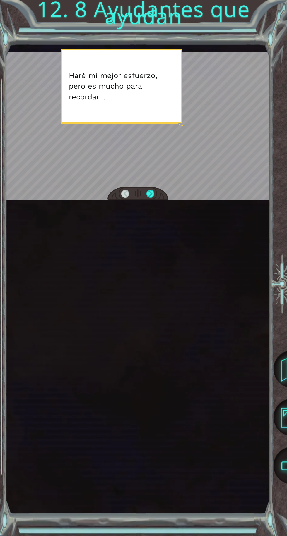
click at [152, 198] on div at bounding box center [150, 194] width 8 height 8
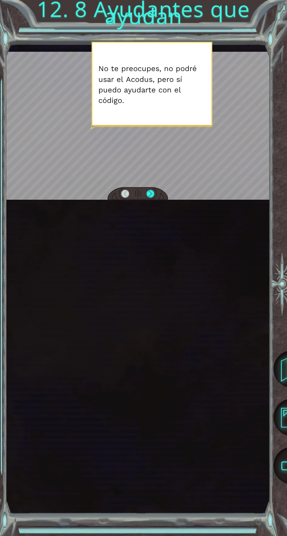
click at [150, 198] on div at bounding box center [150, 194] width 8 height 8
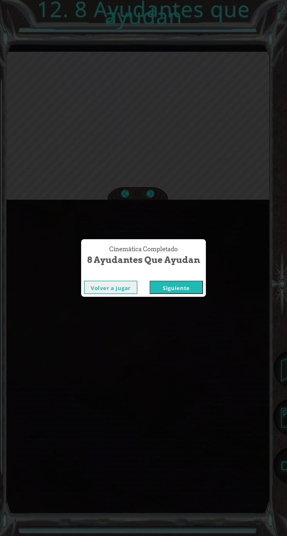
click at [184, 284] on button "Siguiente" at bounding box center [176, 287] width 53 height 13
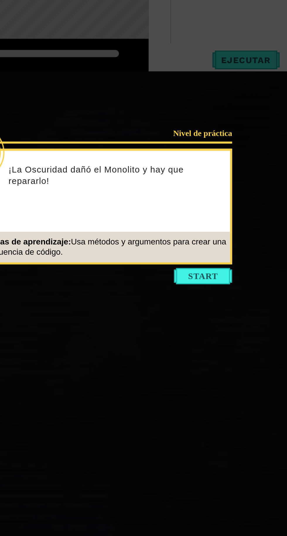
click at [197, 308] on button "Start" at bounding box center [191, 308] width 33 height 9
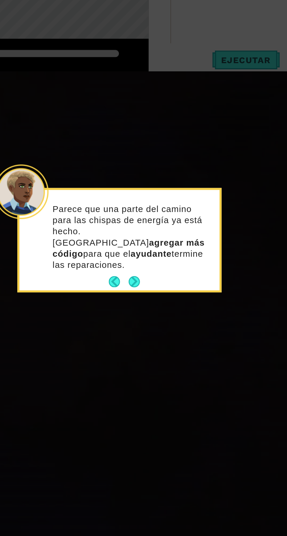
click at [157, 297] on div "Parece que una parte del camino para las chispas de energía ya está hecho. Debe…" at bounding box center [143, 289] width 115 height 56
click at [154, 308] on button "Next" at bounding box center [152, 311] width 6 height 6
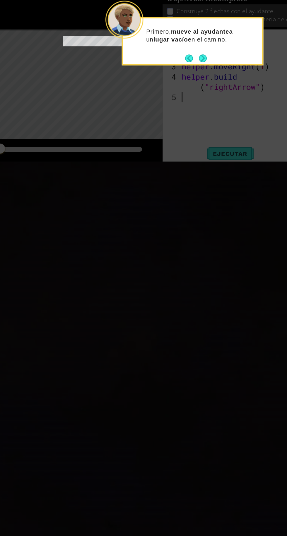
click at [195, 105] on button "Next" at bounding box center [193, 105] width 6 height 6
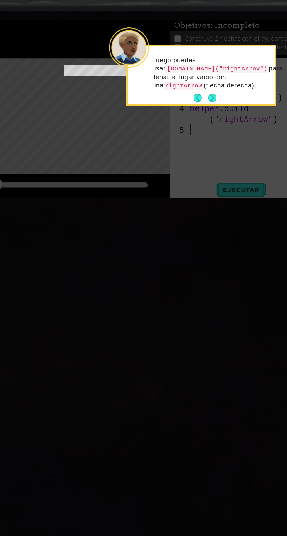
click at [197, 109] on button "Next" at bounding box center [193, 112] width 6 height 6
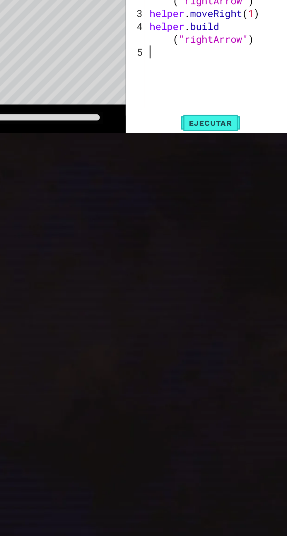
click at [223, 187] on span "Ejecutar" at bounding box center [216, 184] width 40 height 6
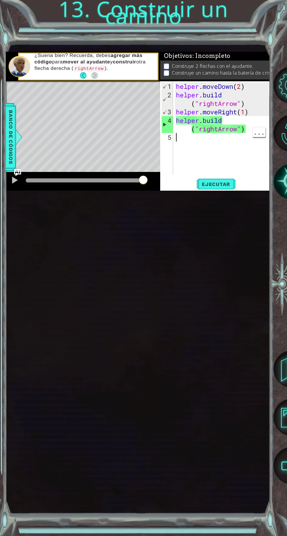
click at [222, 191] on div "1 2 3 4 5 helper . moveDown ( 2 ) helper . build ( "rightArrow" ) helper . move…" at bounding box center [215, 135] width 110 height 109
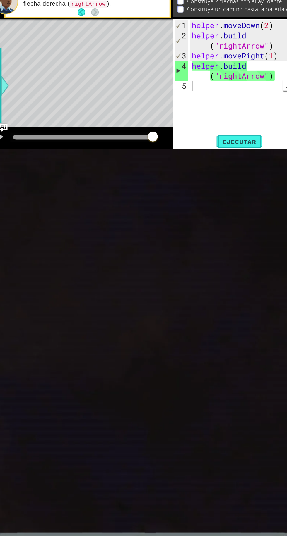
click at [170, 133] on div "4" at bounding box center [166, 124] width 11 height 17
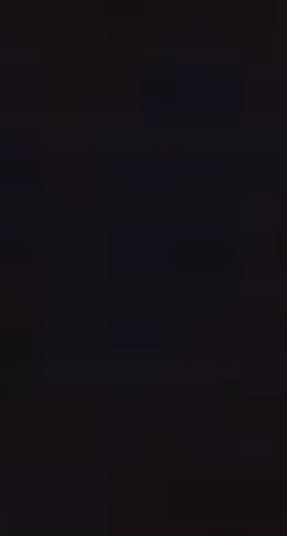
click at [220, 187] on span "Ejecutar" at bounding box center [216, 184] width 40 height 6
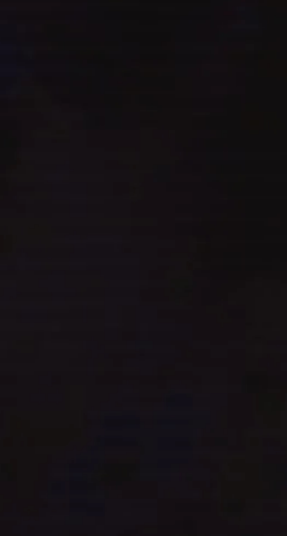
click at [238, 193] on div "helper . moveDown ( 2 ) helper . build ( "rightArrow" ) helper . moveRight ( 1 …" at bounding box center [223, 137] width 97 height 110
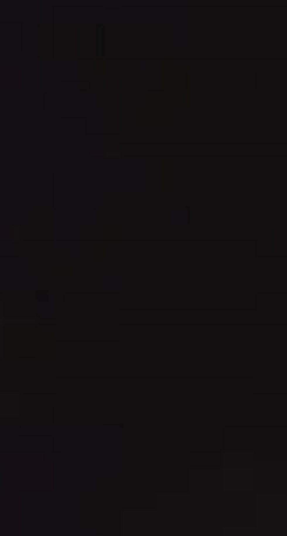
scroll to position [0, 2]
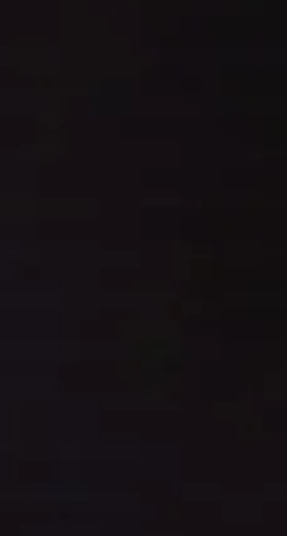
click at [225, 193] on div "helper . moveDown ( 2 ) helper . build ( "rightArrow" ) helper . moveRi ( 1 ) h…" at bounding box center [223, 137] width 97 height 110
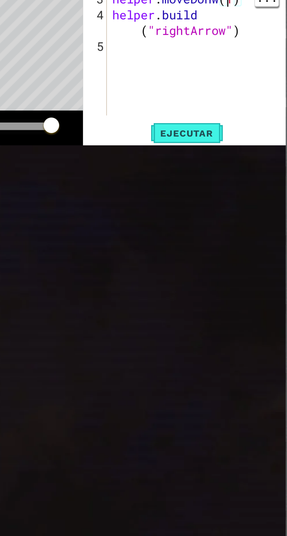
click at [237, 193] on div "helper . moveDown ( 2 ) helper . build ( "rightArrow" ) helper . moveDonw ( 1 )…" at bounding box center [223, 137] width 97 height 110
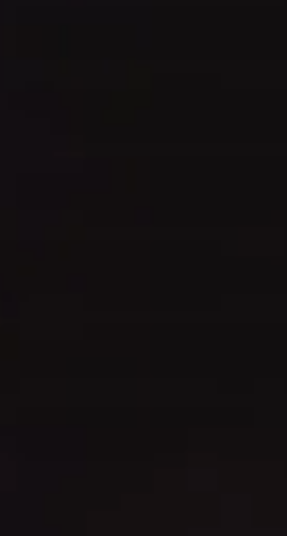
click at [234, 193] on div "helper . moveDown ( 2 ) helper . build ( "rightArrow" ) helper . moveDonw ( 1 )…" at bounding box center [223, 137] width 97 height 110
click at [233, 193] on div "helper . moveDown ( 2 ) helper . build ( "rightArrow" ) helper . moveDonw ( 1 )…" at bounding box center [223, 137] width 97 height 110
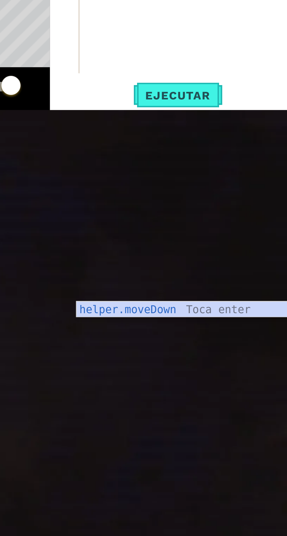
click at [222, 187] on span "Ejecutar" at bounding box center [216, 184] width 40 height 6
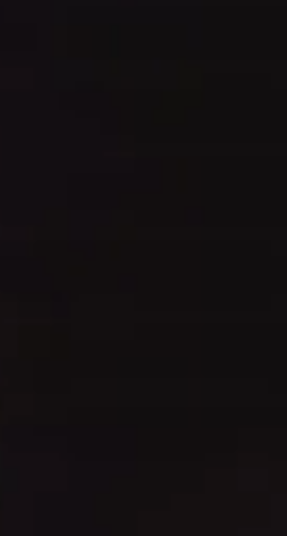
click at [243, 193] on div "helper . moveDown ( 2 ) helper . build ( "rightArrow" ) helper . moveDown ( 1 )…" at bounding box center [223, 137] width 97 height 110
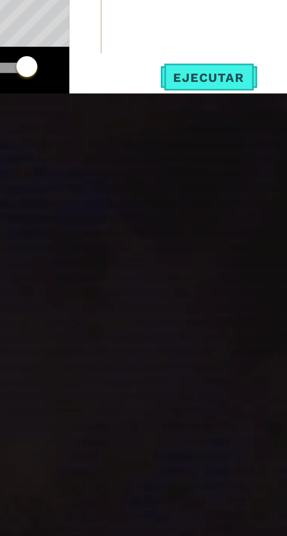
scroll to position [0, 3]
click at [233, 193] on div "helper . moveDown ( 2 ) helper . build ( "rightArrow" ) helper . moveDown ( 1 )…" at bounding box center [223, 137] width 97 height 110
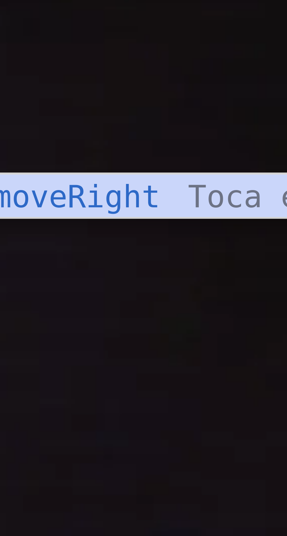
scroll to position [3, 0]
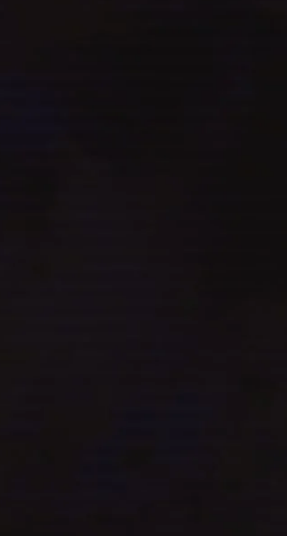
click at [245, 193] on div "helper . moveDown ( 2 ) helper . build ( "rightArrow" ) helper . moveRight ( 1 …" at bounding box center [223, 137] width 97 height 110
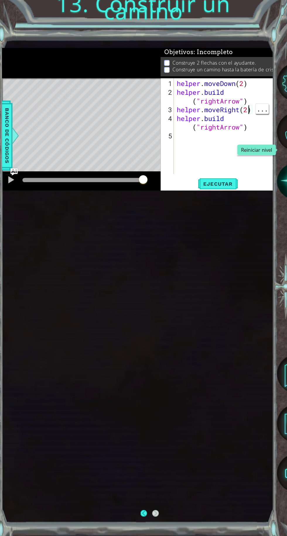
scroll to position [7, 0]
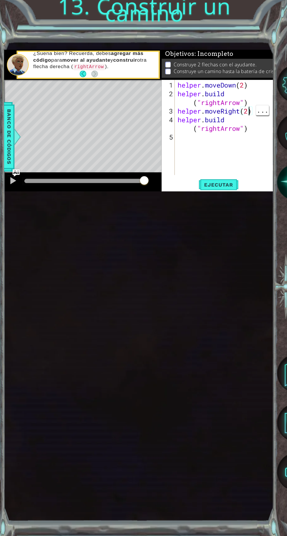
click at [221, 187] on span "Ejecutar" at bounding box center [216, 184] width 40 height 6
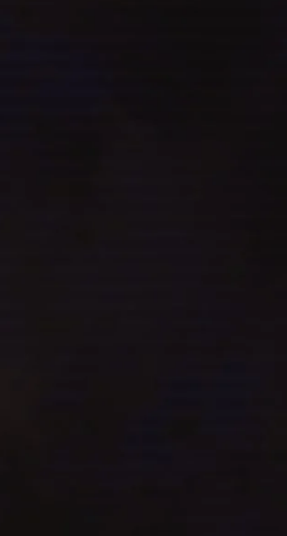
scroll to position [7, 0]
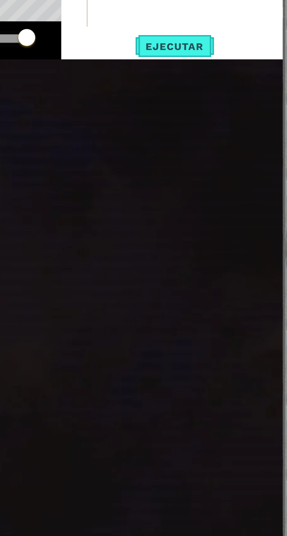
click at [246, 193] on div "helper . moveDown ( 2 ) helper . build ( "rightArrow" ) helper . moveRight ( 2 …" at bounding box center [223, 137] width 97 height 110
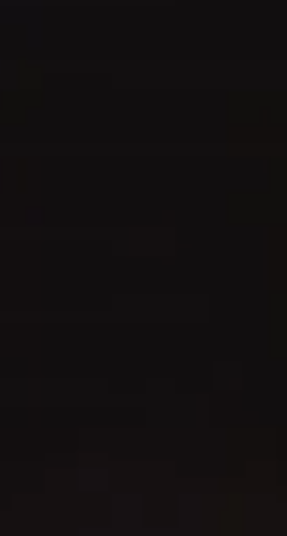
scroll to position [0, 3]
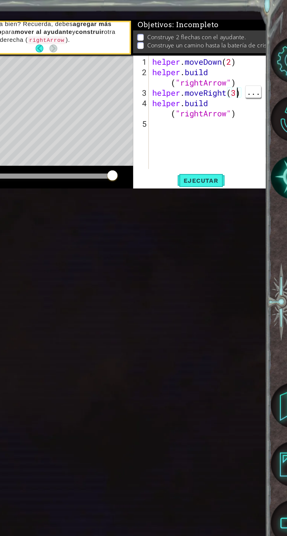
type textarea "helper.moveRight(3)"
click at [222, 187] on span "Ejecutar" at bounding box center [216, 184] width 40 height 6
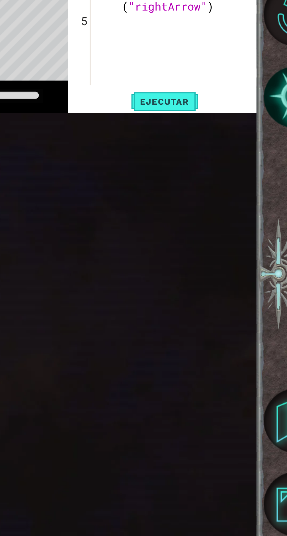
scroll to position [25, 0]
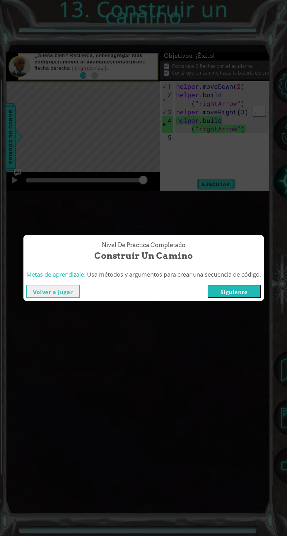
click at [61, 291] on button "Volver a jugar" at bounding box center [52, 291] width 53 height 13
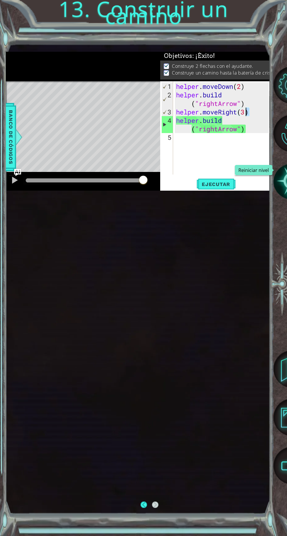
scroll to position [26, 0]
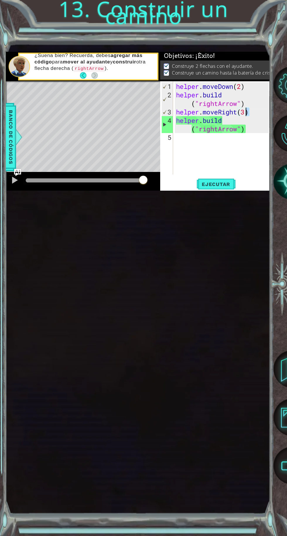
click at [218, 187] on span "Ejecutar" at bounding box center [216, 184] width 40 height 6
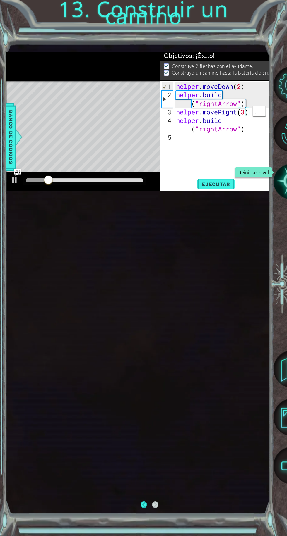
scroll to position [29, 0]
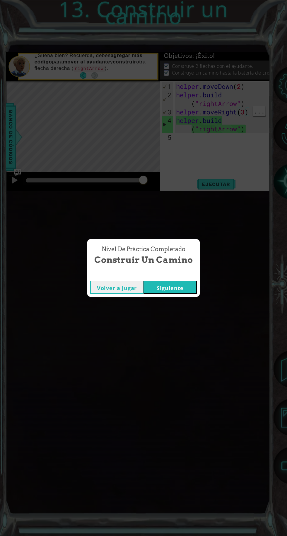
click at [183, 287] on button "Siguiente" at bounding box center [169, 287] width 53 height 13
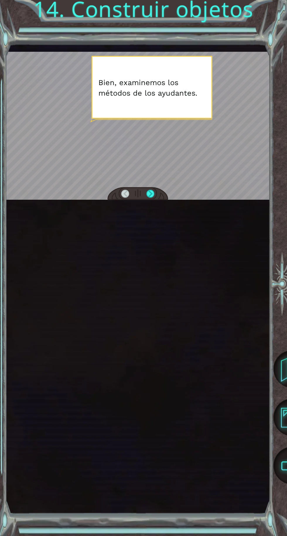
click at [153, 198] on div at bounding box center [150, 194] width 8 height 8
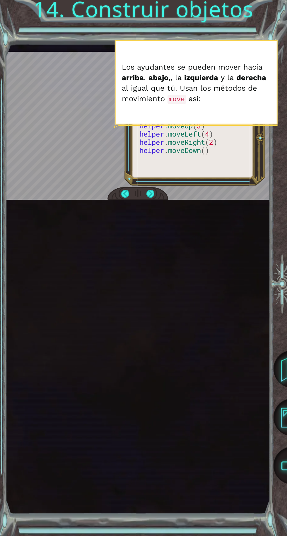
click at [151, 198] on div at bounding box center [150, 194] width 8 height 8
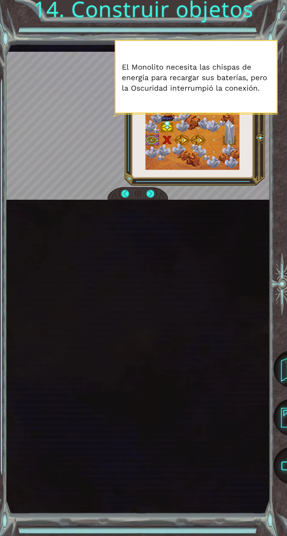
click at [150, 198] on div at bounding box center [150, 194] width 8 height 8
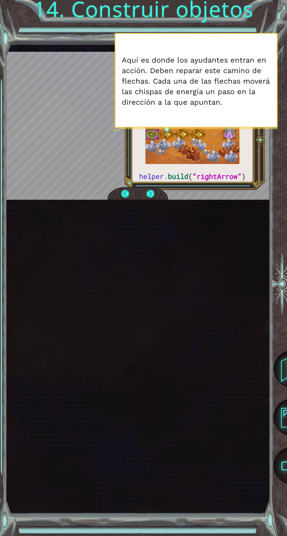
click at [151, 198] on div at bounding box center [150, 194] width 8 height 8
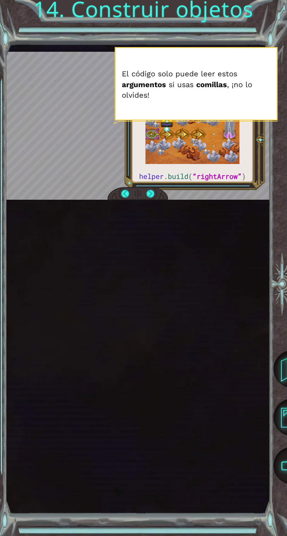
click at [151, 198] on div at bounding box center [150, 194] width 8 height 8
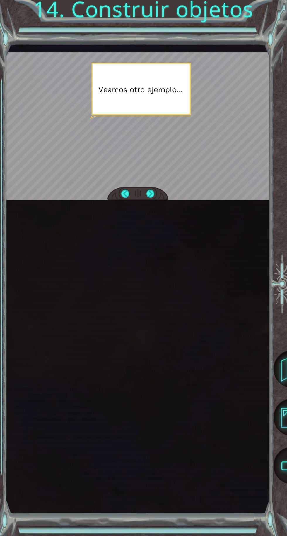
click at [150, 198] on div at bounding box center [150, 194] width 8 height 8
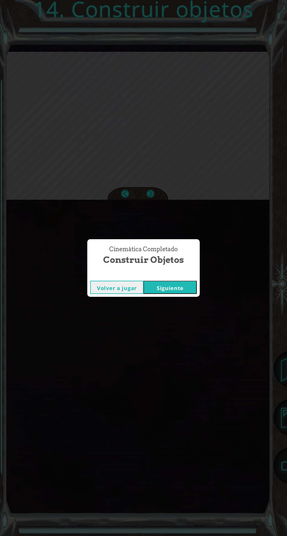
click at [181, 282] on button "Siguiente" at bounding box center [169, 287] width 53 height 13
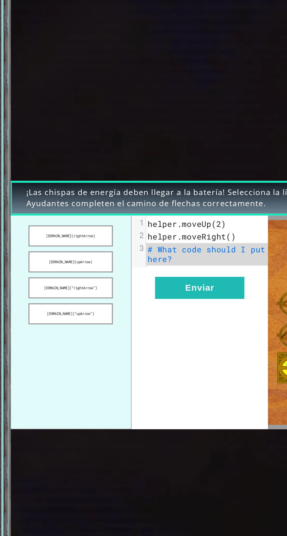
click at [56, 238] on button "[DOMAIN_NAME](rightArrow)" at bounding box center [42, 237] width 50 height 13
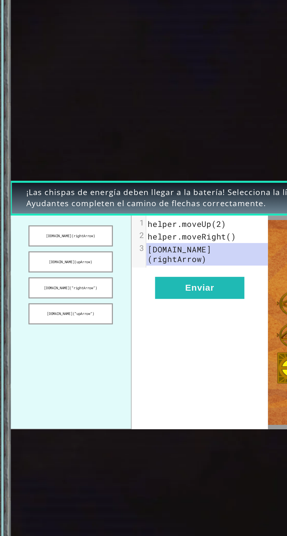
click at [122, 267] on button "Enviar" at bounding box center [118, 268] width 53 height 13
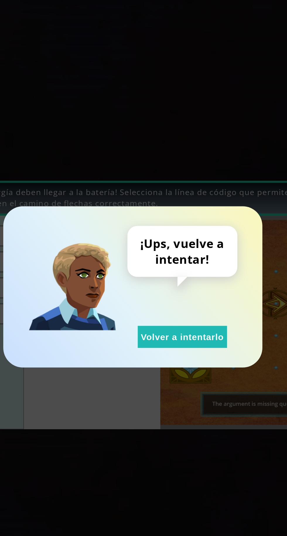
click at [186, 297] on button "Volver a intentarlo" at bounding box center [172, 297] width 53 height 13
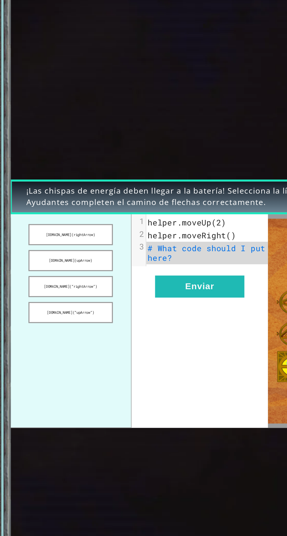
click at [56, 252] on button "[DOMAIN_NAME](upArrow)" at bounding box center [42, 253] width 50 height 13
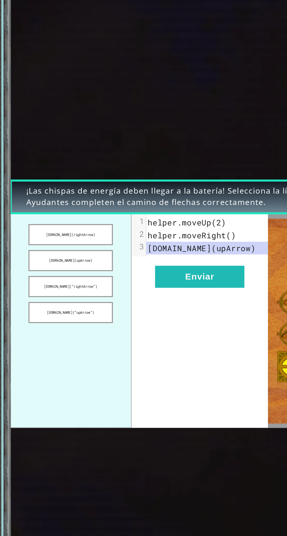
click at [131, 262] on button "Enviar" at bounding box center [118, 262] width 53 height 13
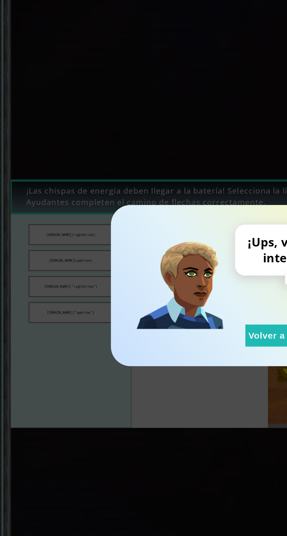
click at [164, 299] on button "Volver a intentarlo" at bounding box center [172, 297] width 53 height 13
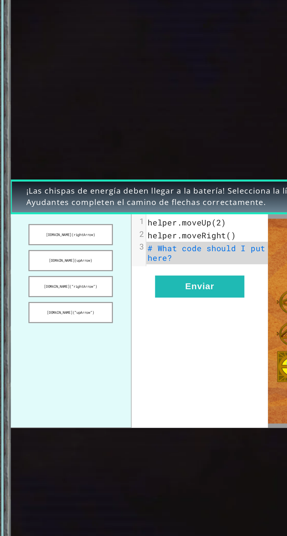
click at [61, 270] on button "[DOMAIN_NAME](“rightArrow”)" at bounding box center [42, 268] width 50 height 13
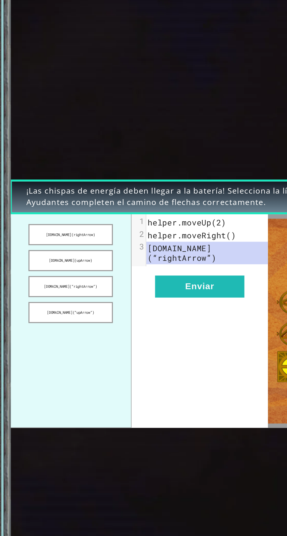
click at [133, 269] on button "Enviar" at bounding box center [118, 268] width 53 height 13
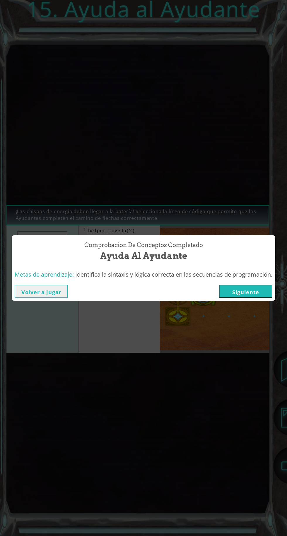
click at [255, 290] on button "Siguiente" at bounding box center [245, 291] width 53 height 13
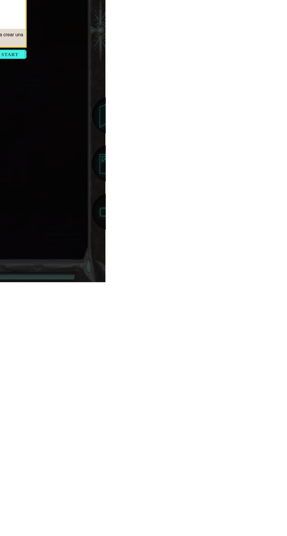
scroll to position [0, 4]
